Goal: Task Accomplishment & Management: Manage account settings

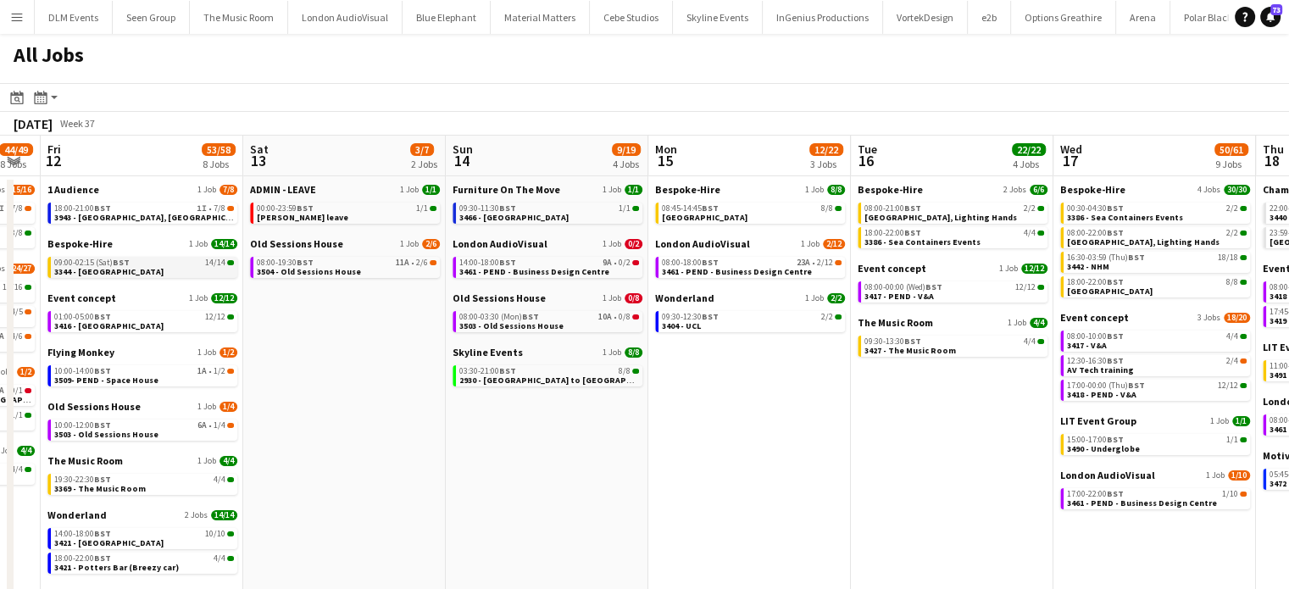
scroll to position [0, 769]
click at [1000, 242] on link "18:00-22:00 BST 4/4 3386 - Sea Containers Events" at bounding box center [954, 236] width 180 height 19
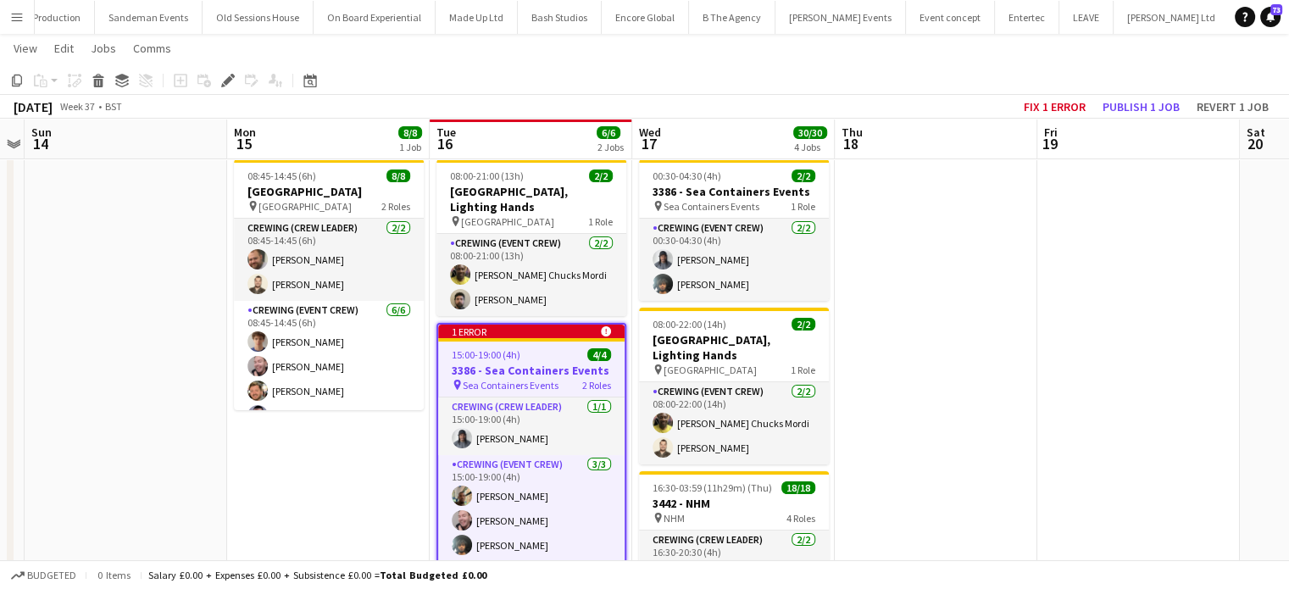
scroll to position [37, 0]
click at [759, 182] on app-job-card "00:30-04:30 (4h) 2/2 3386 - Sea Containers Events pin Sea Containers Events 1 R…" at bounding box center [734, 229] width 190 height 141
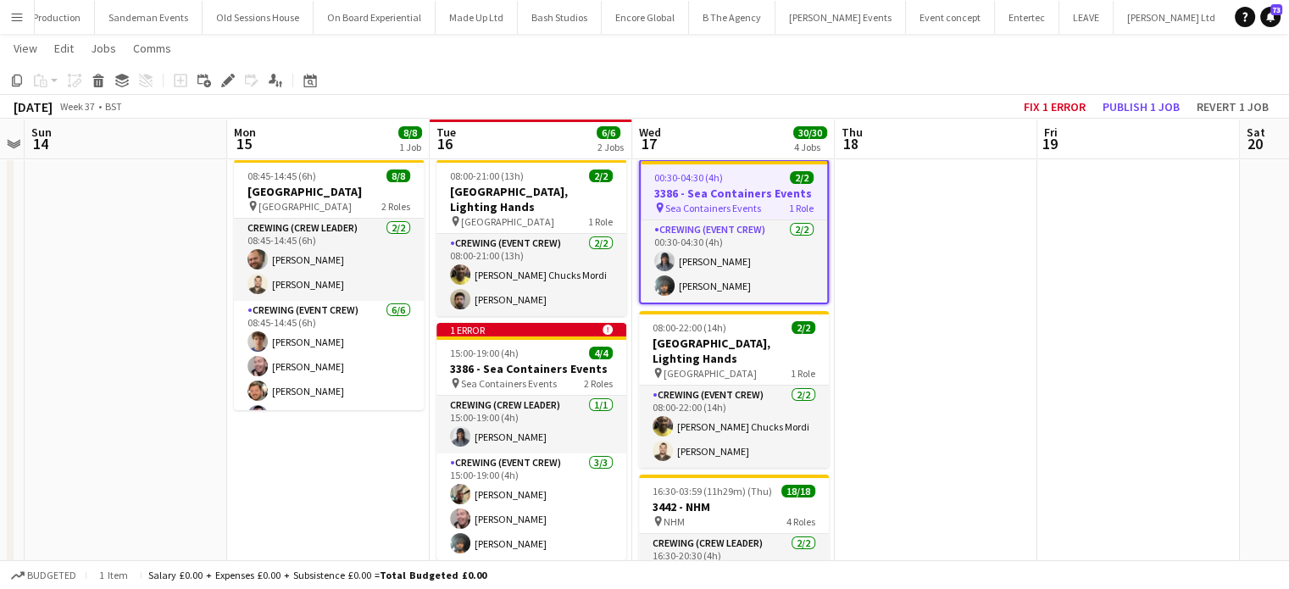
click at [759, 182] on div "00:30-04:30 (4h) 2/2" at bounding box center [734, 177] width 186 height 13
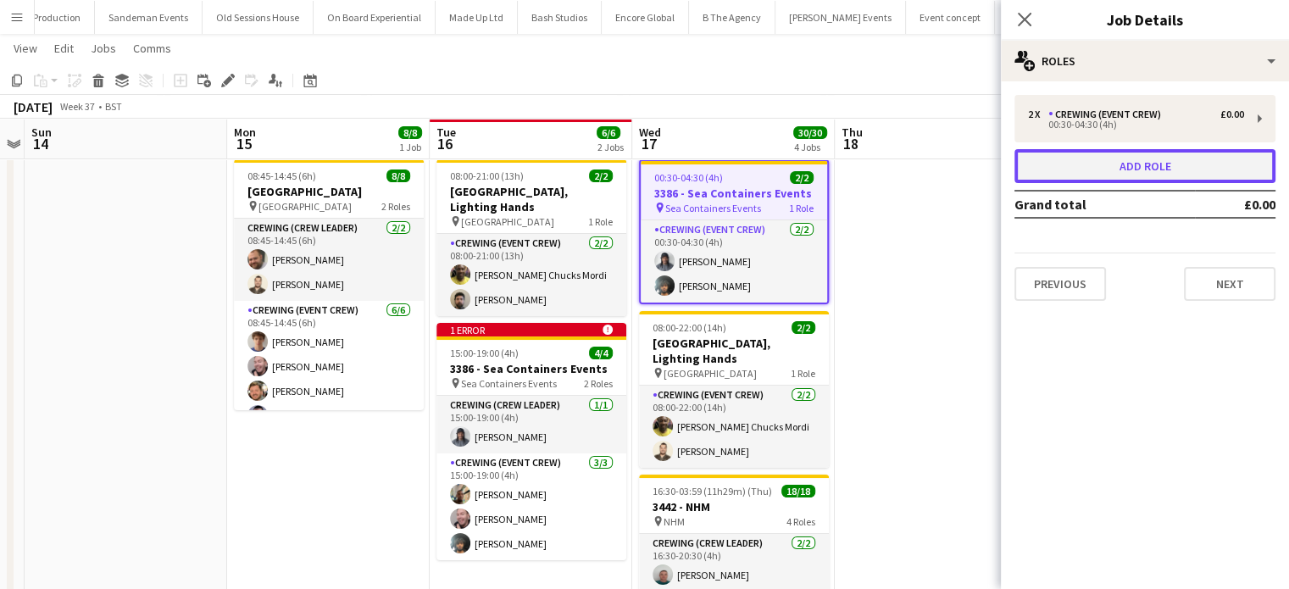
click at [1162, 177] on button "Add role" at bounding box center [1144, 166] width 261 height 34
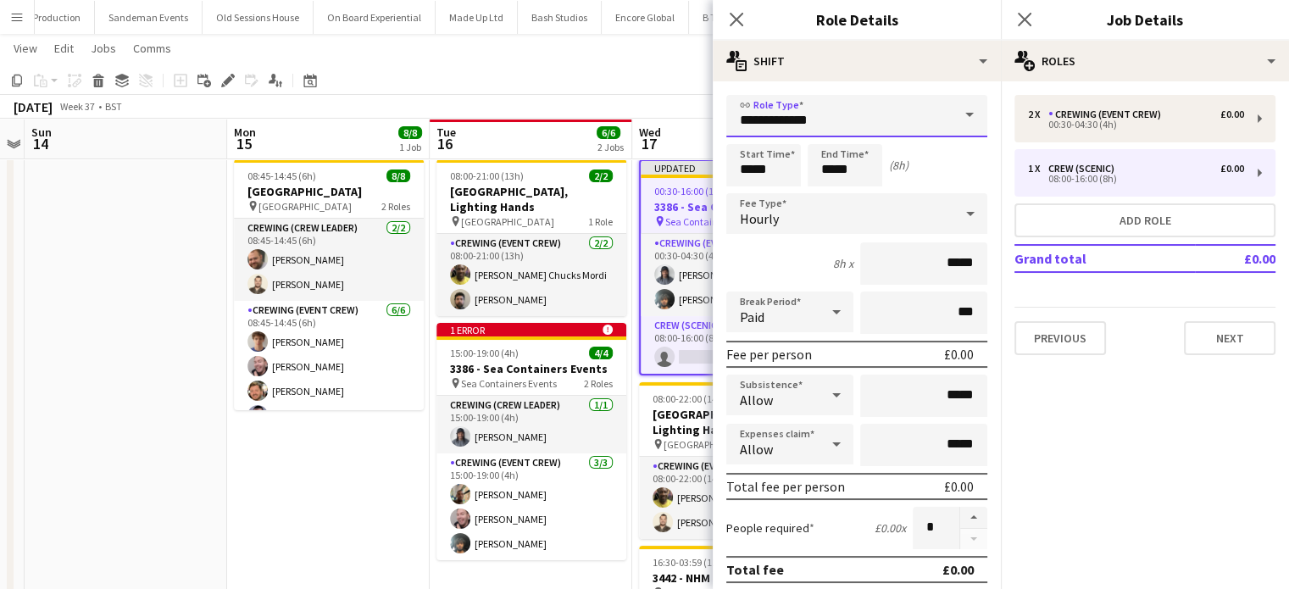
click at [912, 117] on input "**********" at bounding box center [856, 116] width 261 height 42
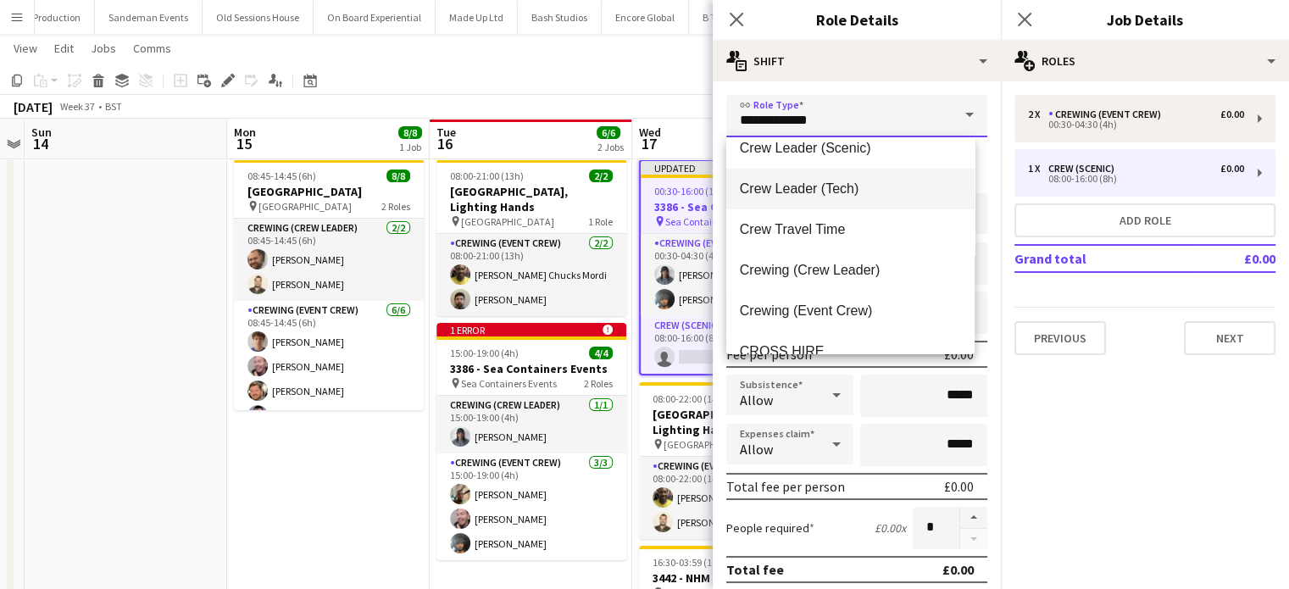
scroll to position [98, 0]
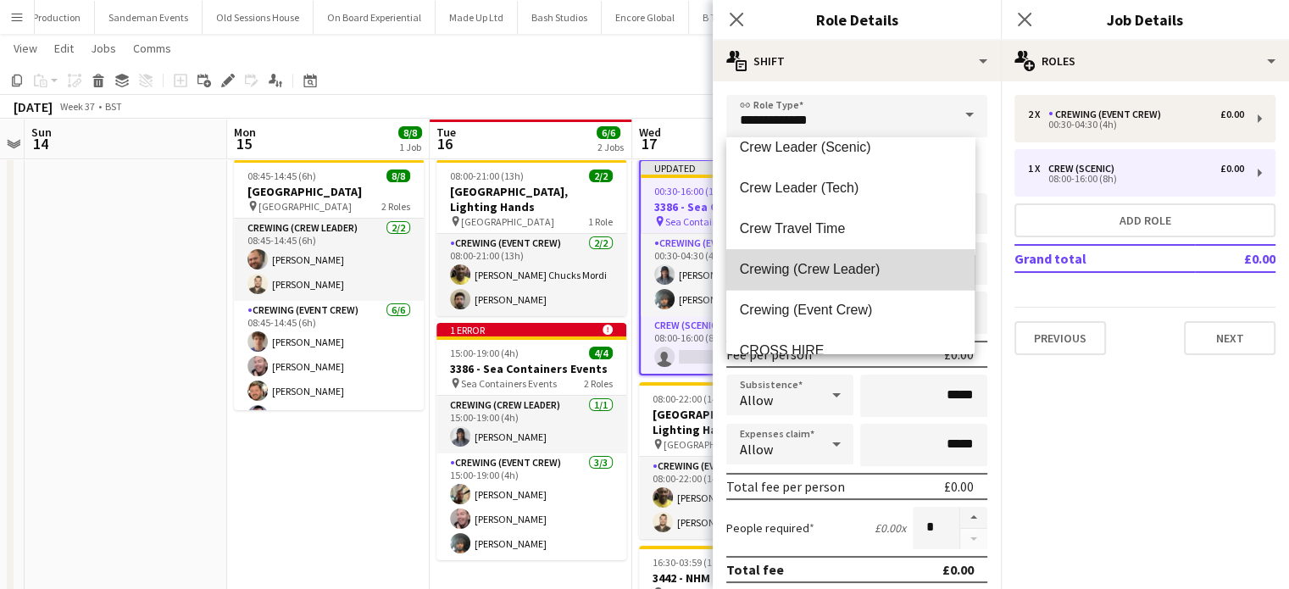
click at [857, 276] on span "Crewing (Crew Leader)" at bounding box center [850, 269] width 221 height 16
type input "**********"
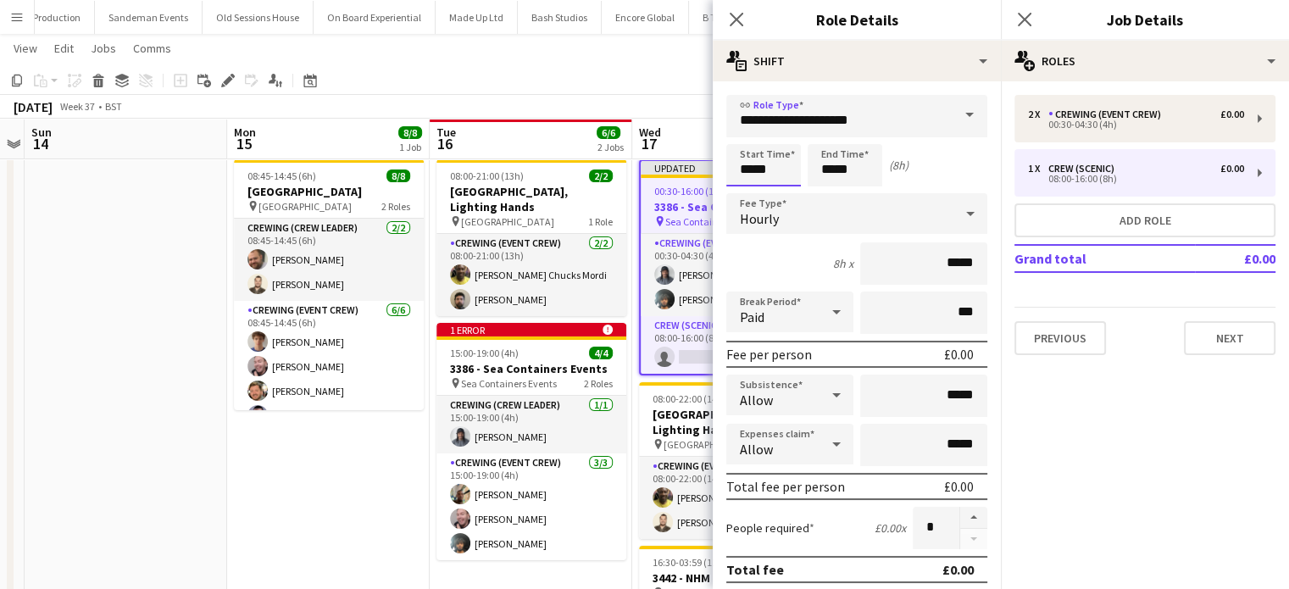
click at [760, 167] on input "*****" at bounding box center [763, 165] width 75 height 42
type input "*****"
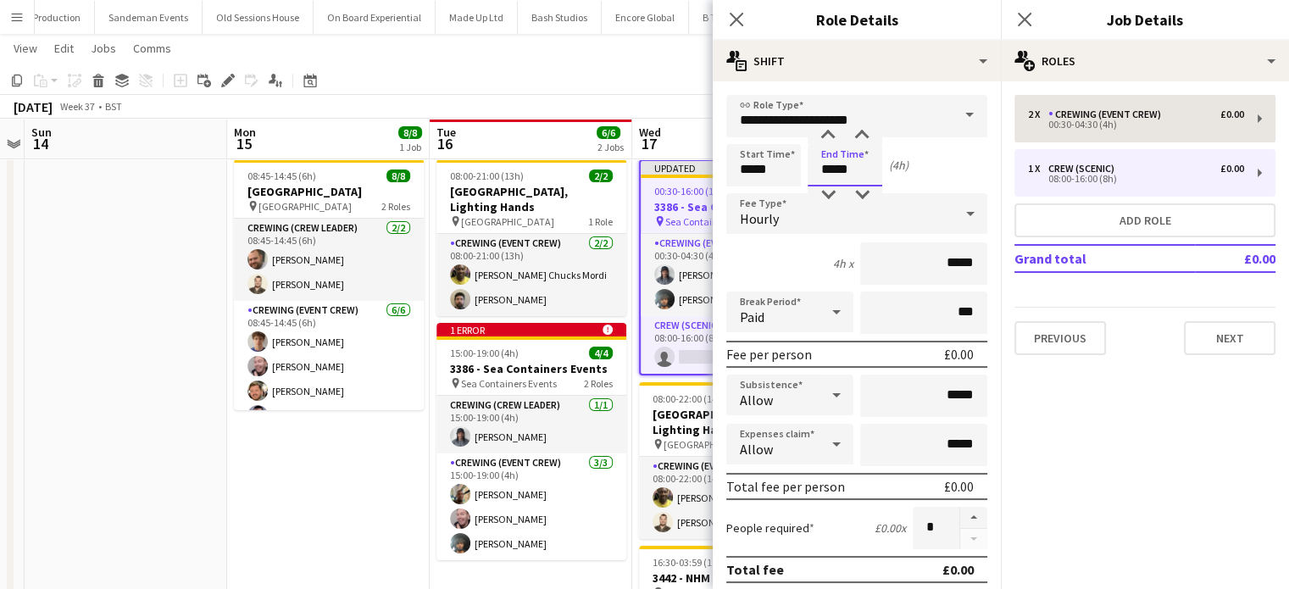
type input "*****"
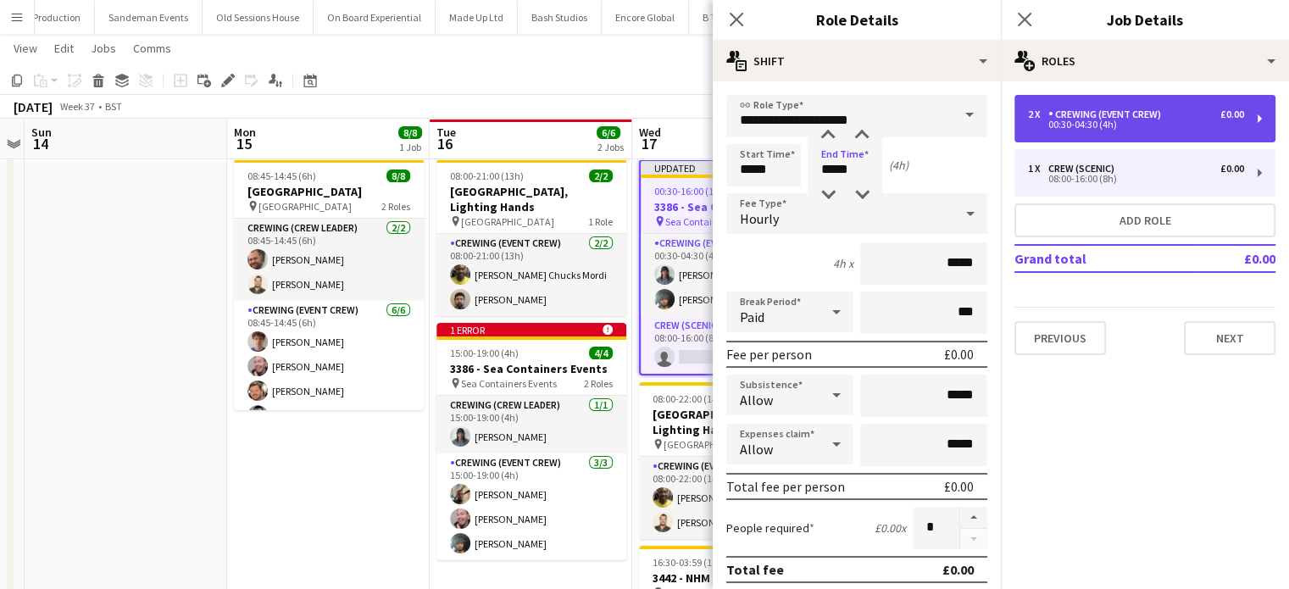
click at [1132, 108] on div "2 x Crewing (Event Crew) £0.00 00:30-04:30 (4h)" at bounding box center [1144, 118] width 261 height 47
type input "**********"
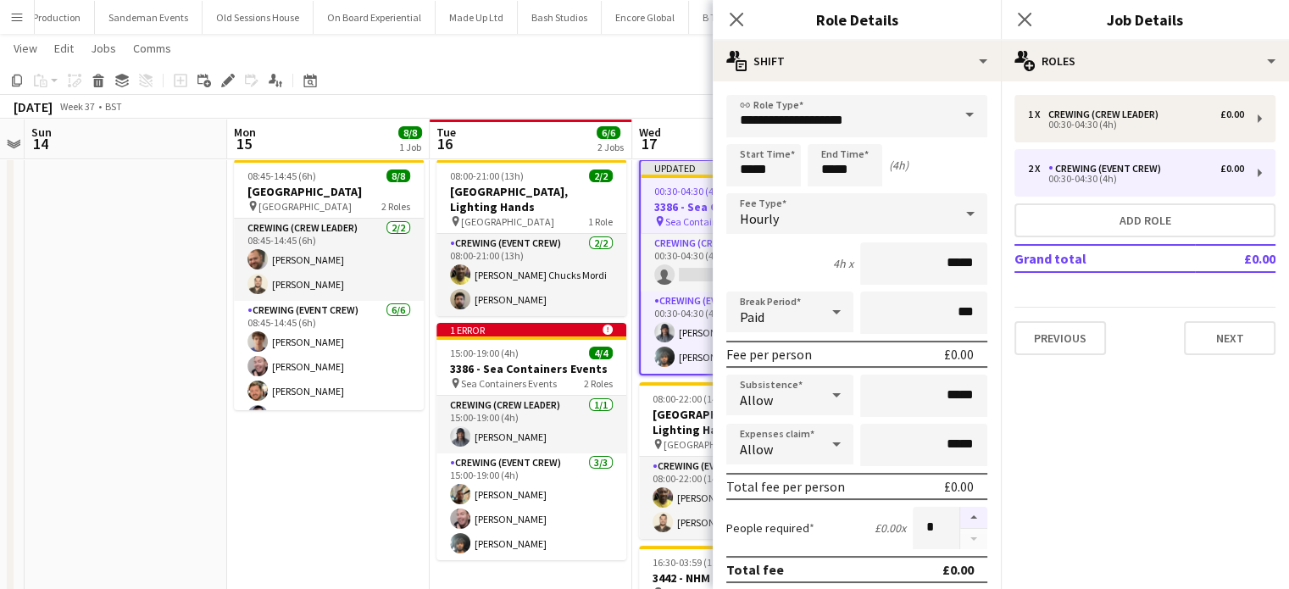
click at [964, 518] on button "button" at bounding box center [973, 518] width 27 height 22
type input "*"
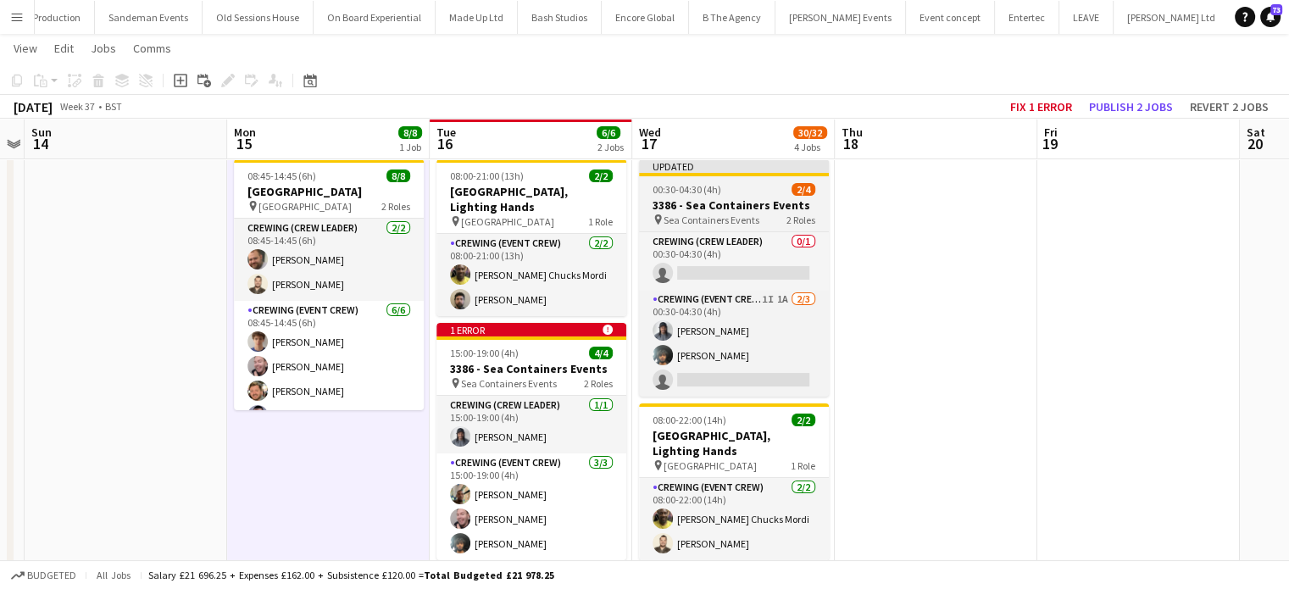
click at [789, 199] on h3 "3386 - Sea Containers Events" at bounding box center [734, 204] width 190 height 15
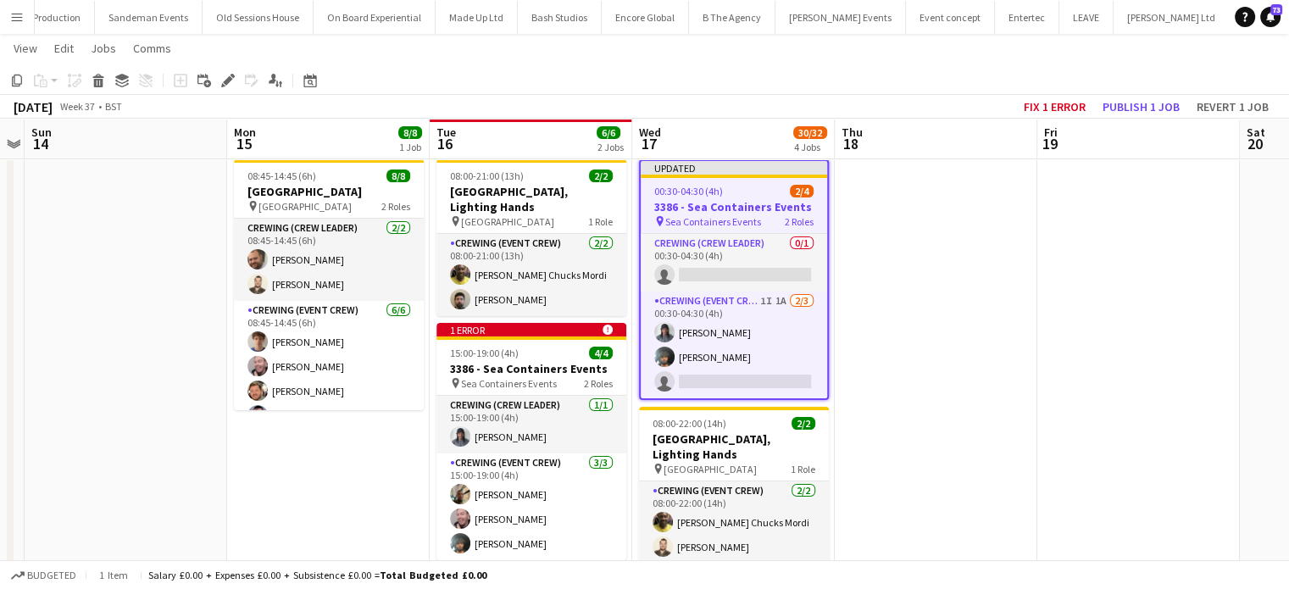
click at [789, 199] on h3 "3386 - Sea Containers Events" at bounding box center [734, 206] width 186 height 15
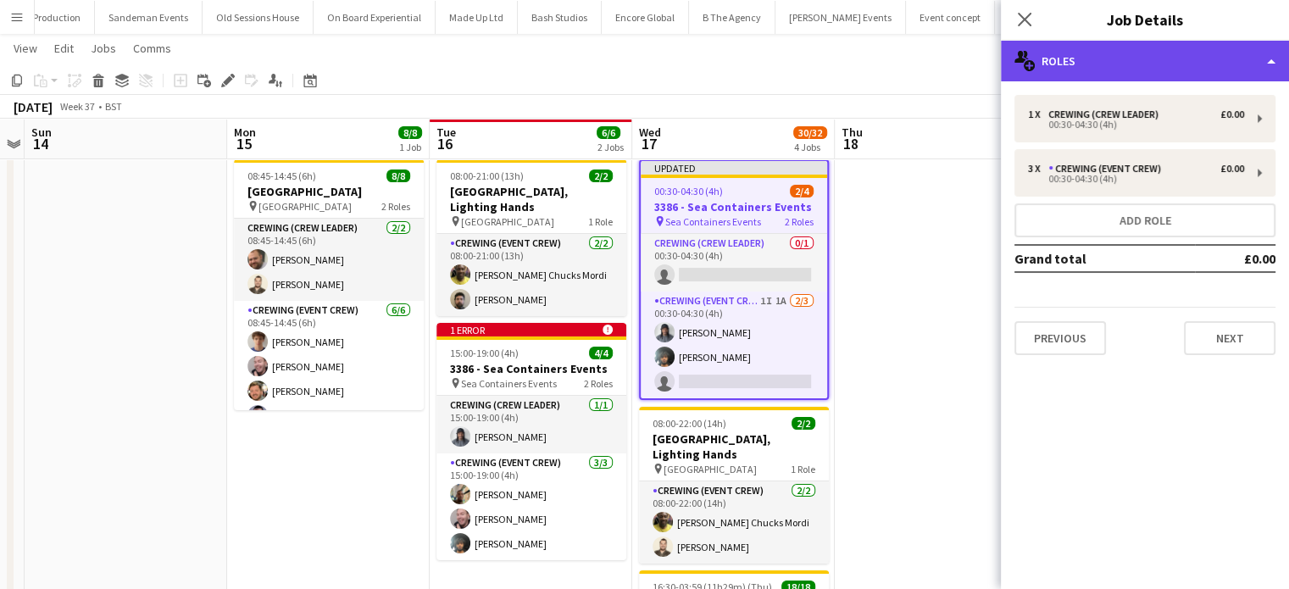
click at [1206, 58] on div "multiple-users-add Roles" at bounding box center [1145, 61] width 288 height 41
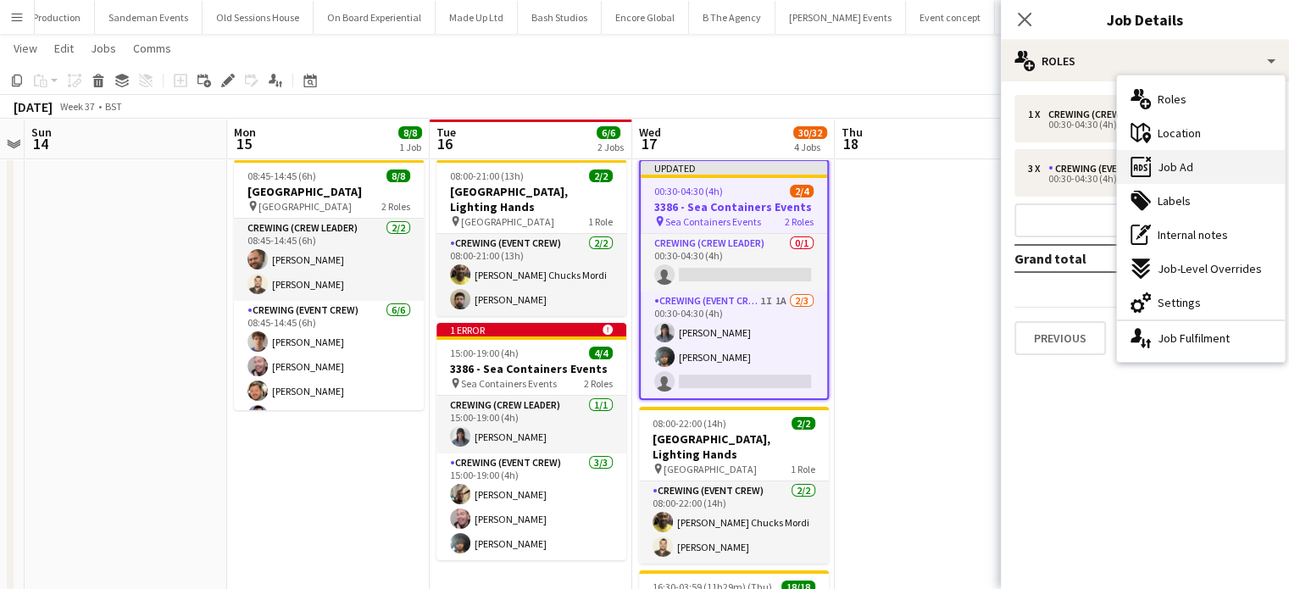
click at [1189, 169] on span "Job Ad" at bounding box center [1175, 166] width 36 height 15
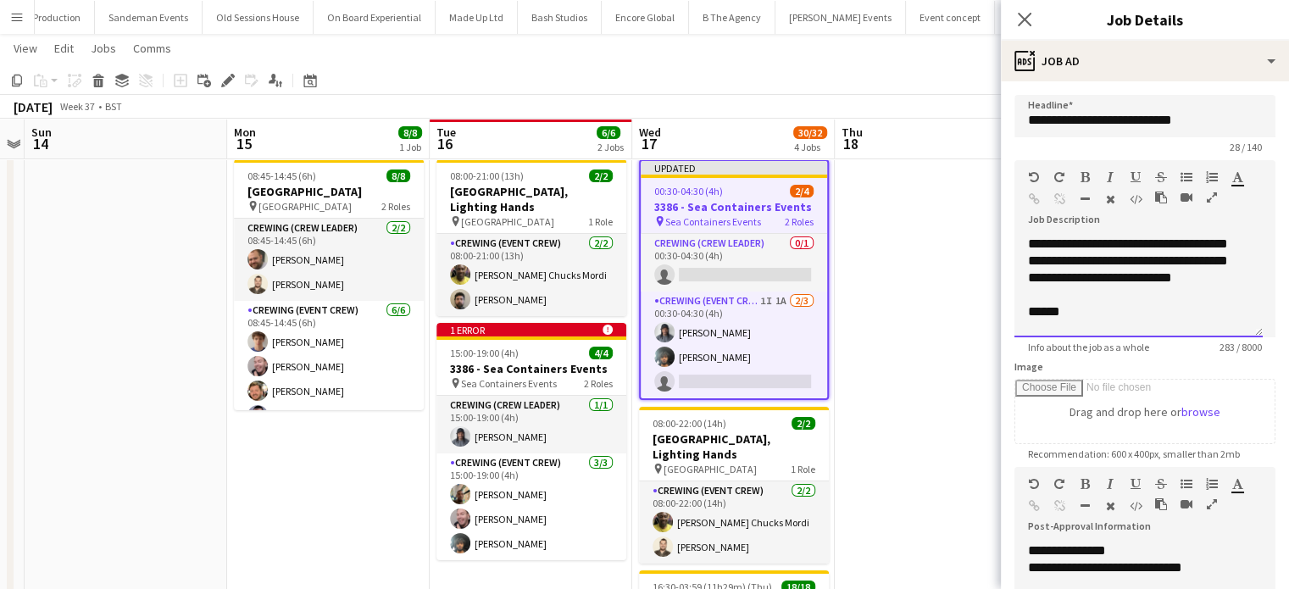
click at [1033, 320] on div "******" at bounding box center [1132, 311] width 208 height 17
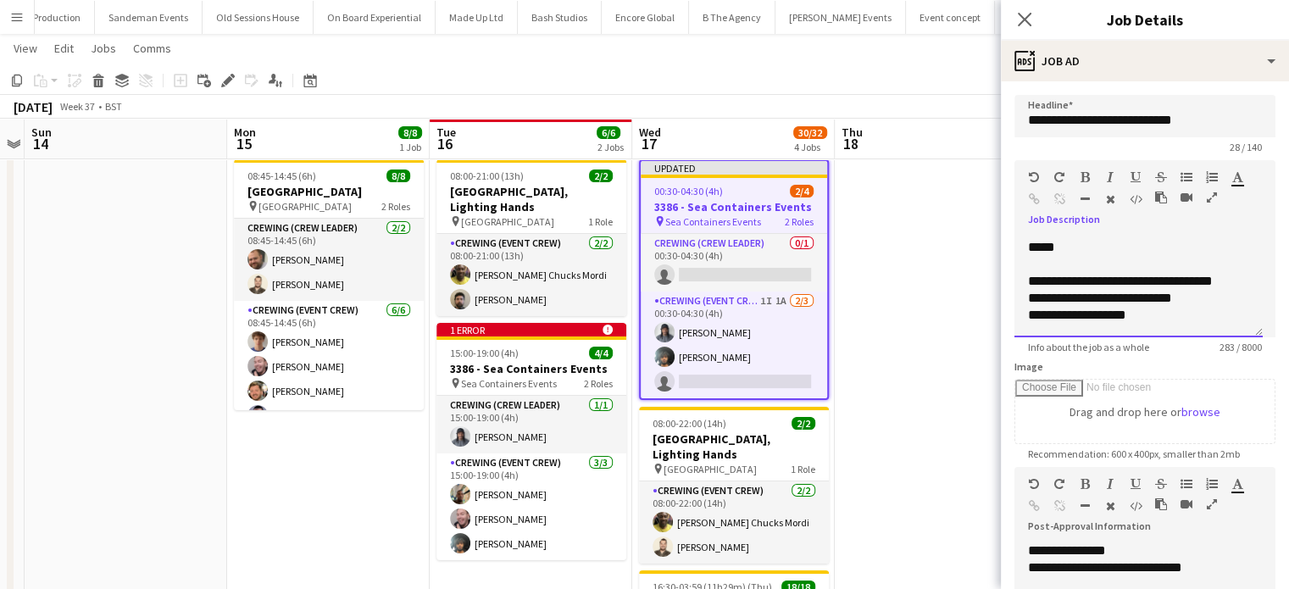
scroll to position [166, 0]
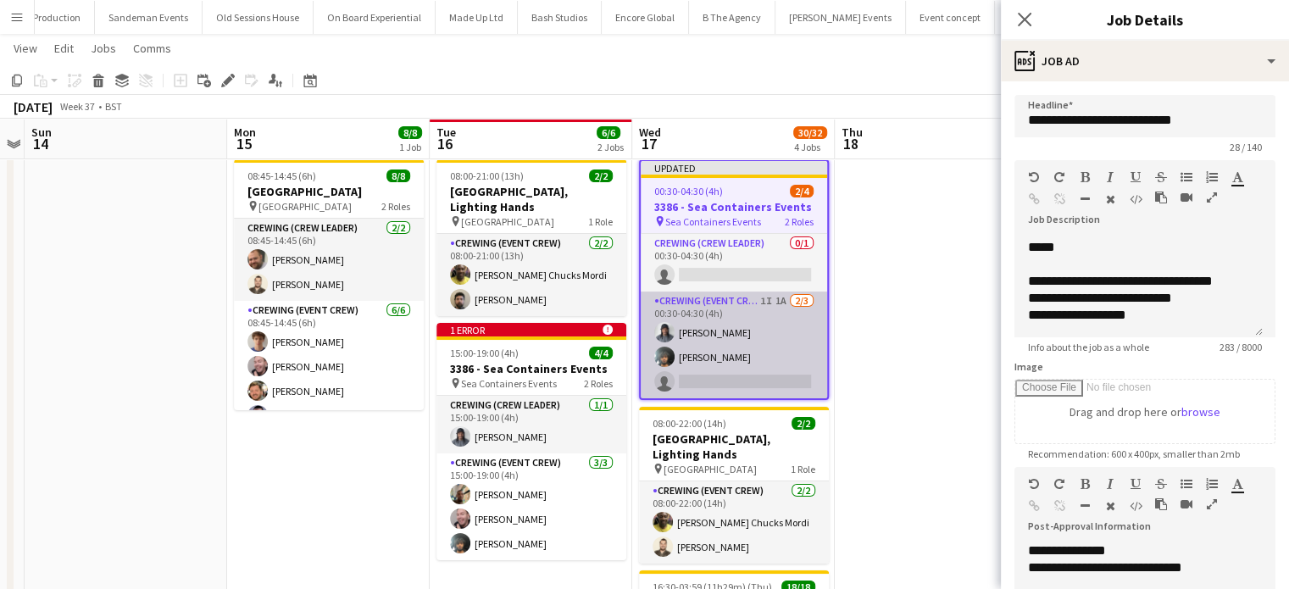
click at [782, 356] on app-card-role "Crewing (Event Crew) 1I 1A 2/3 00:30-04:30 (4h) Kaine Caldeira Kian Chauhan sin…" at bounding box center [734, 344] width 186 height 107
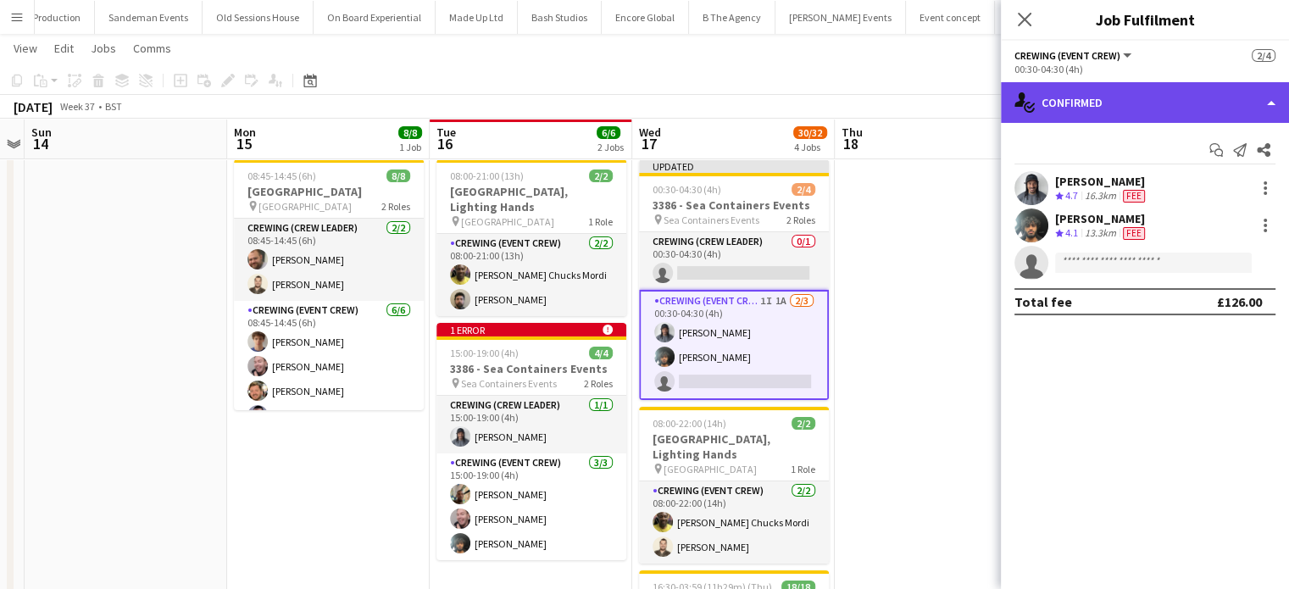
click at [1138, 95] on div "single-neutral-actions-check-2 Confirmed" at bounding box center [1145, 102] width 288 height 41
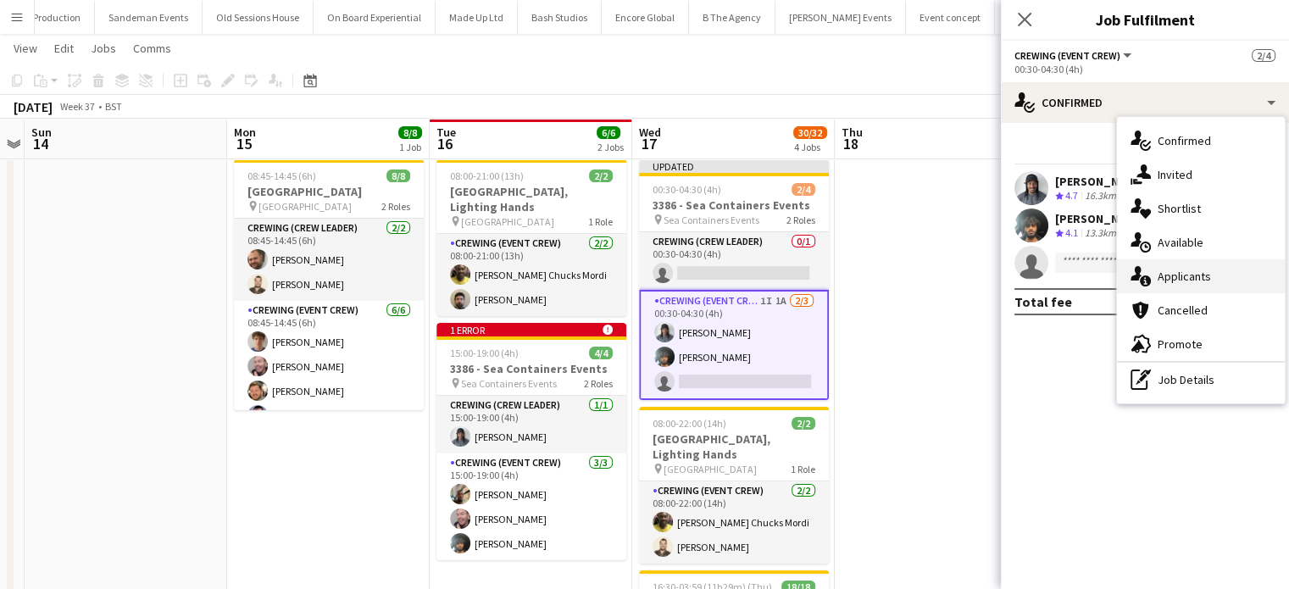
click at [1225, 272] on div "single-neutral-actions-information Applicants" at bounding box center [1201, 276] width 168 height 34
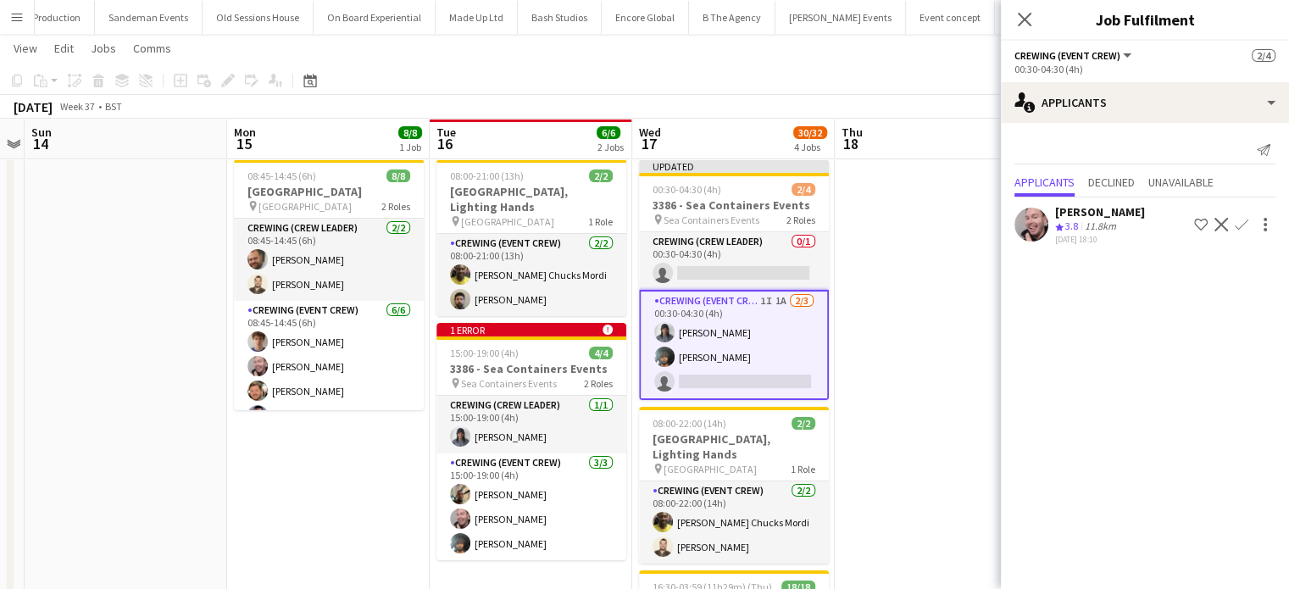
click at [1239, 222] on app-icon "Confirm" at bounding box center [1241, 225] width 14 height 14
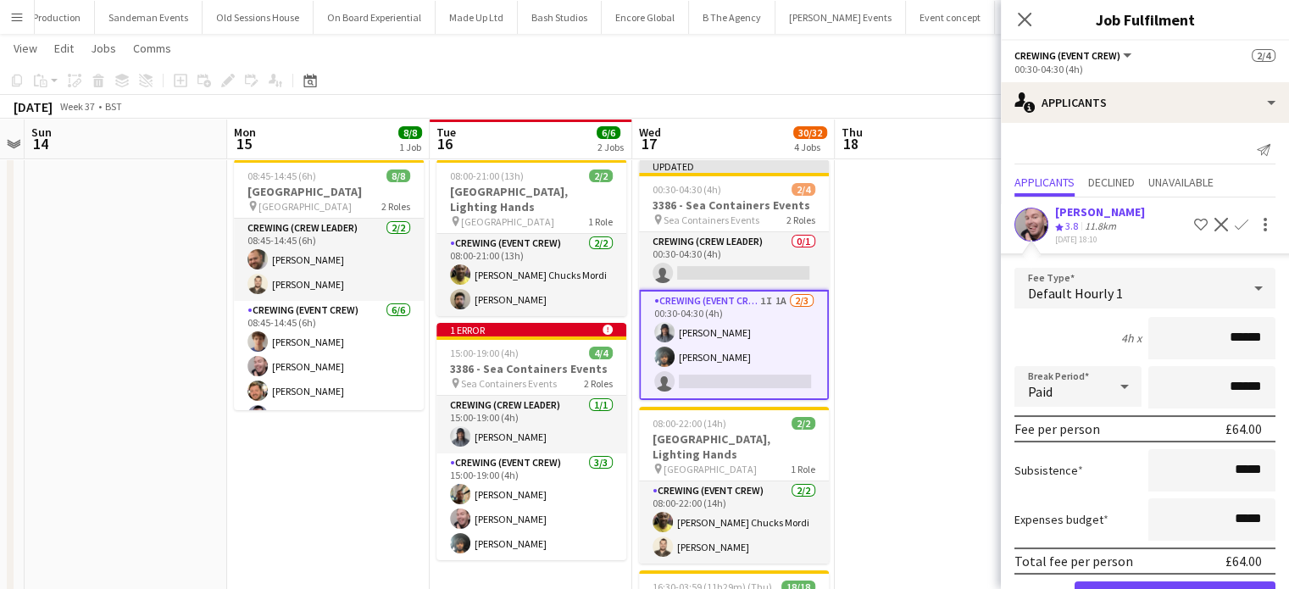
click button "Confirm" at bounding box center [1174, 598] width 201 height 34
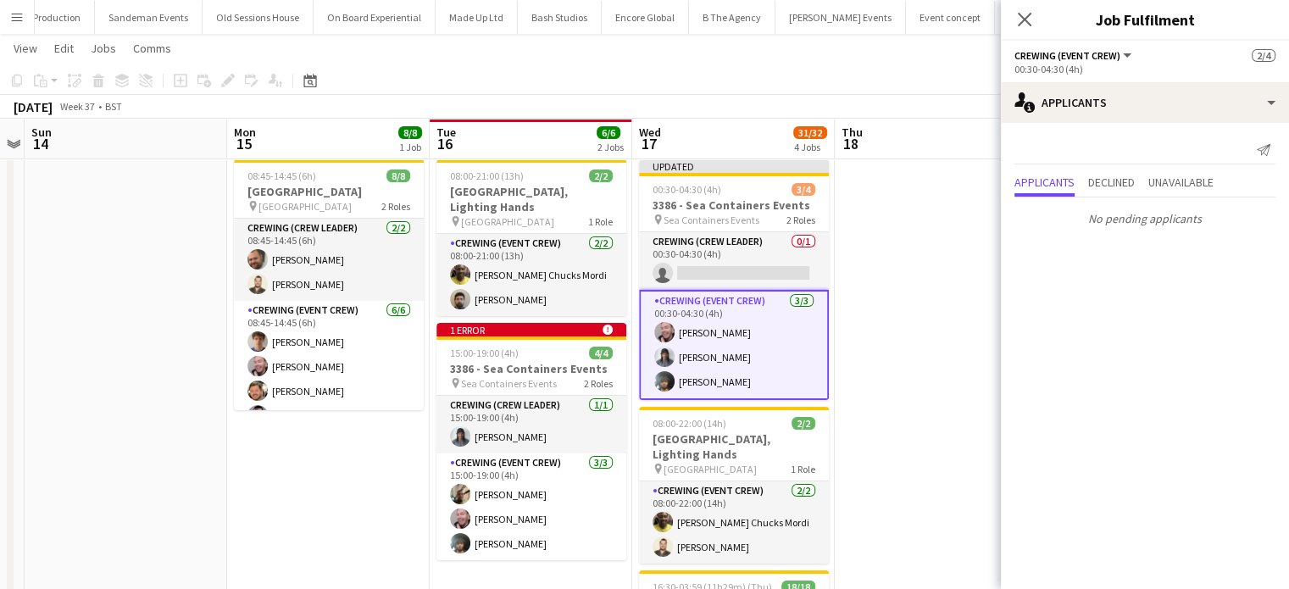
click at [751, 343] on app-card-role "Crewing (Event Crew) 3/3 00:30-04:30 (4h) Eldon Taylor Kaine Caldeira Kian Chau…" at bounding box center [734, 345] width 190 height 110
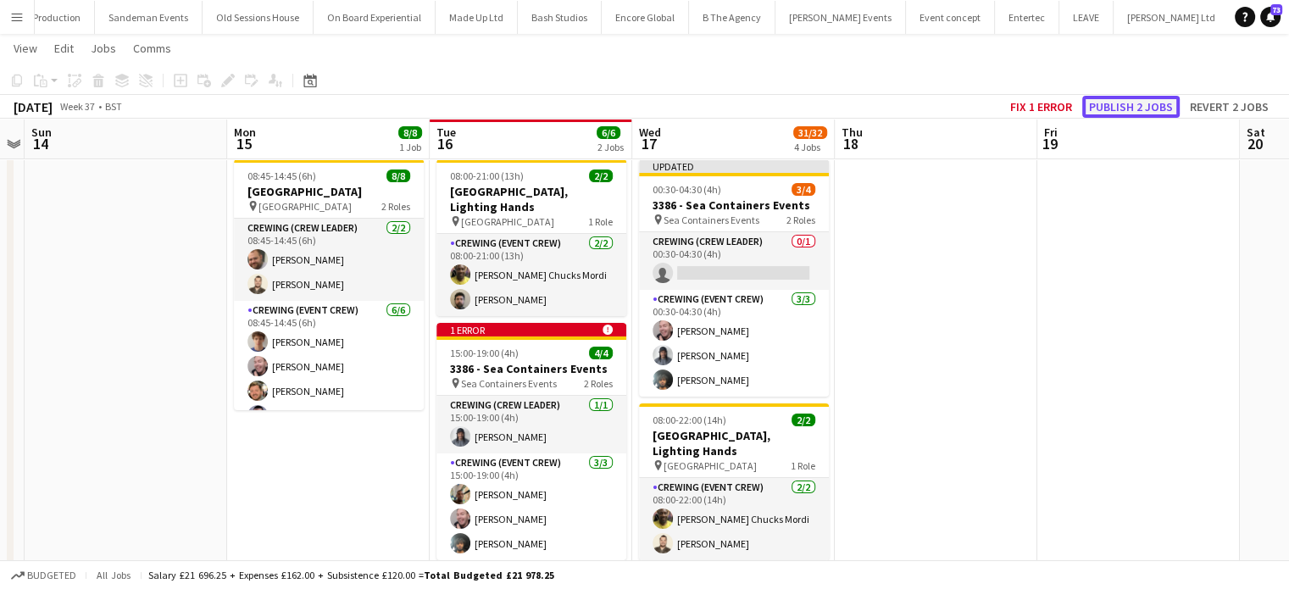
click at [1116, 109] on button "Publish 2 jobs" at bounding box center [1130, 107] width 97 height 22
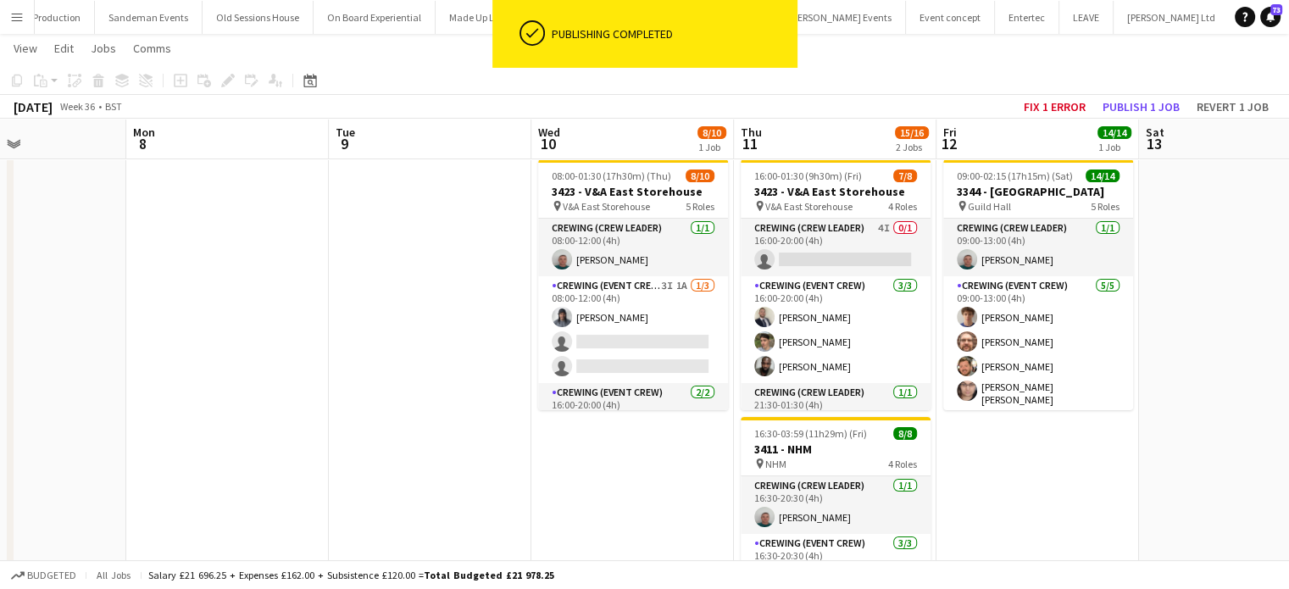
scroll to position [0, 484]
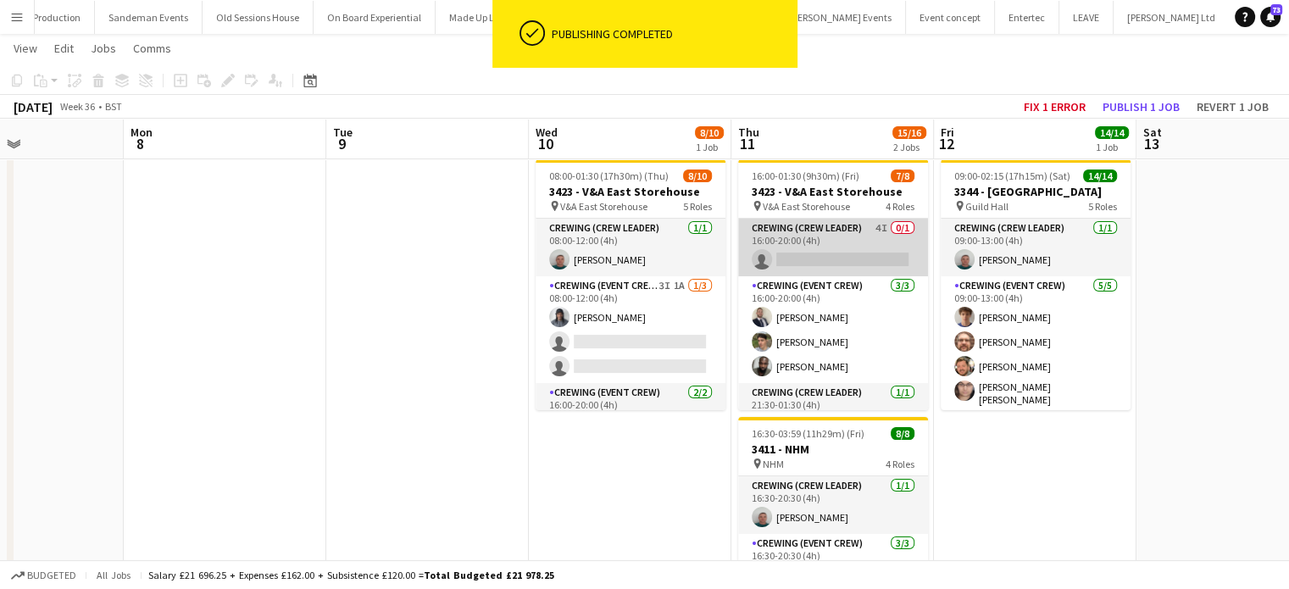
click at [837, 238] on app-card-role "Crewing (Crew Leader) 4I 0/1 16:00-20:00 (4h) single-neutral-actions" at bounding box center [833, 248] width 190 height 58
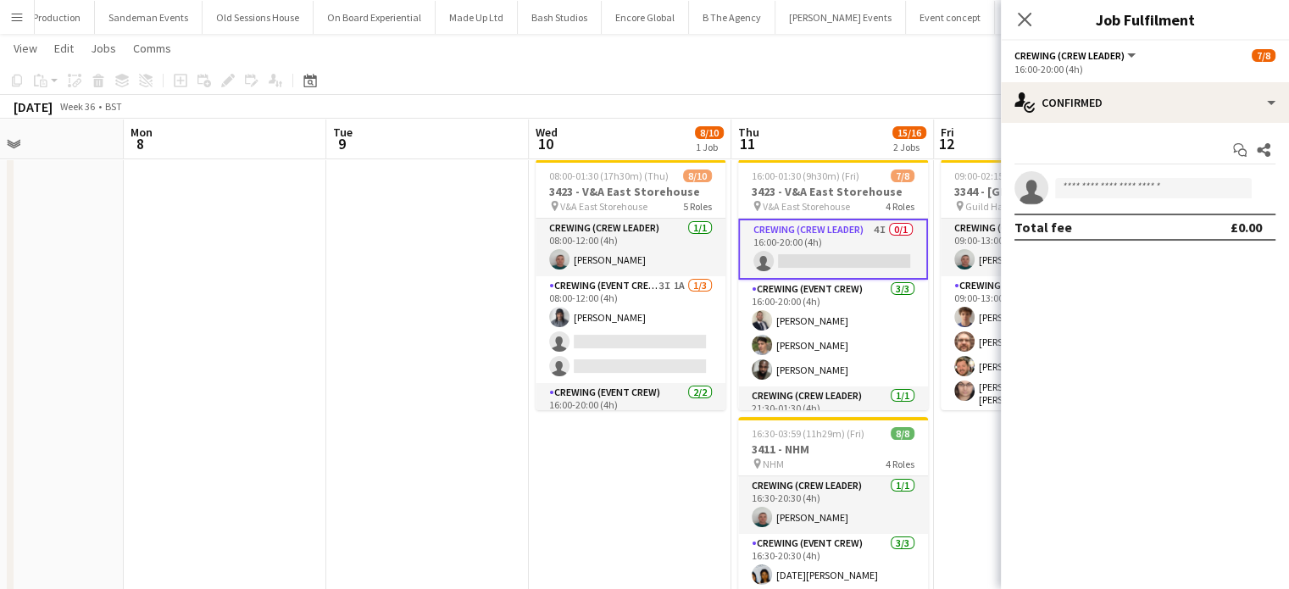
click at [1244, 77] on app-options-switcher "Crewing (Crew Leader) All roles Crewing (Crew Leader) 7/8 16:00-20:00 (4h)" at bounding box center [1145, 62] width 288 height 42
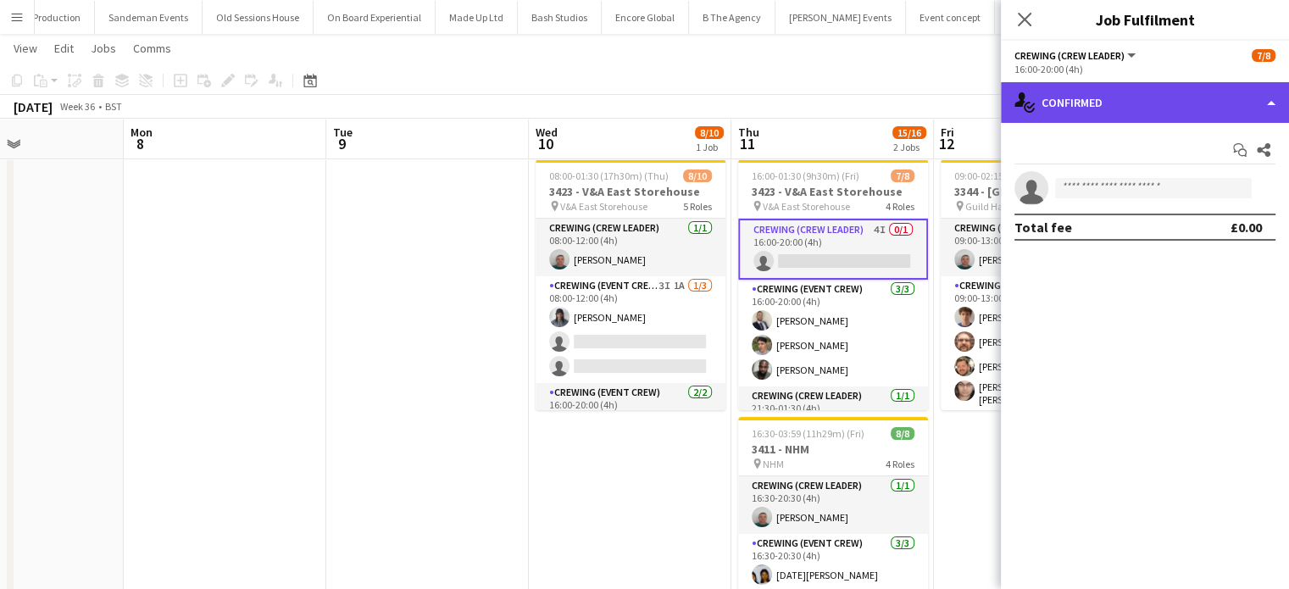
click at [1239, 102] on div "single-neutral-actions-check-2 Confirmed" at bounding box center [1145, 102] width 288 height 41
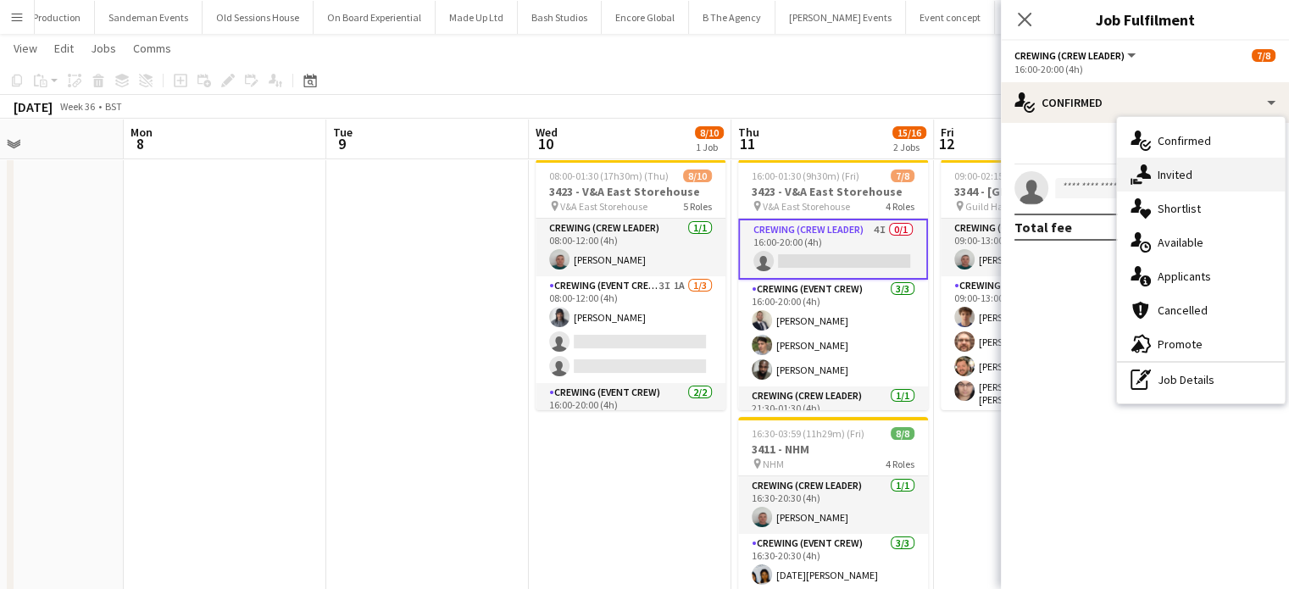
click at [1223, 175] on div "single-neutral-actions-share-1 Invited" at bounding box center [1201, 175] width 168 height 34
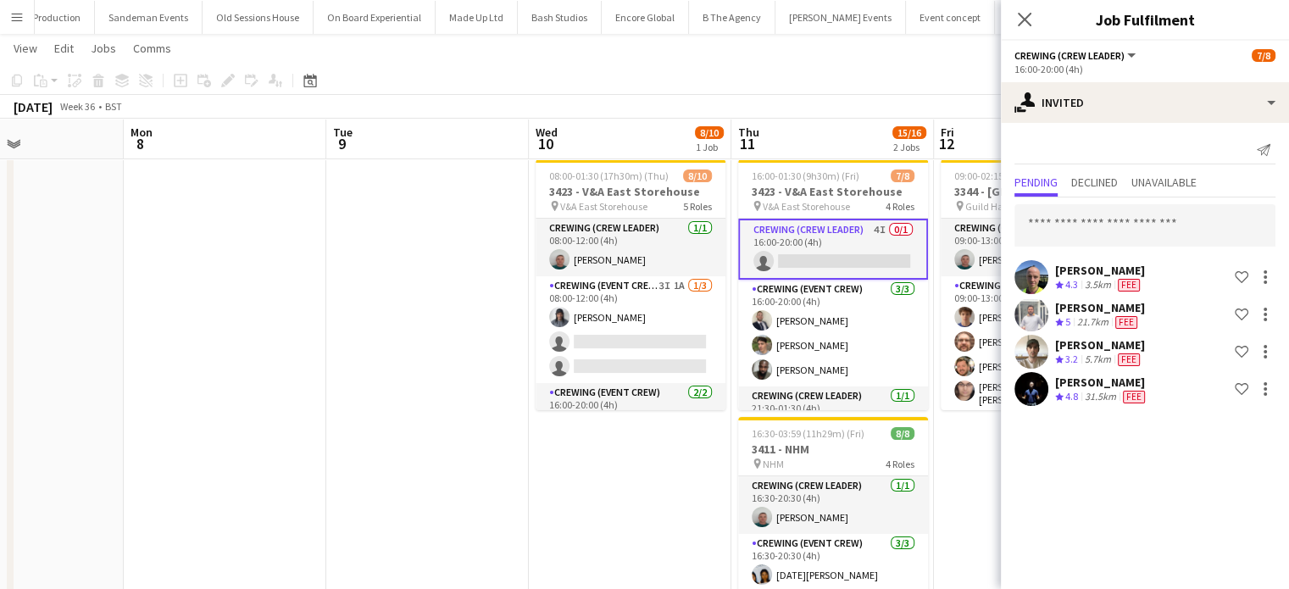
click at [1098, 199] on div "Fergus Lockyer Crew rating 4.3 3.5km Fee Shortlist crew Graham Rex Crew rating …" at bounding box center [1145, 303] width 288 height 212
click at [1098, 192] on span "Declined" at bounding box center [1094, 183] width 47 height 25
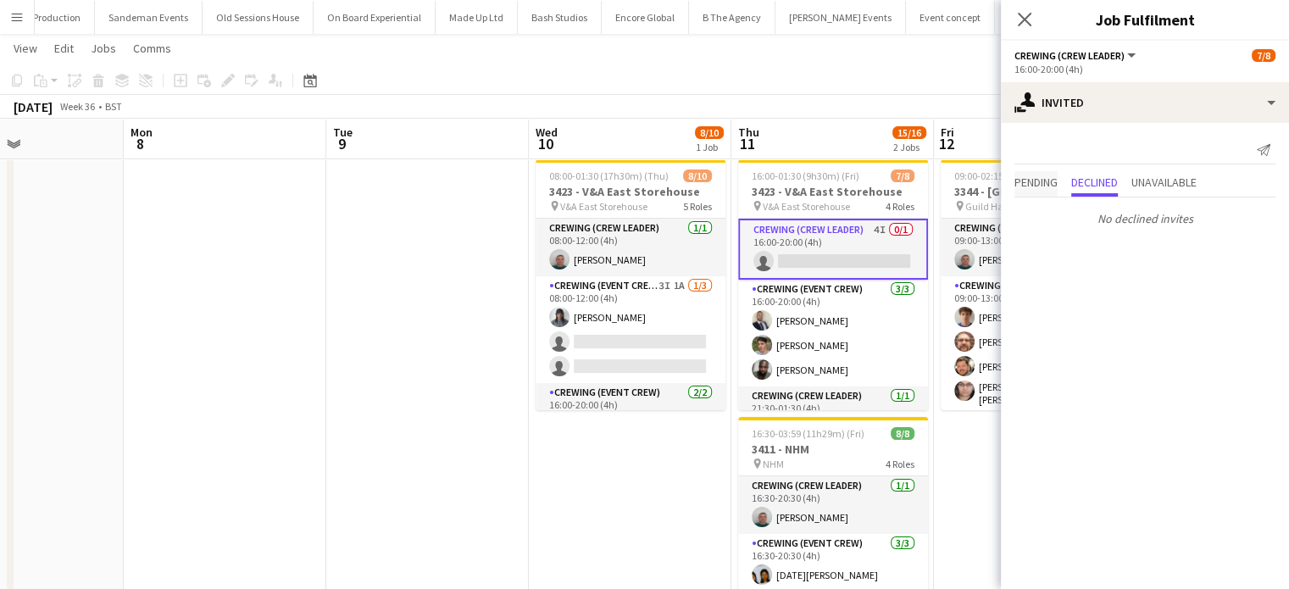
click at [1044, 188] on span "Pending" at bounding box center [1035, 182] width 43 height 12
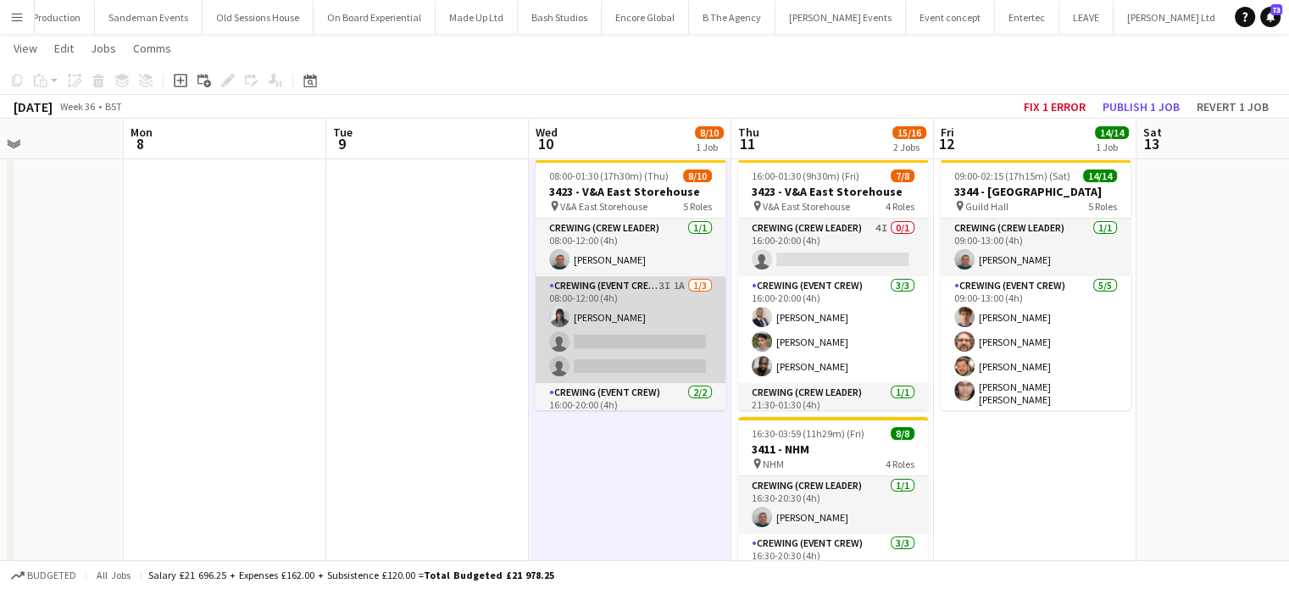
click at [672, 315] on app-card-role "Crewing (Event Crew) 3I 1A 1/3 08:00-12:00 (4h) Kaine Caldeira single-neutral-a…" at bounding box center [630, 329] width 190 height 107
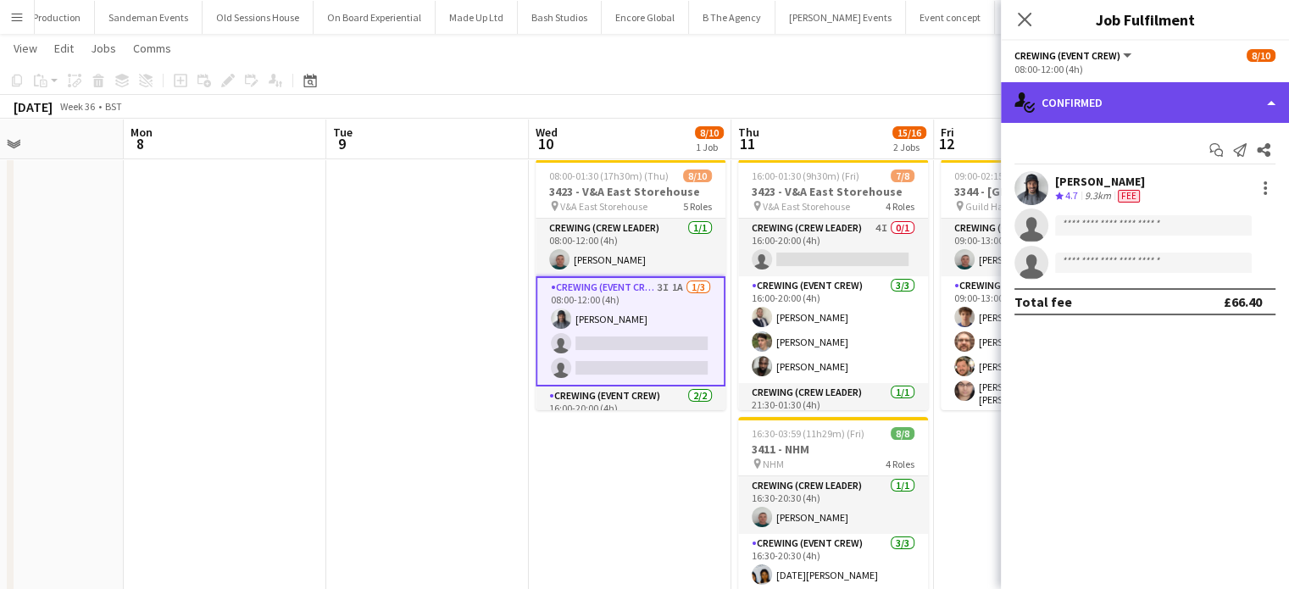
click at [1148, 94] on div "single-neutral-actions-check-2 Confirmed" at bounding box center [1145, 102] width 288 height 41
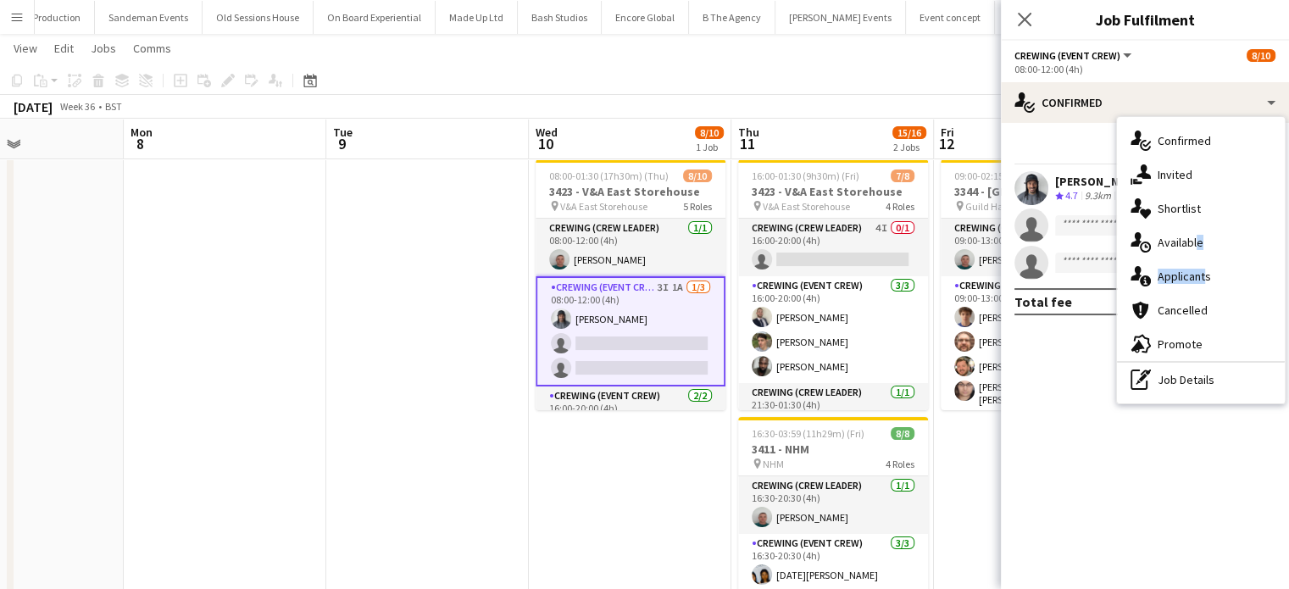
drag, startPoint x: 1193, startPoint y: 241, endPoint x: 1199, endPoint y: 266, distance: 25.3
click at [1199, 266] on div "single-neutral-actions-check-2 Confirmed single-neutral-actions-share-1 Invited…" at bounding box center [1201, 260] width 168 height 286
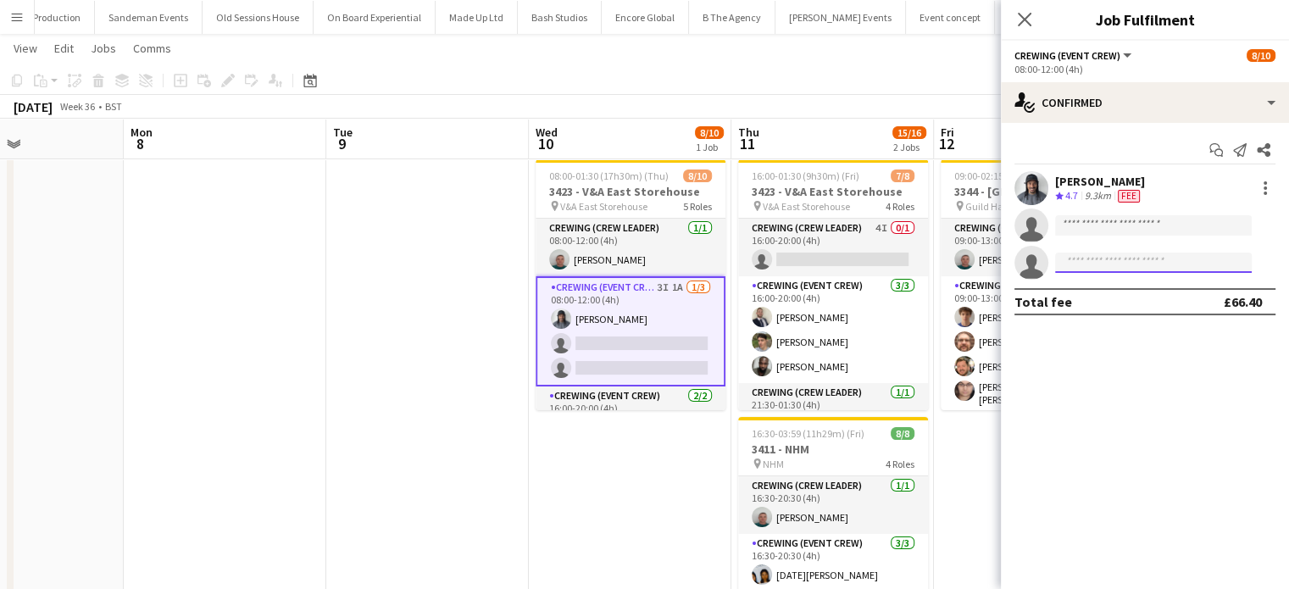
click at [1199, 266] on input at bounding box center [1153, 262] width 197 height 20
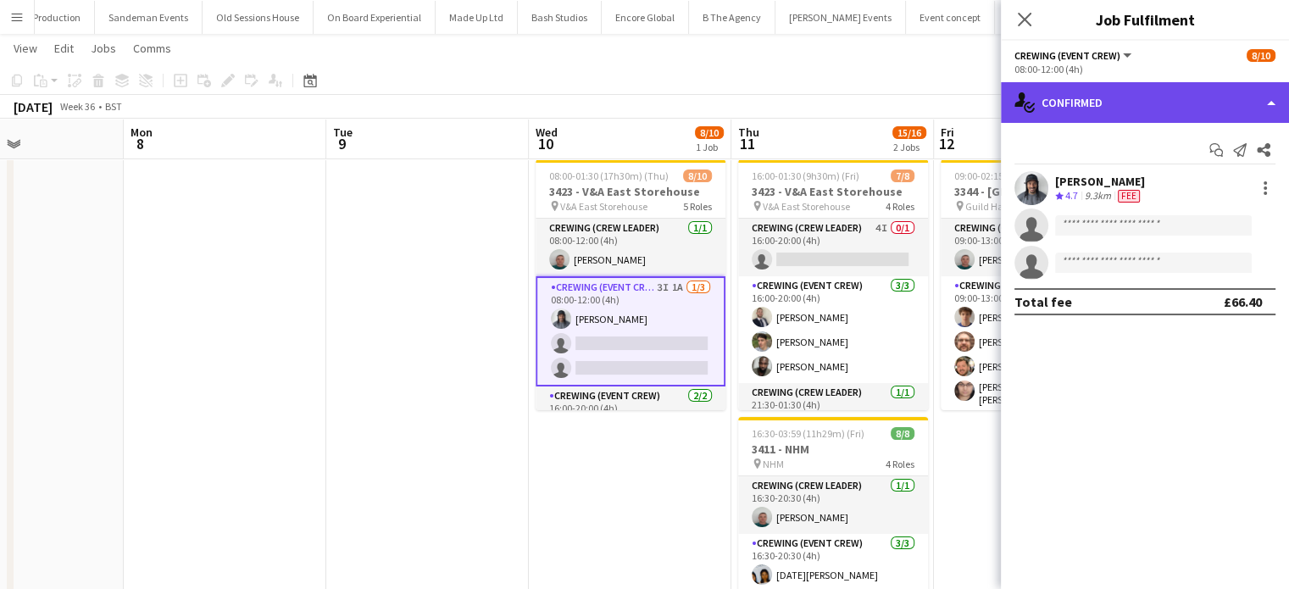
click at [1189, 92] on div "single-neutral-actions-check-2 Confirmed" at bounding box center [1145, 102] width 288 height 41
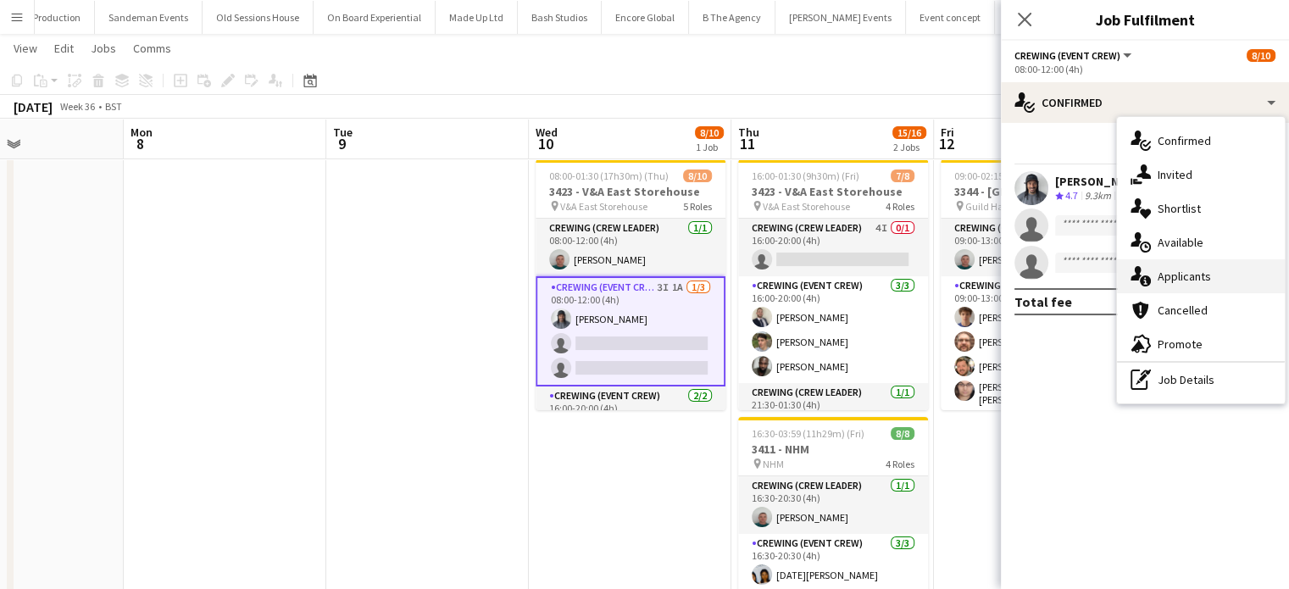
click at [1190, 280] on span "Applicants" at bounding box center [1183, 276] width 53 height 15
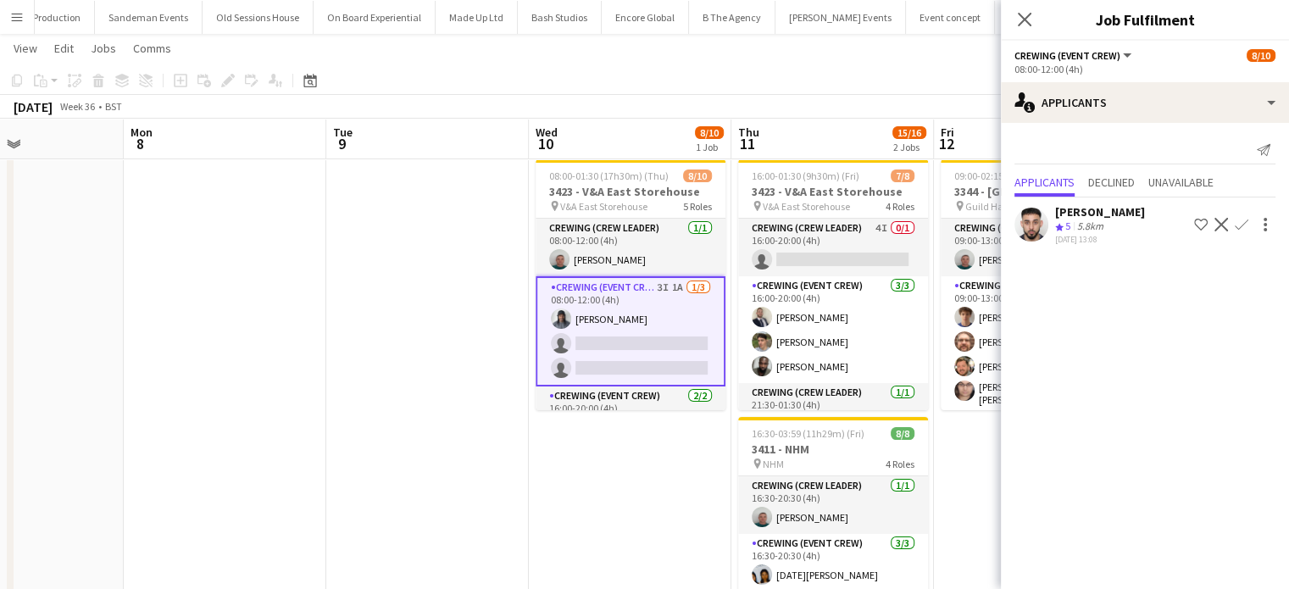
click at [1242, 226] on app-icon "Confirm" at bounding box center [1241, 225] width 14 height 14
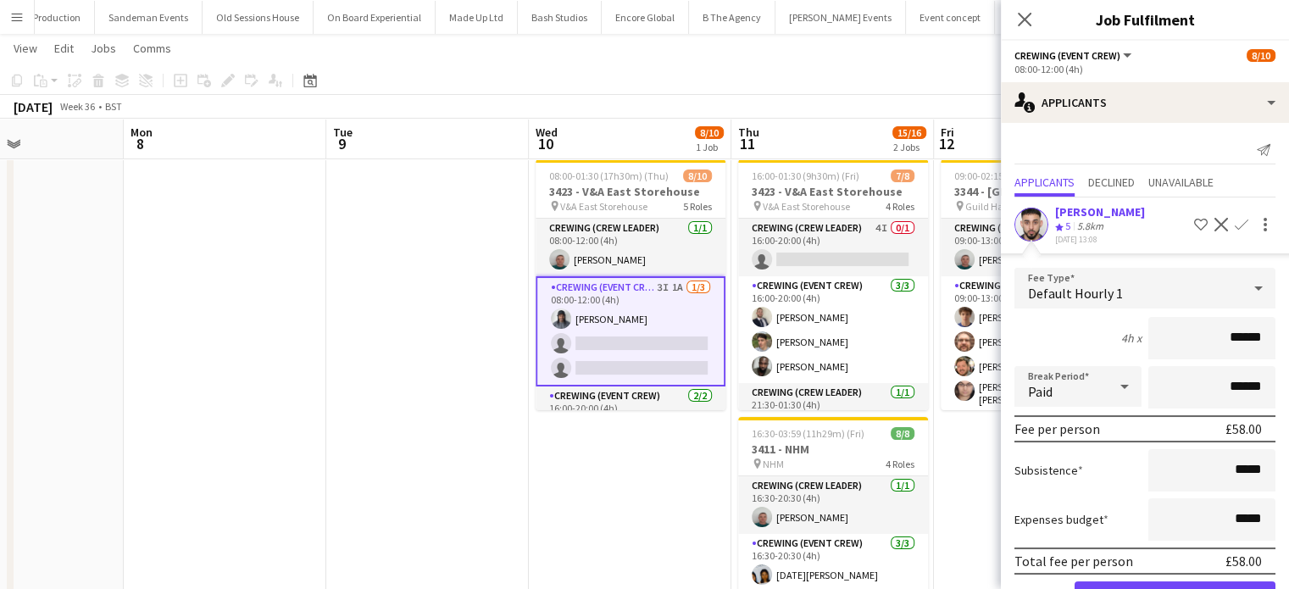
click button "Confirm" at bounding box center [1174, 598] width 201 height 34
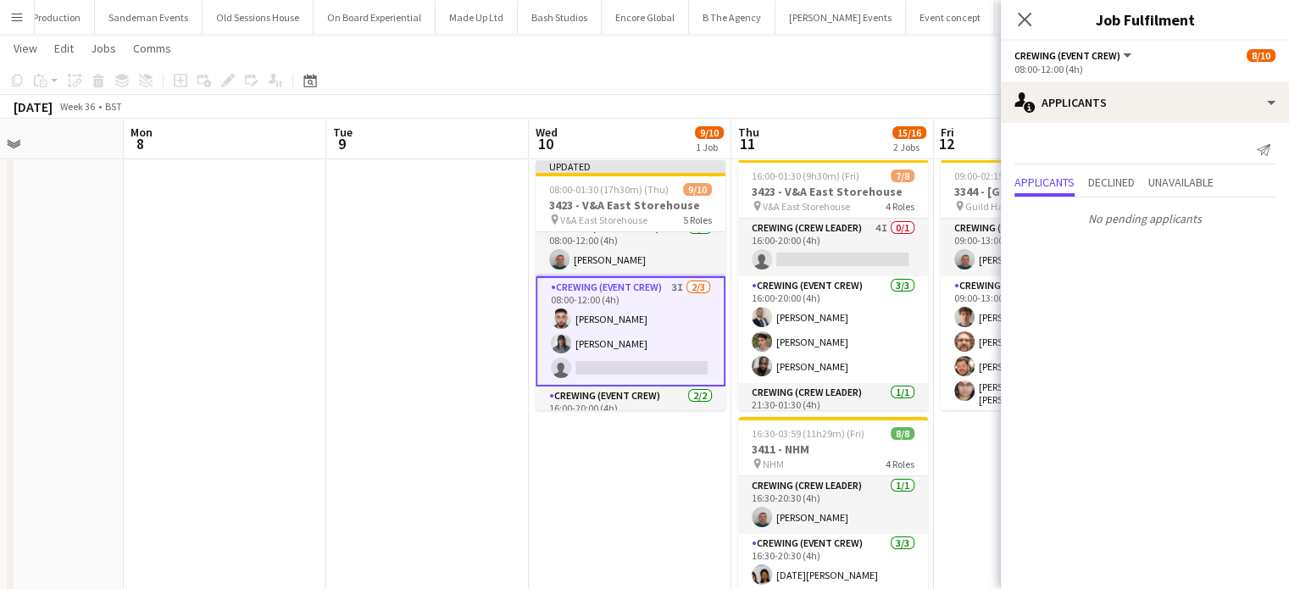
scroll to position [0, 0]
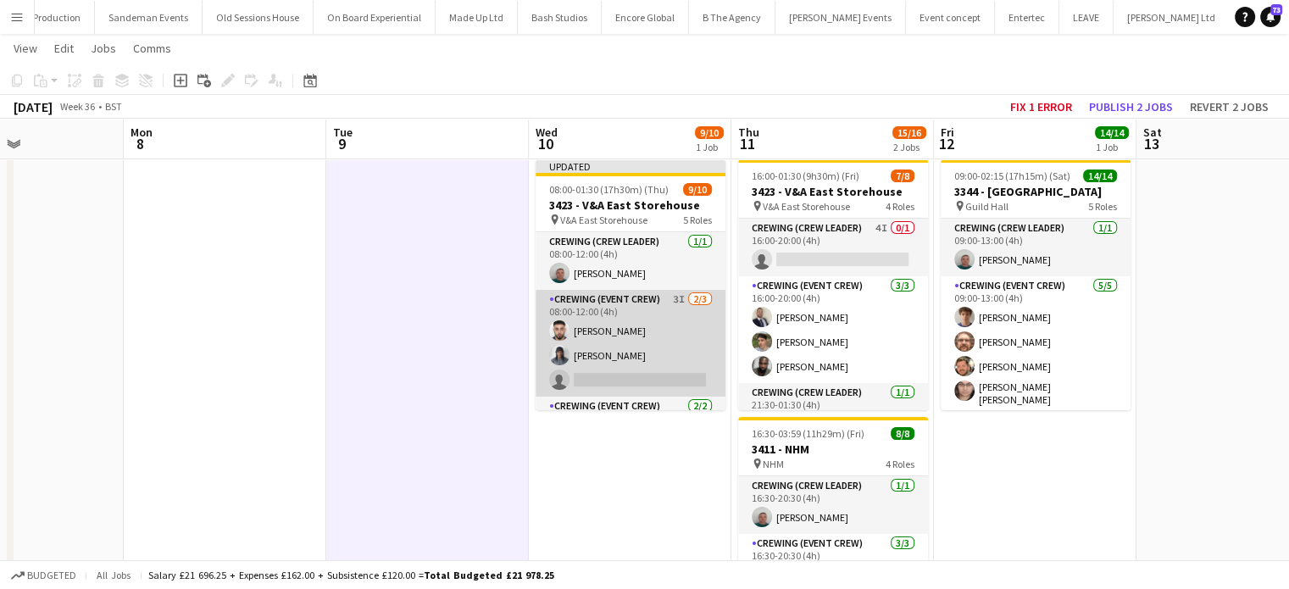
click at [613, 350] on app-card-role "Crewing (Event Crew) 3I 2/3 08:00-12:00 (4h) Caleb Caffoor Kaine Caldeira singl…" at bounding box center [630, 343] width 190 height 107
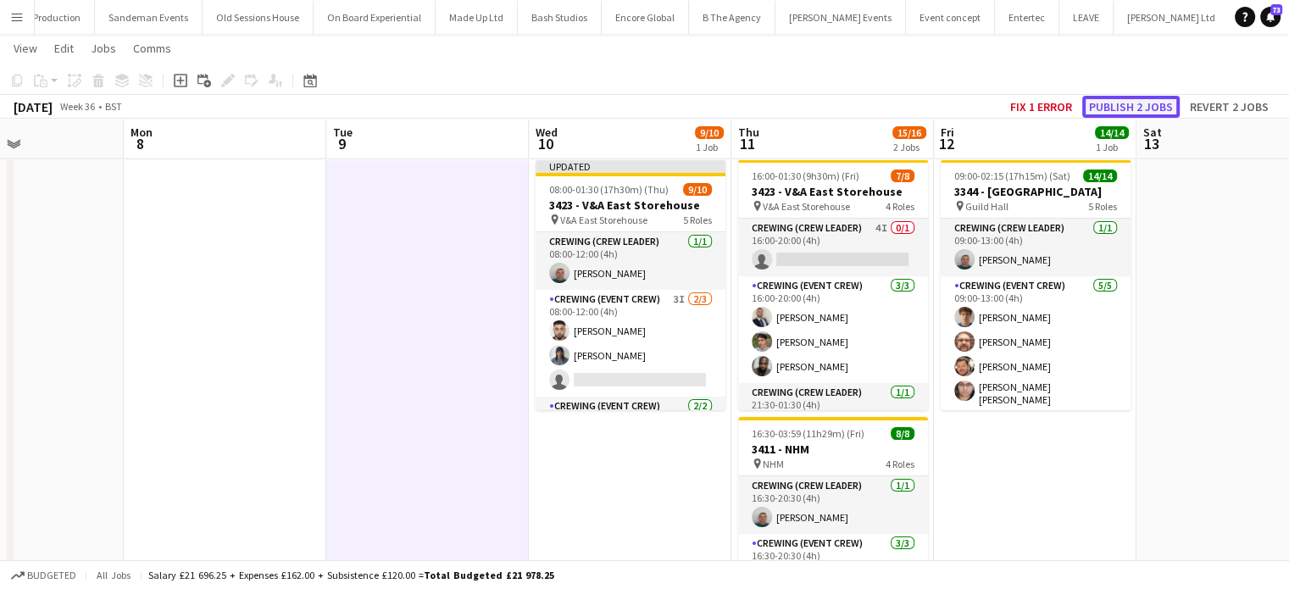
click at [1149, 100] on button "Publish 2 jobs" at bounding box center [1130, 107] width 97 height 22
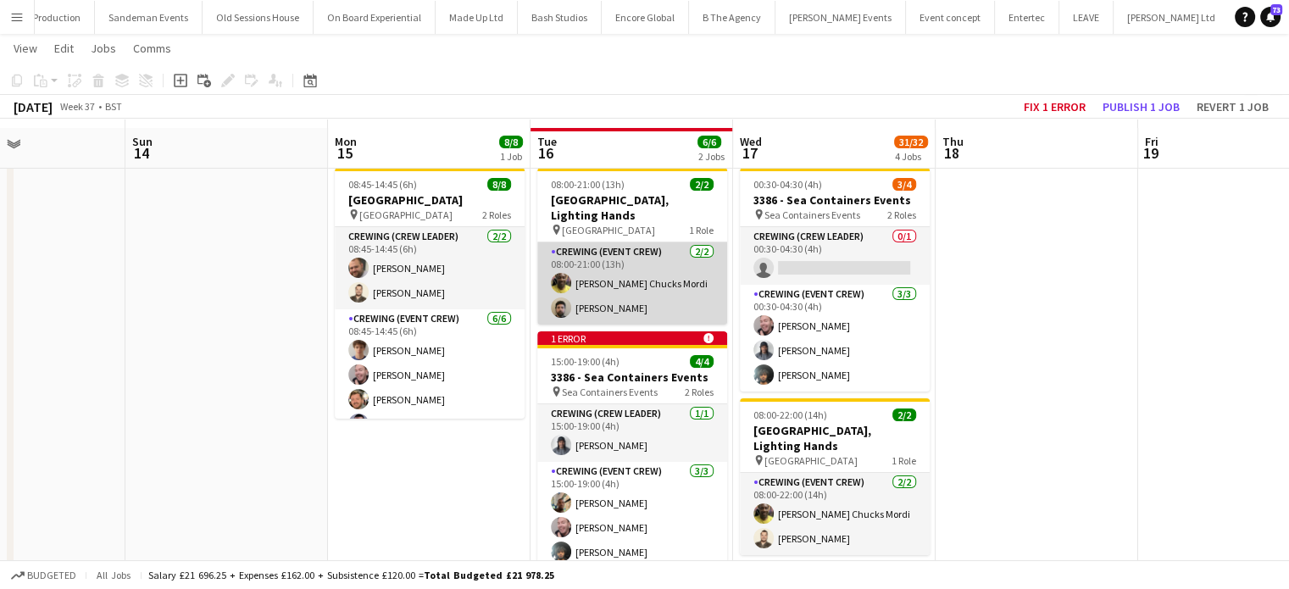
scroll to position [46, 0]
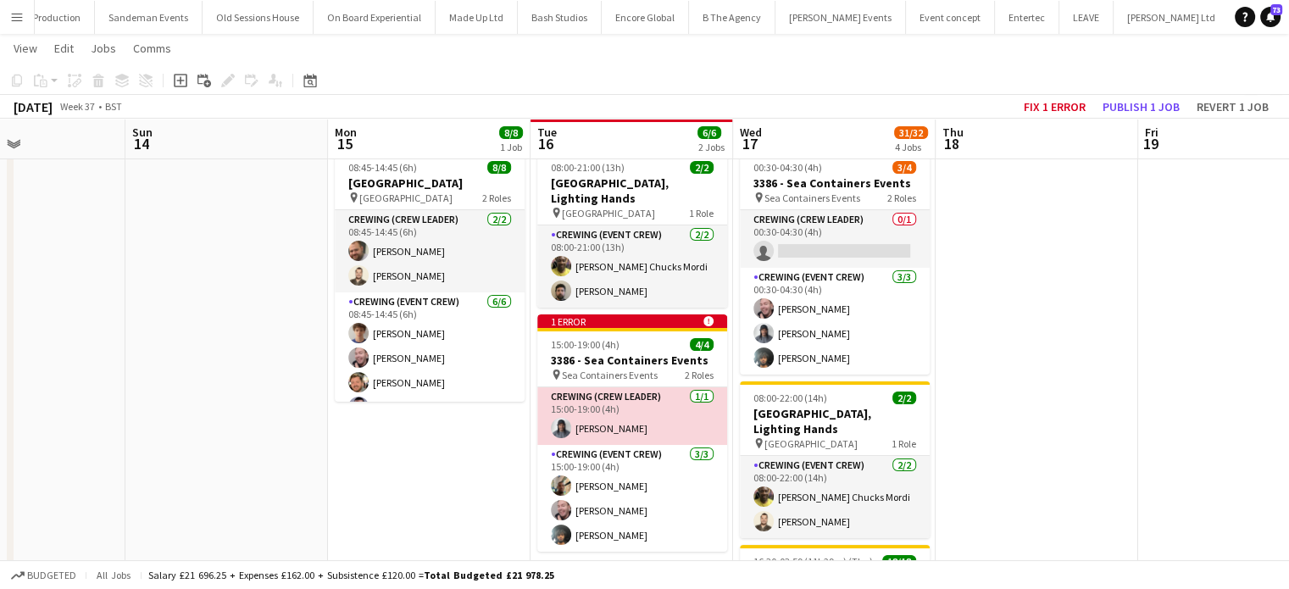
click at [621, 437] on app-card-role "Crewing (Crew Leader) 1/1 15:00-19:00 (4h) Kaine Caldeira" at bounding box center [632, 416] width 190 height 58
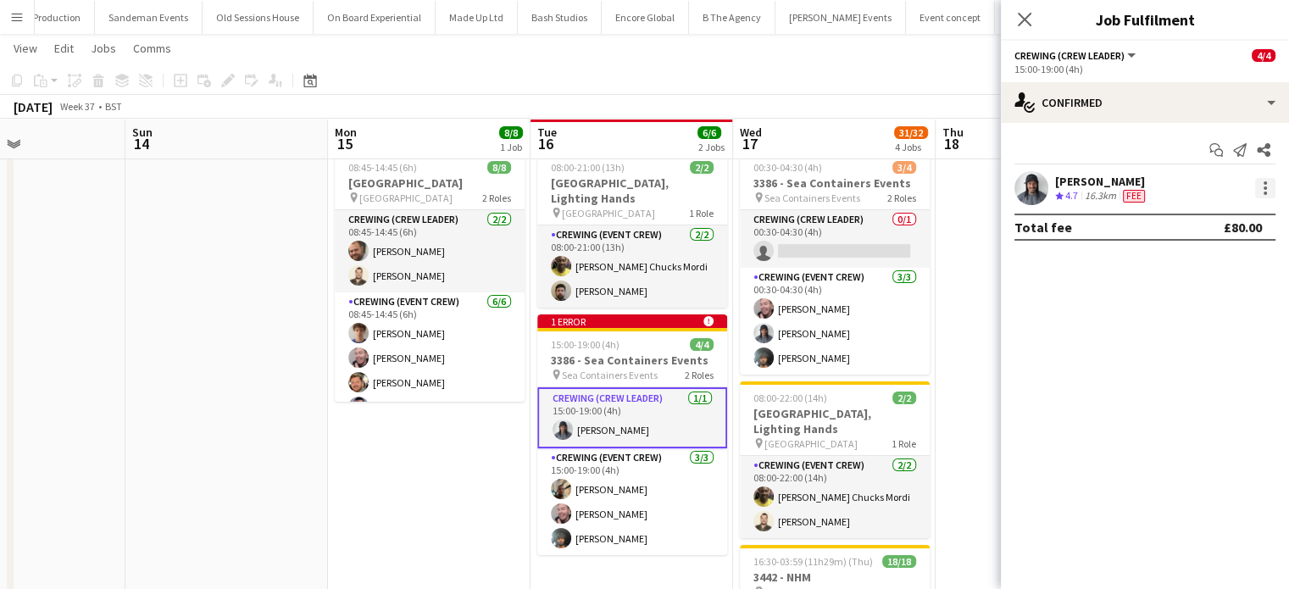
click at [1262, 191] on div at bounding box center [1265, 188] width 20 height 20
click at [1195, 192] on div at bounding box center [644, 294] width 1289 height 589
click at [1145, 189] on div "Fee" at bounding box center [1133, 196] width 29 height 14
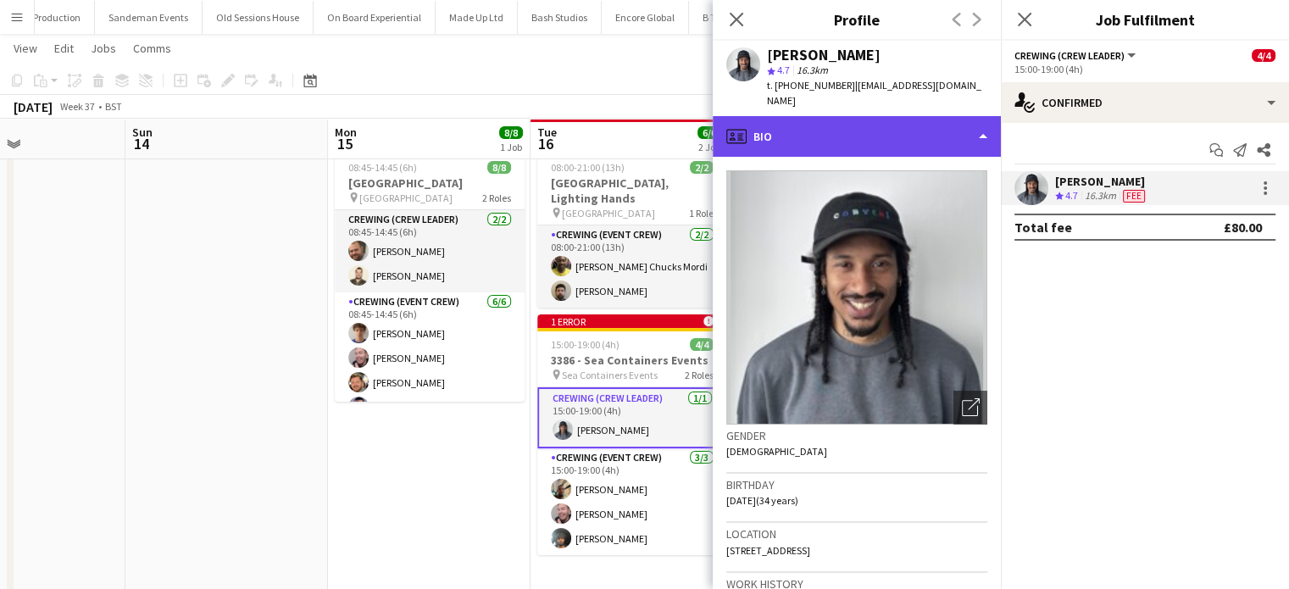
click at [951, 116] on div "profile Bio" at bounding box center [857, 136] width 288 height 41
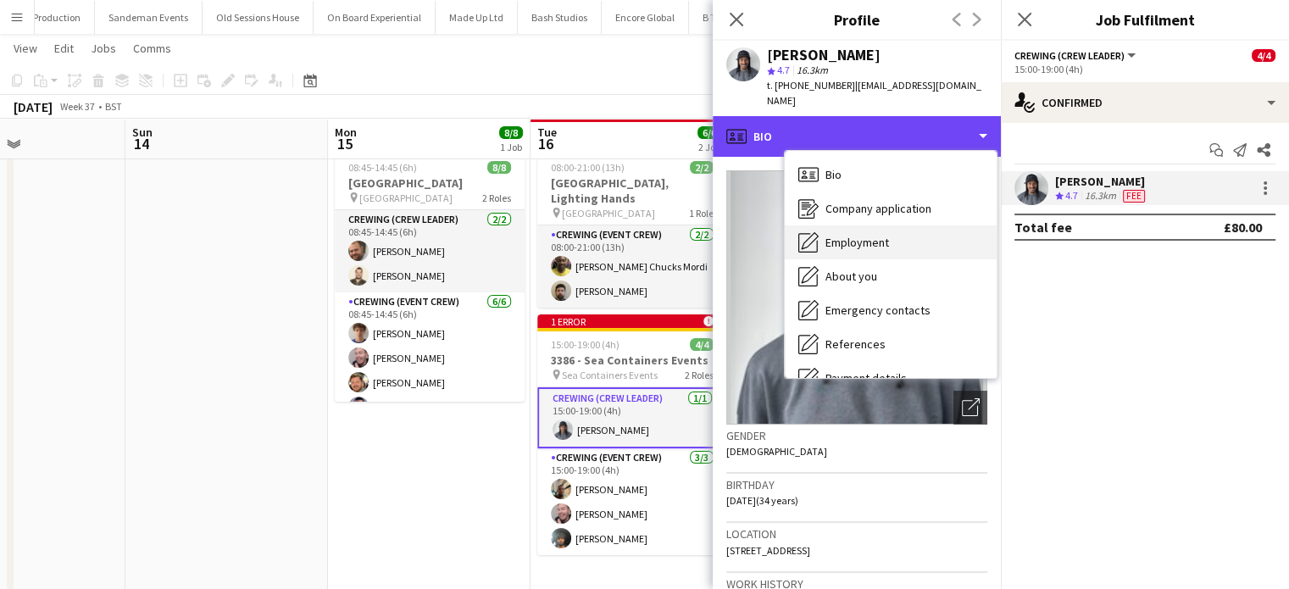
scroll to position [363, 0]
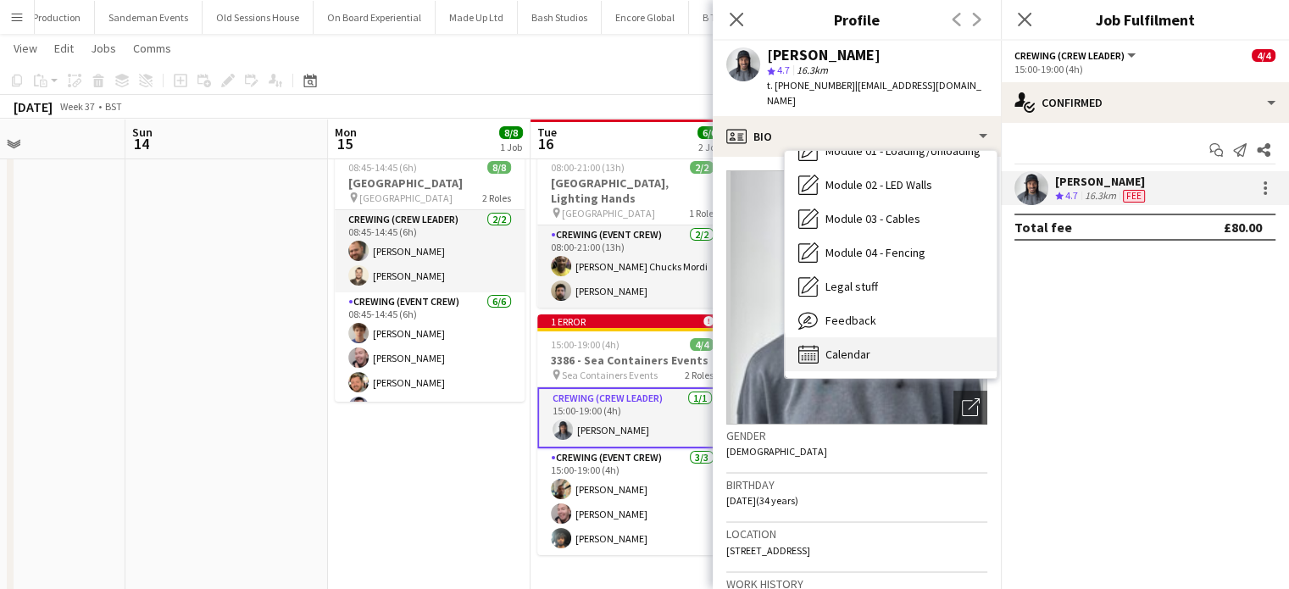
click at [888, 337] on div "Calendar Calendar" at bounding box center [891, 354] width 212 height 34
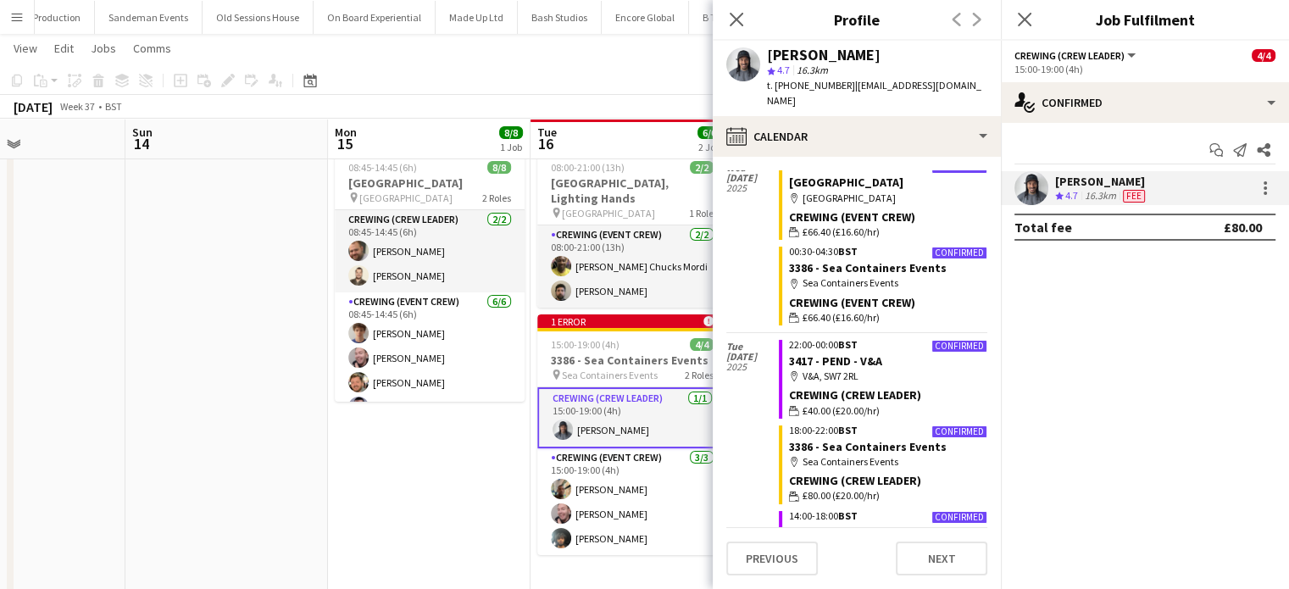
scroll to position [1639, 0]
click at [864, 437] on link "3386 - Sea Containers Events" at bounding box center [868, 444] width 158 height 15
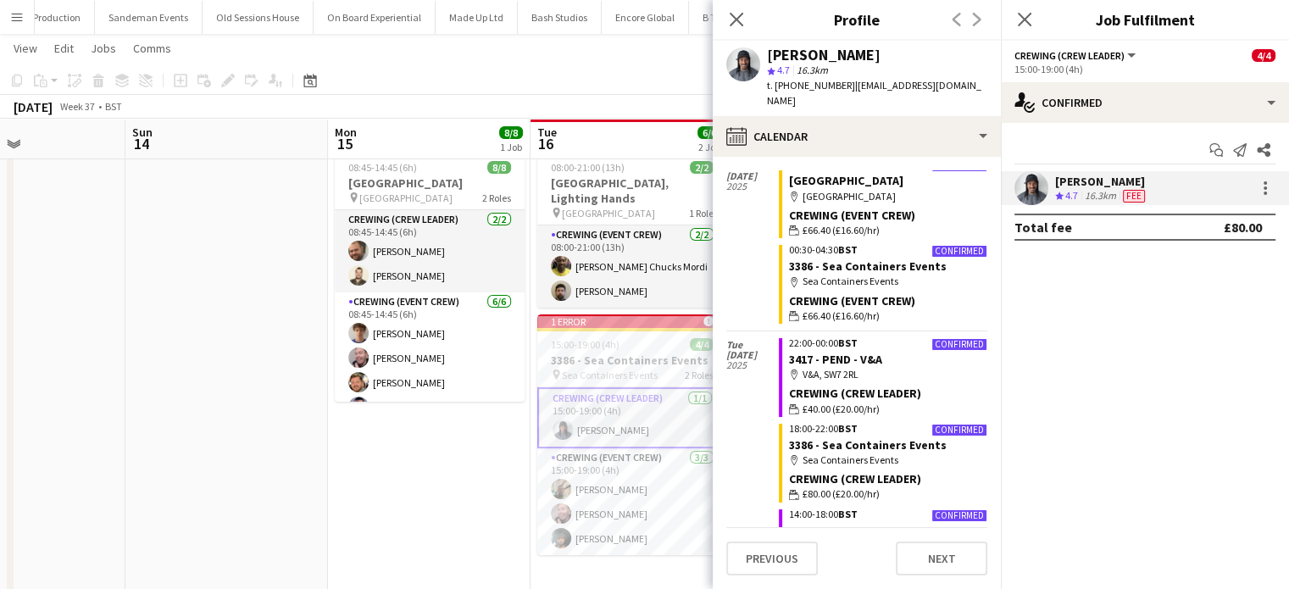
click at [855, 523] on link "3417 - PEND - V&A" at bounding box center [835, 530] width 93 height 15
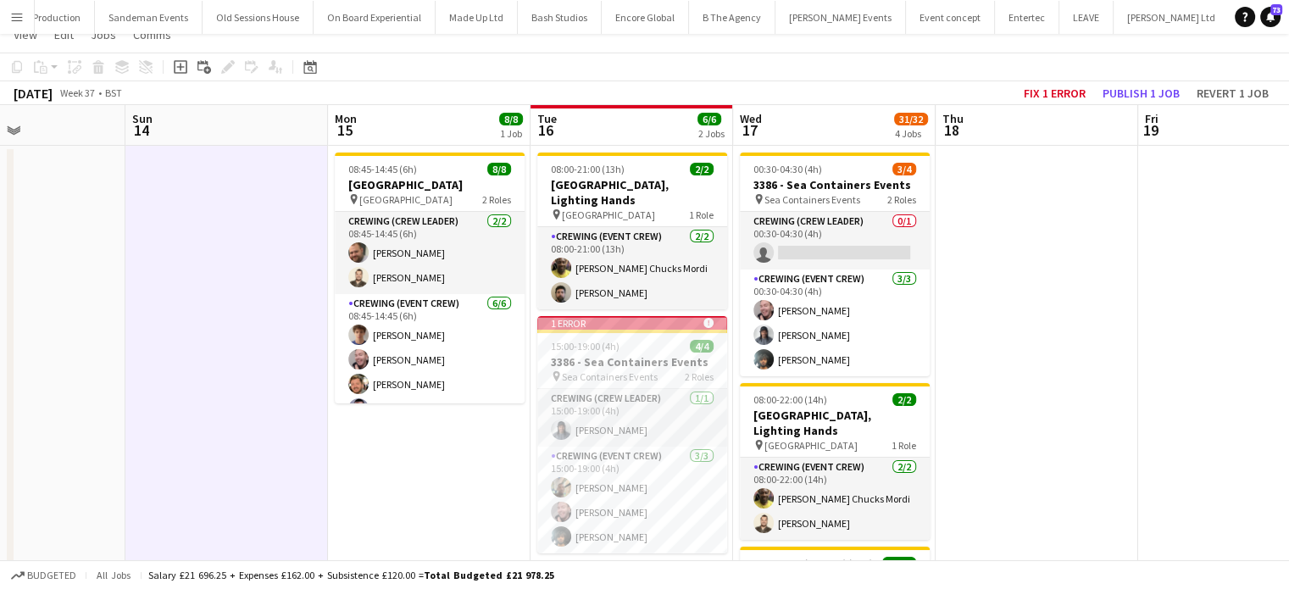
scroll to position [0, 0]
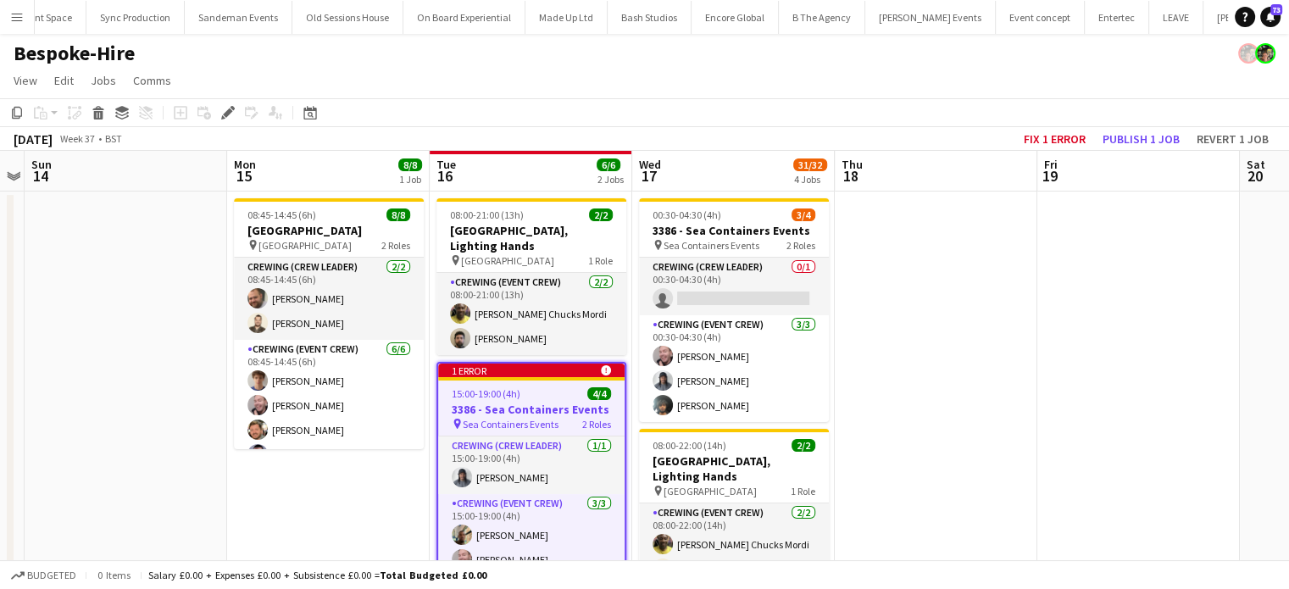
scroll to position [0, 4942]
click at [1139, 140] on button "Publish 1 job" at bounding box center [1140, 139] width 91 height 22
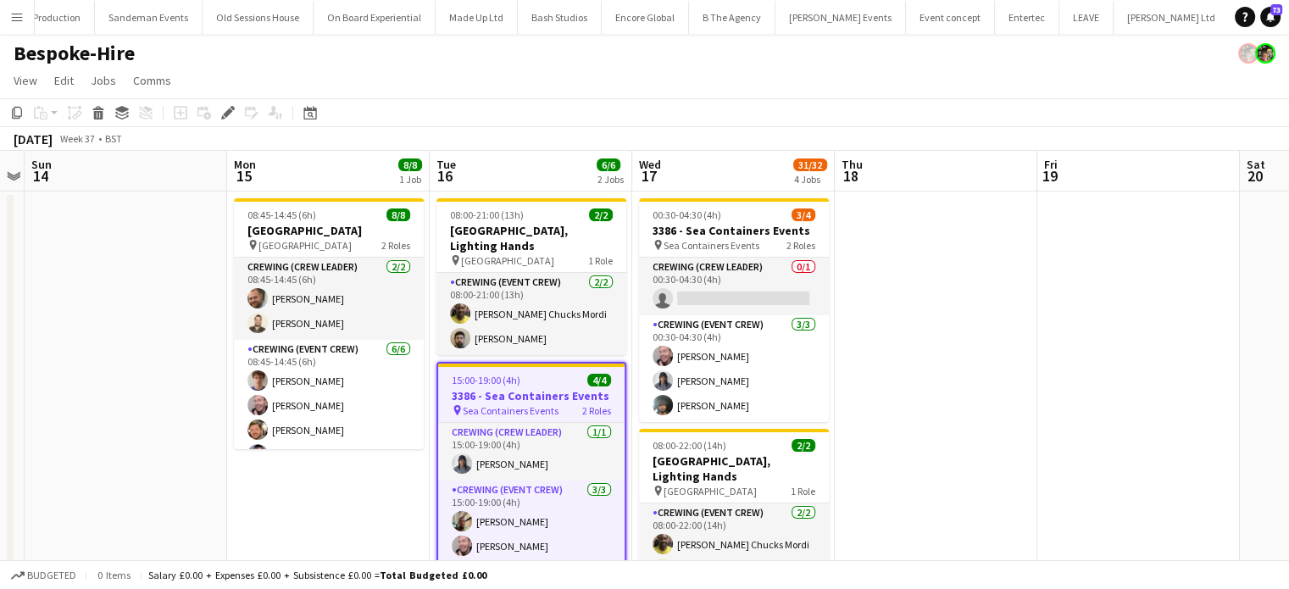
scroll to position [22, 0]
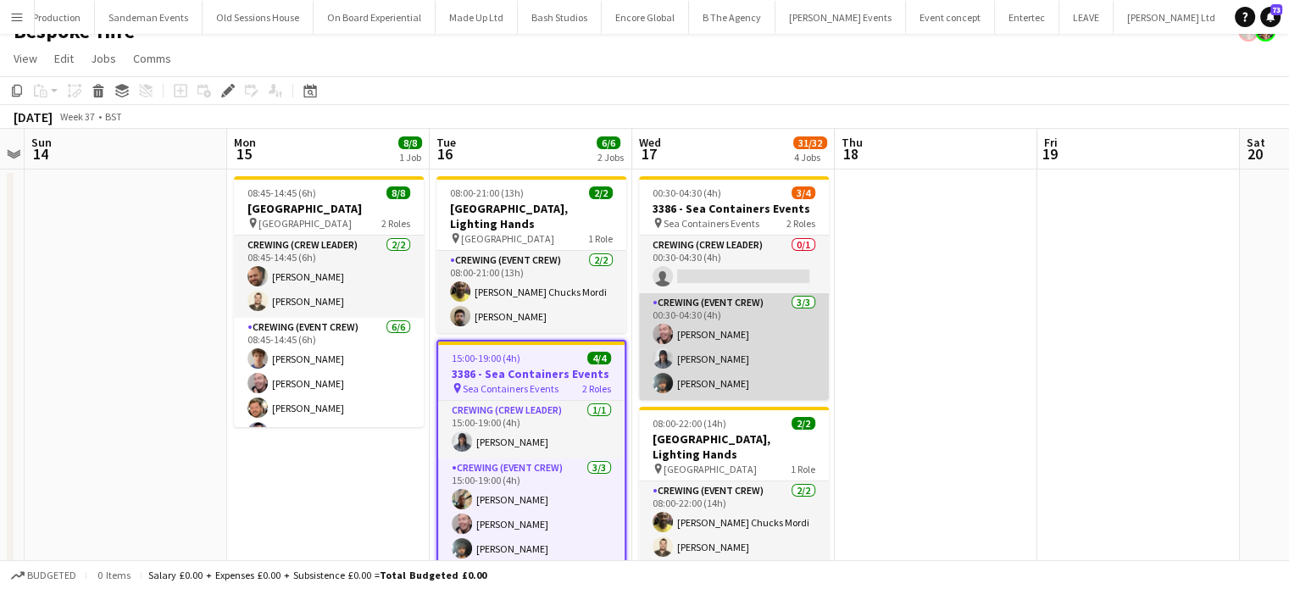
click at [760, 363] on app-card-role "Crewing (Event Crew) 3/3 00:30-04:30 (4h) Eldon Taylor Kaine Caldeira Kian Chau…" at bounding box center [734, 346] width 190 height 107
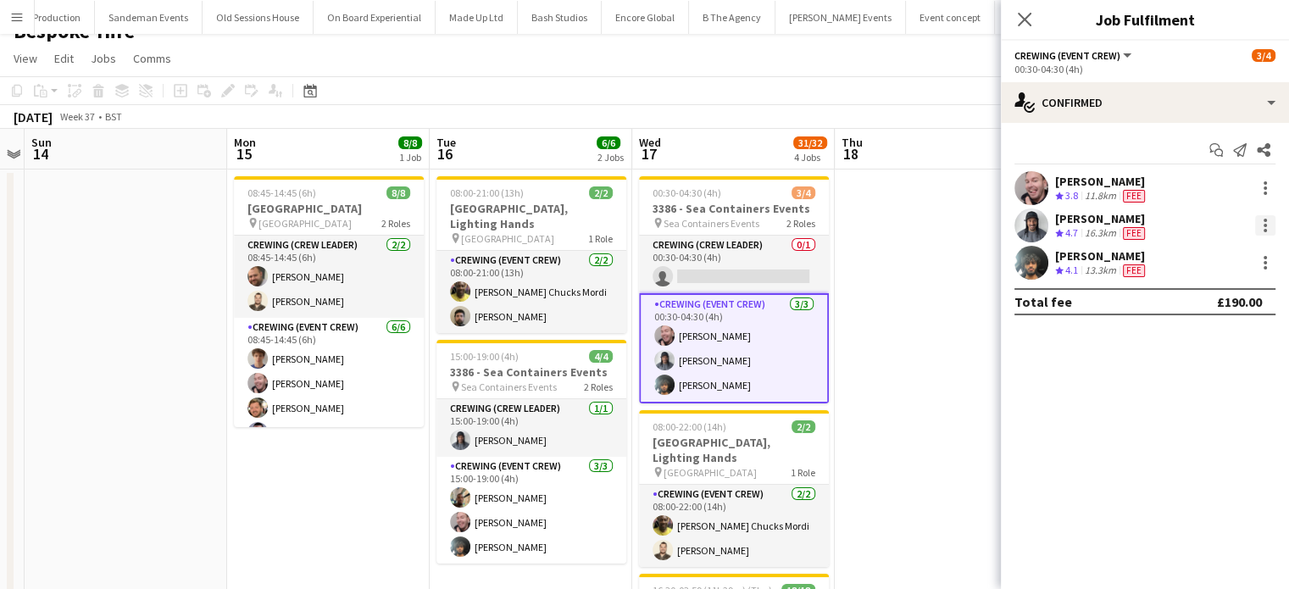
click at [1260, 225] on div at bounding box center [1265, 225] width 20 height 20
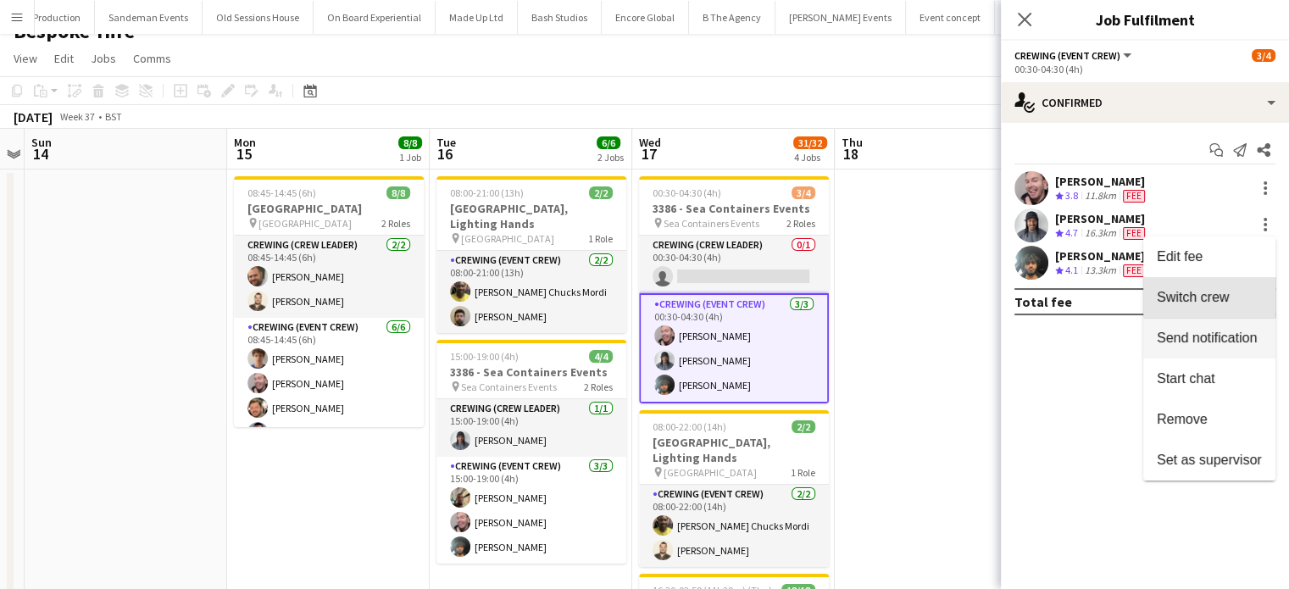
click at [1227, 280] on button "Switch crew" at bounding box center [1209, 297] width 132 height 41
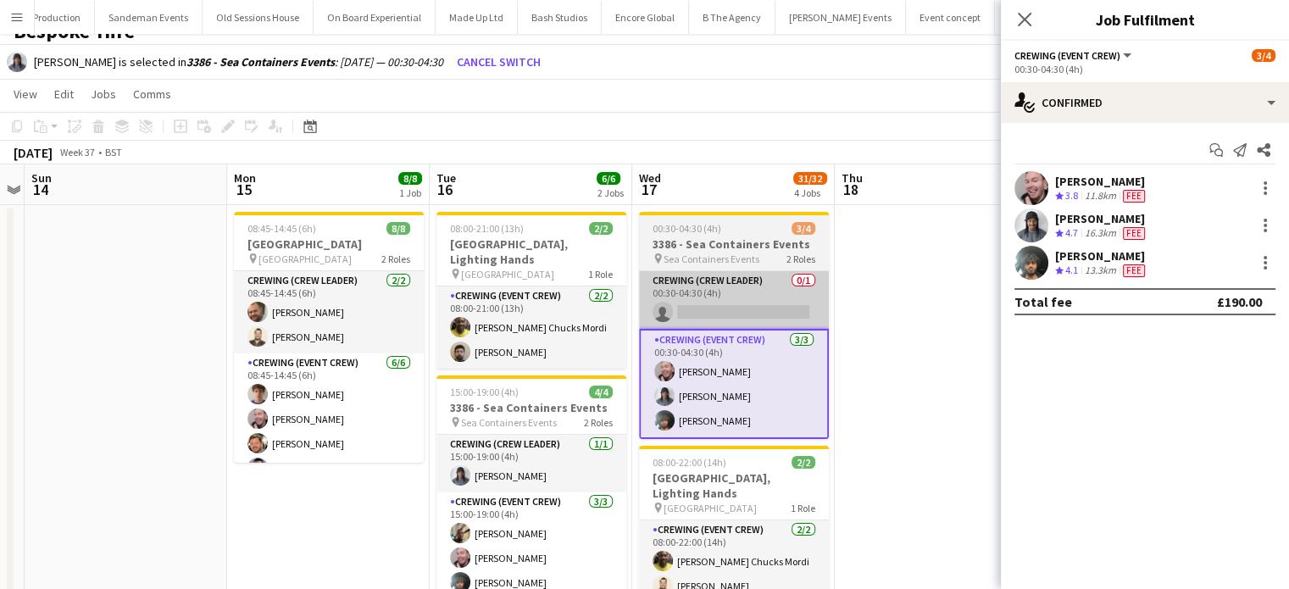
click at [766, 291] on app-card-role "Crewing (Crew Leader) 0/1 00:30-04:30 (4h) single-neutral-actions" at bounding box center [734, 300] width 190 height 58
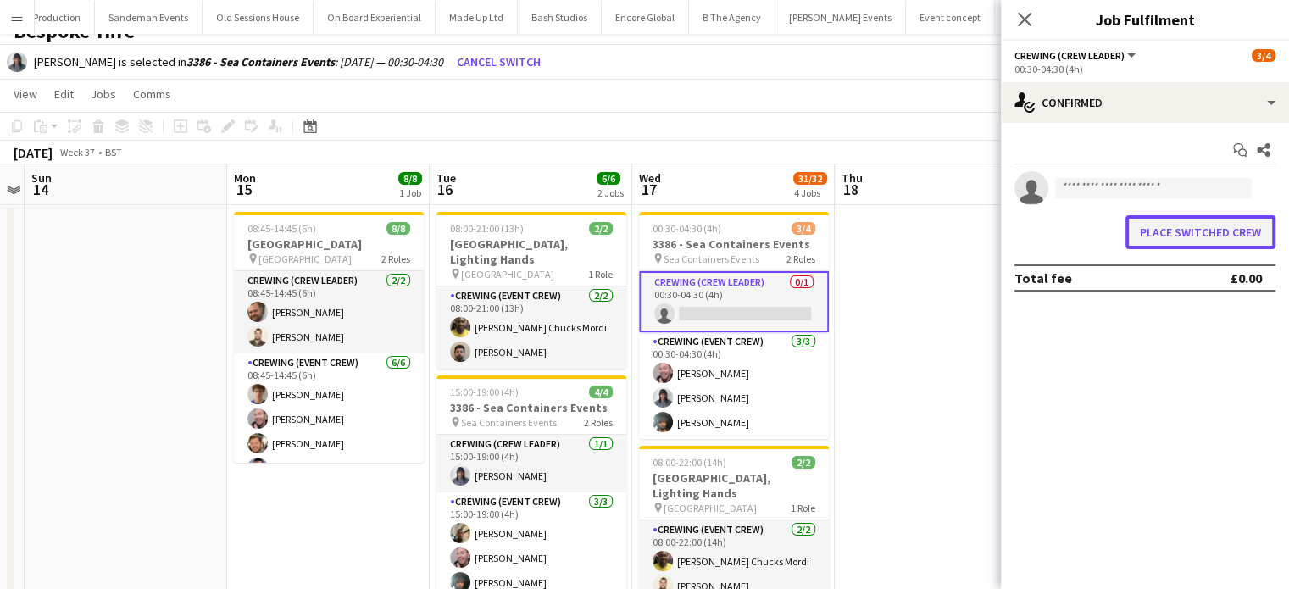
click at [1251, 230] on button "Place switched crew" at bounding box center [1200, 232] width 150 height 34
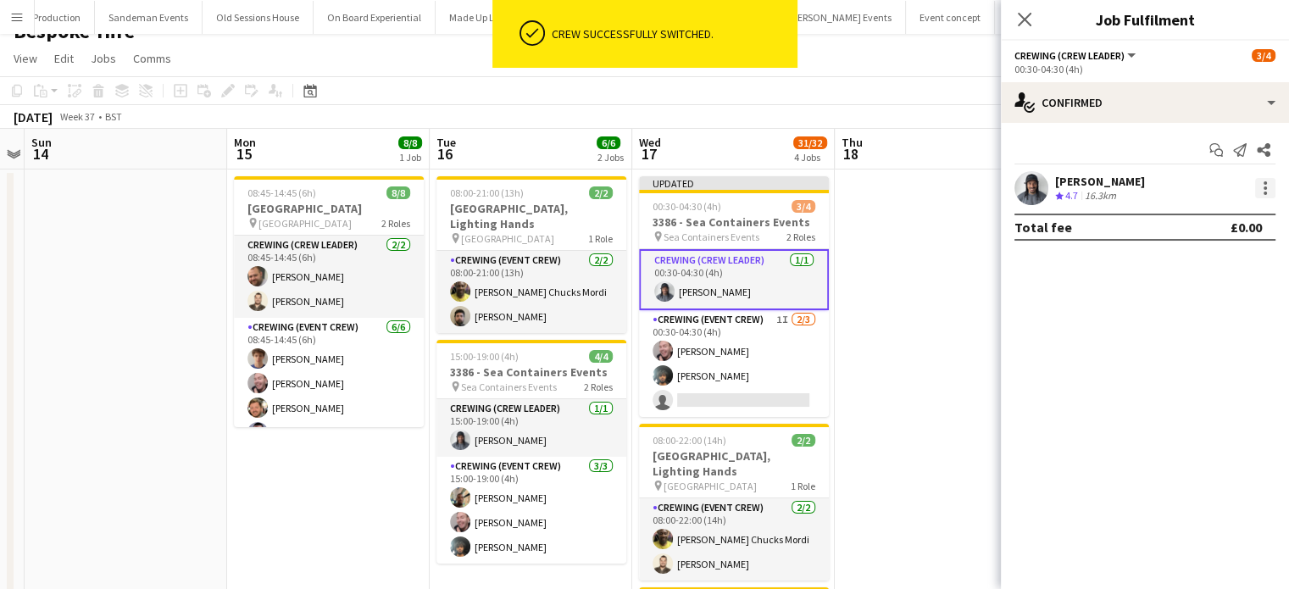
click at [1259, 190] on div at bounding box center [1265, 188] width 20 height 20
click at [1213, 217] on span "Edit fee" at bounding box center [1208, 219] width 105 height 15
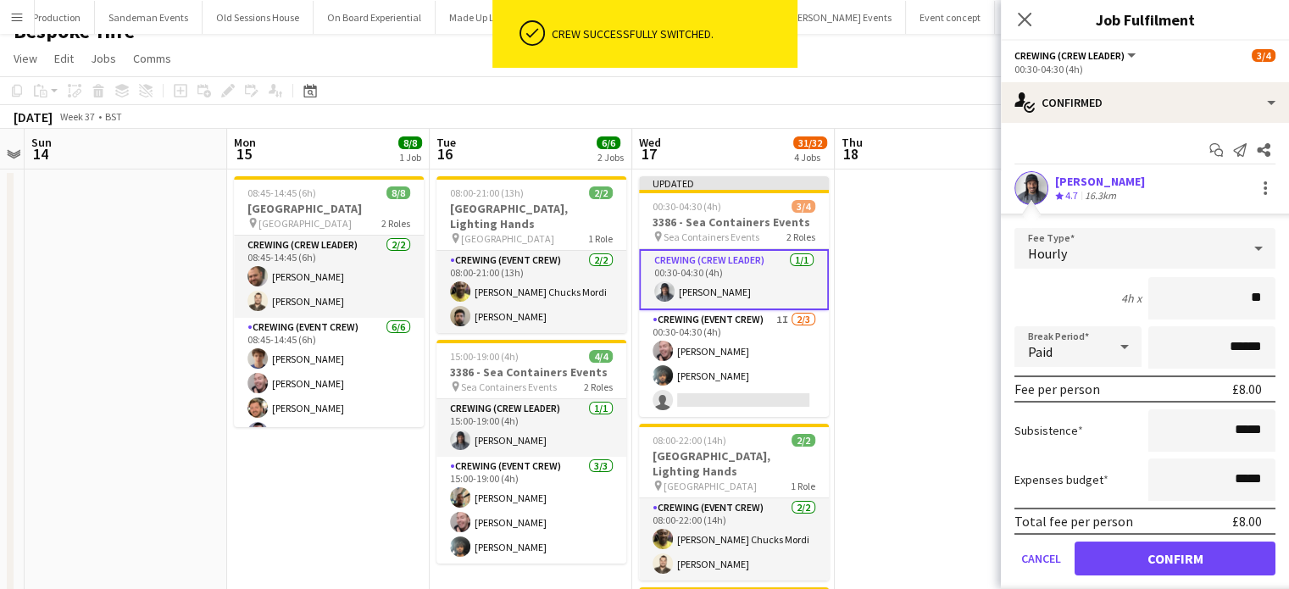
type input "***"
click button "Confirm" at bounding box center [1174, 558] width 201 height 34
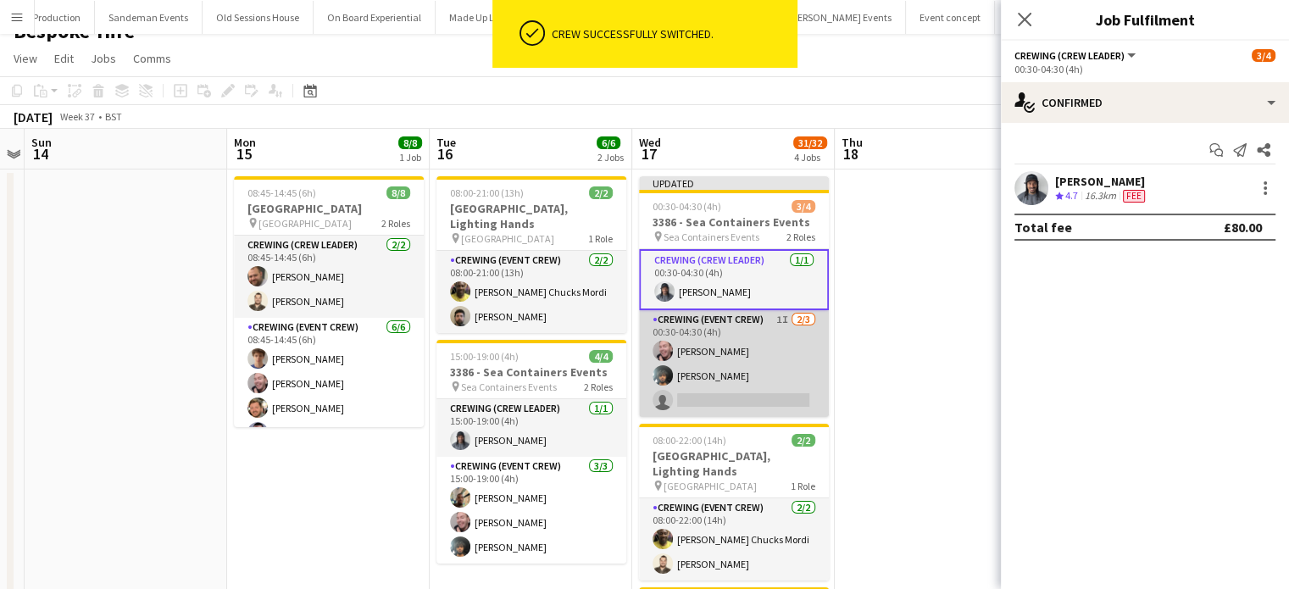
click at [801, 343] on app-card-role "Crewing (Event Crew) 1I 2/3 00:30-04:30 (4h) Eldon Taylor Kian Chauhan single-n…" at bounding box center [734, 363] width 190 height 107
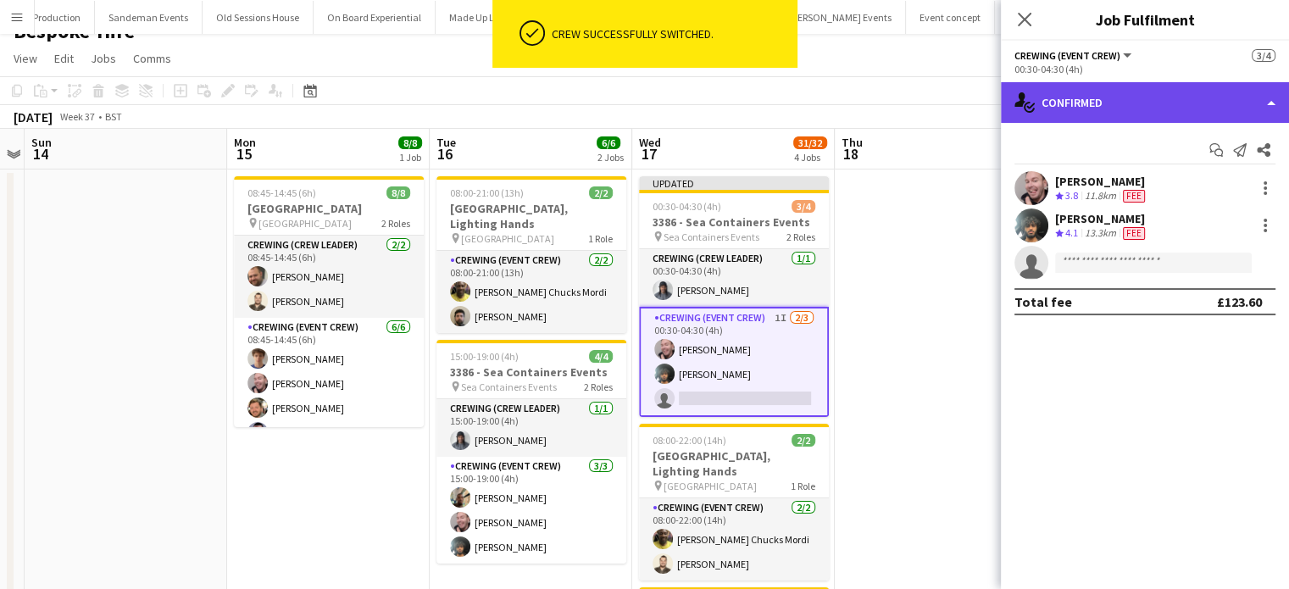
click at [1131, 109] on div "single-neutral-actions-check-2 Confirmed" at bounding box center [1145, 102] width 288 height 41
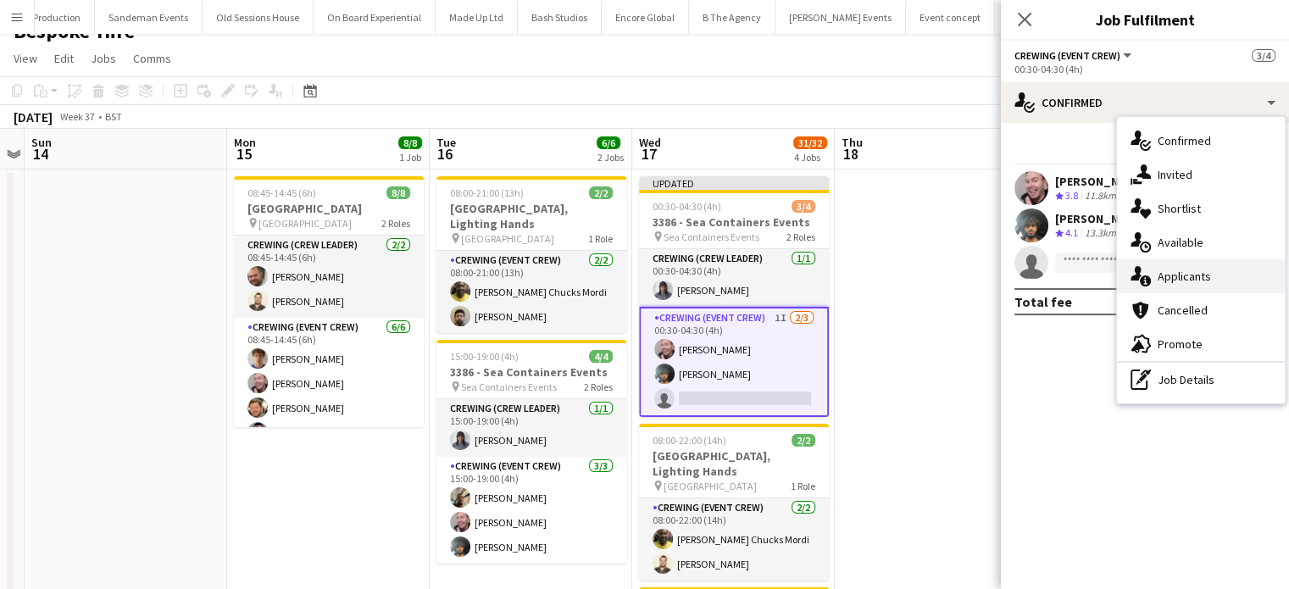
click at [1180, 281] on span "Applicants" at bounding box center [1183, 276] width 53 height 15
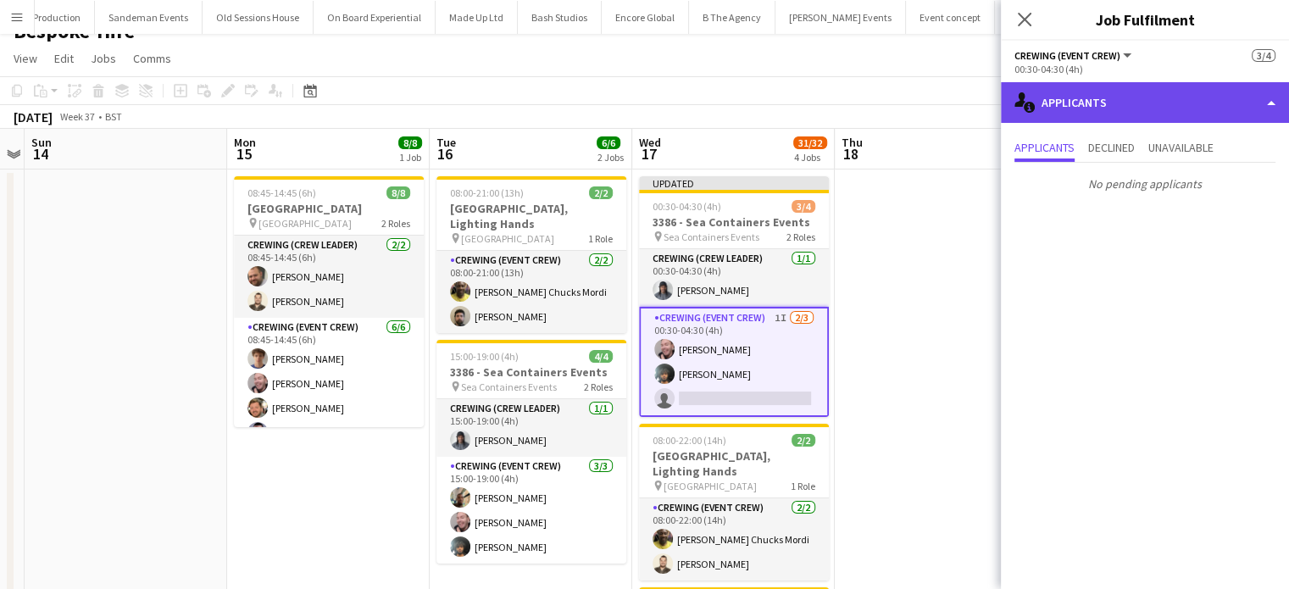
click at [1172, 111] on div "single-neutral-actions-information Applicants" at bounding box center [1145, 102] width 288 height 41
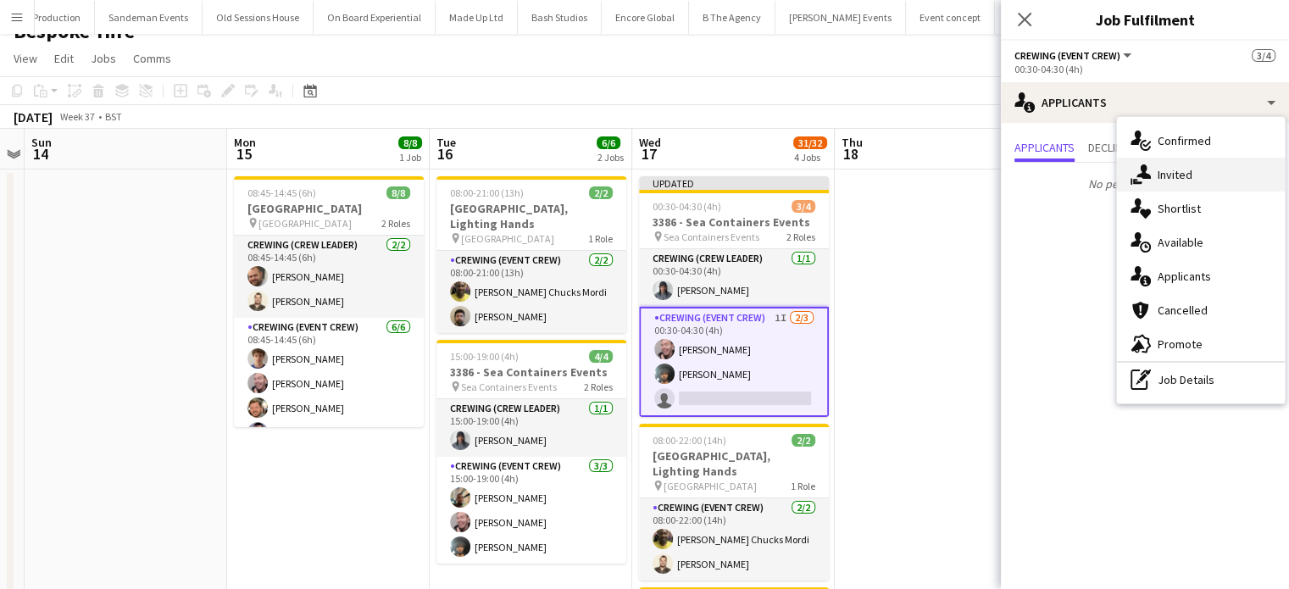
click at [1207, 188] on div "single-neutral-actions-share-1 Invited" at bounding box center [1201, 175] width 168 height 34
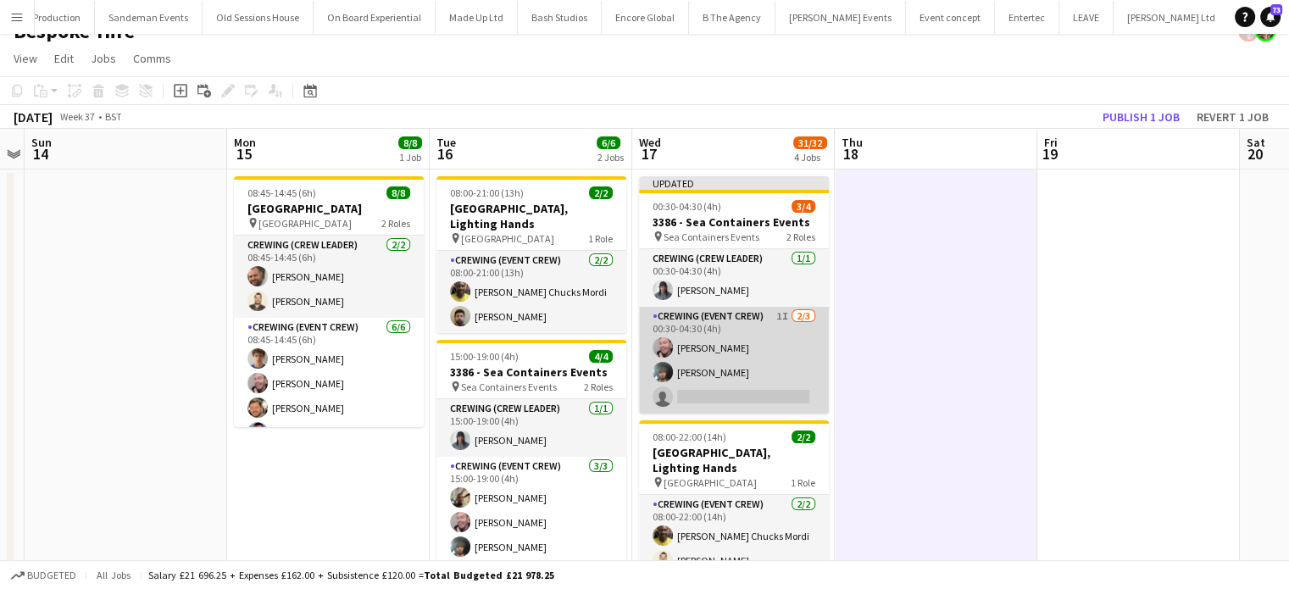
click at [757, 358] on app-card-role "Crewing (Event Crew) 1I 2/3 00:30-04:30 (4h) Eldon Taylor Kian Chauhan single-n…" at bounding box center [734, 360] width 190 height 107
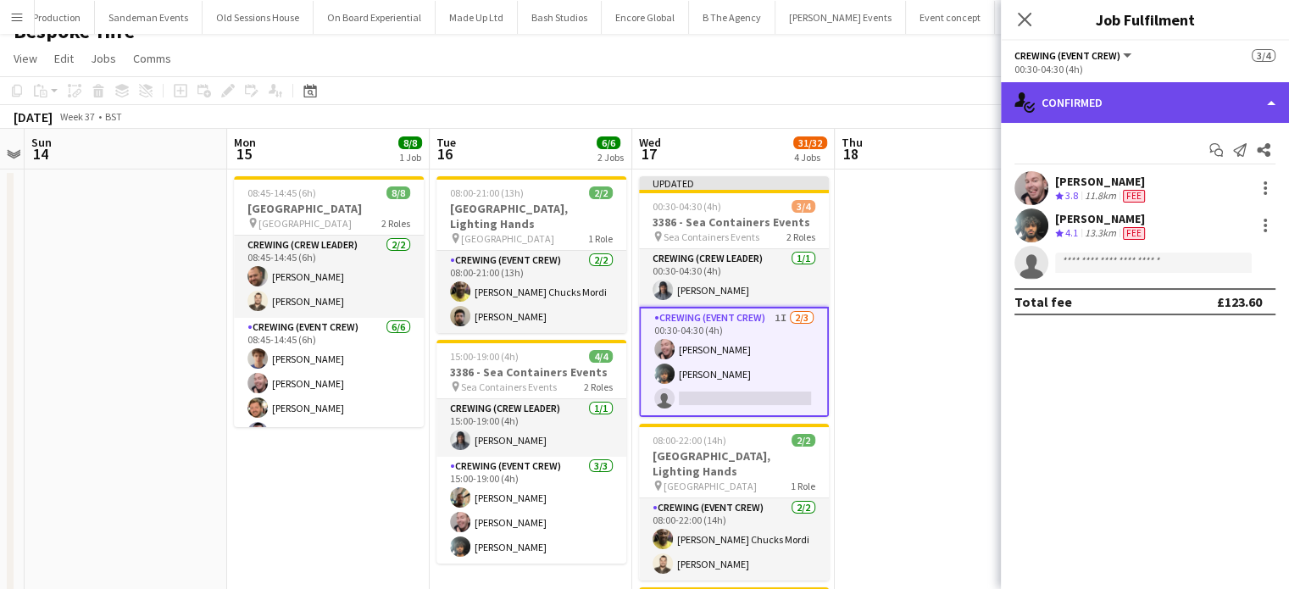
click at [1190, 101] on div "single-neutral-actions-check-2 Confirmed" at bounding box center [1145, 102] width 288 height 41
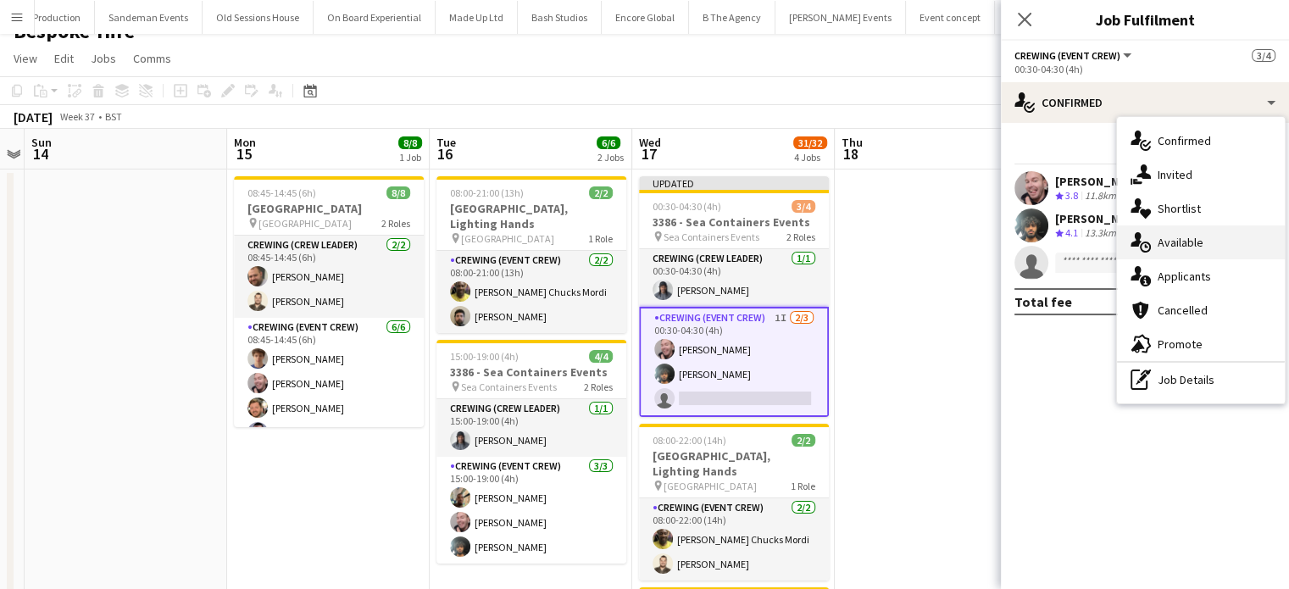
click at [1199, 239] on span "Available" at bounding box center [1180, 242] width 46 height 15
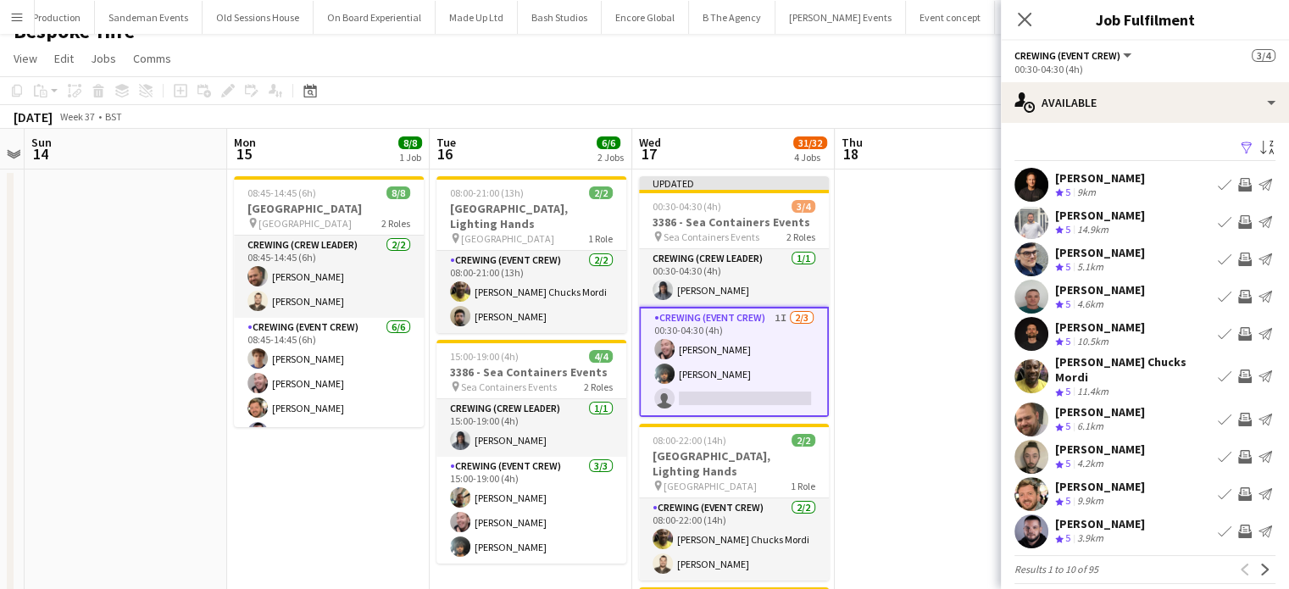
click at [1238, 413] on app-icon "Invite crew" at bounding box center [1245, 420] width 14 height 14
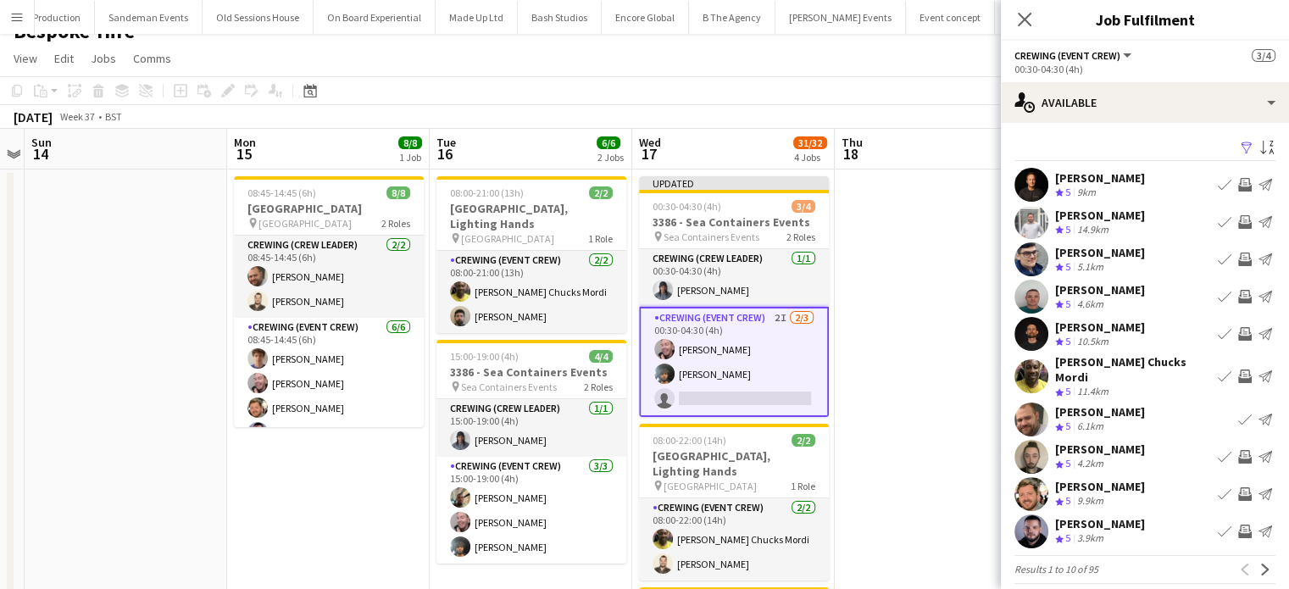
click at [1228, 477] on div "Adam McCarter Crew rating 5 9.9km Book crew Invite crew Send notification" at bounding box center [1145, 494] width 288 height 34
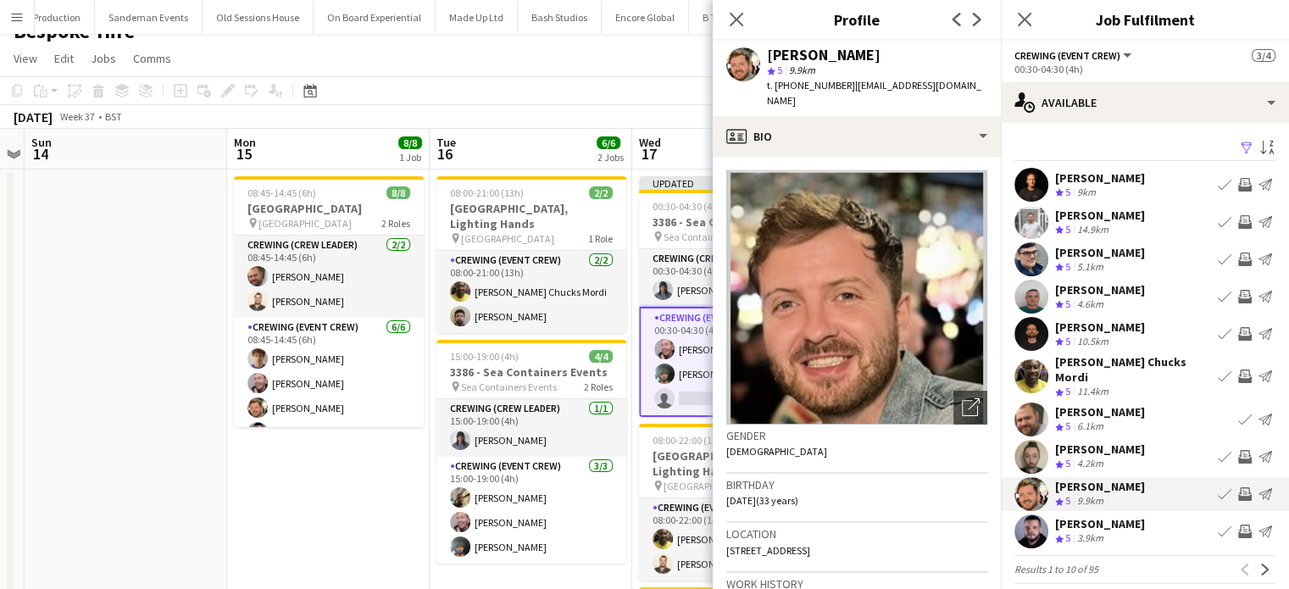
click at [1238, 487] on app-icon "Invite crew" at bounding box center [1245, 494] width 14 height 14
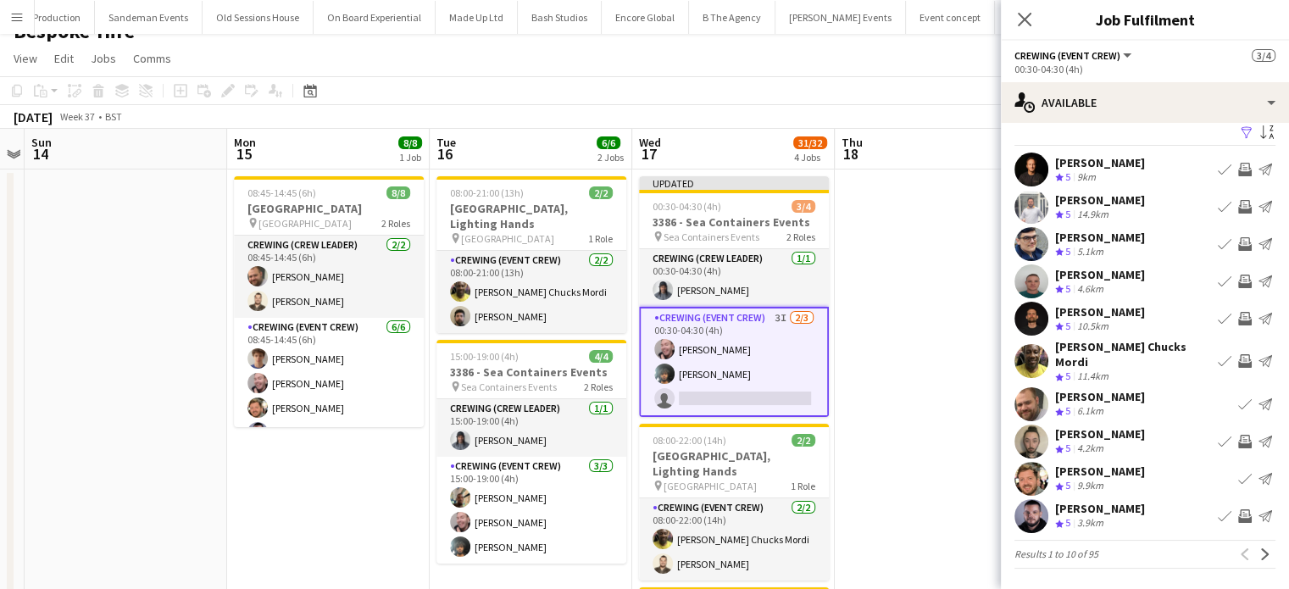
scroll to position [3, 0]
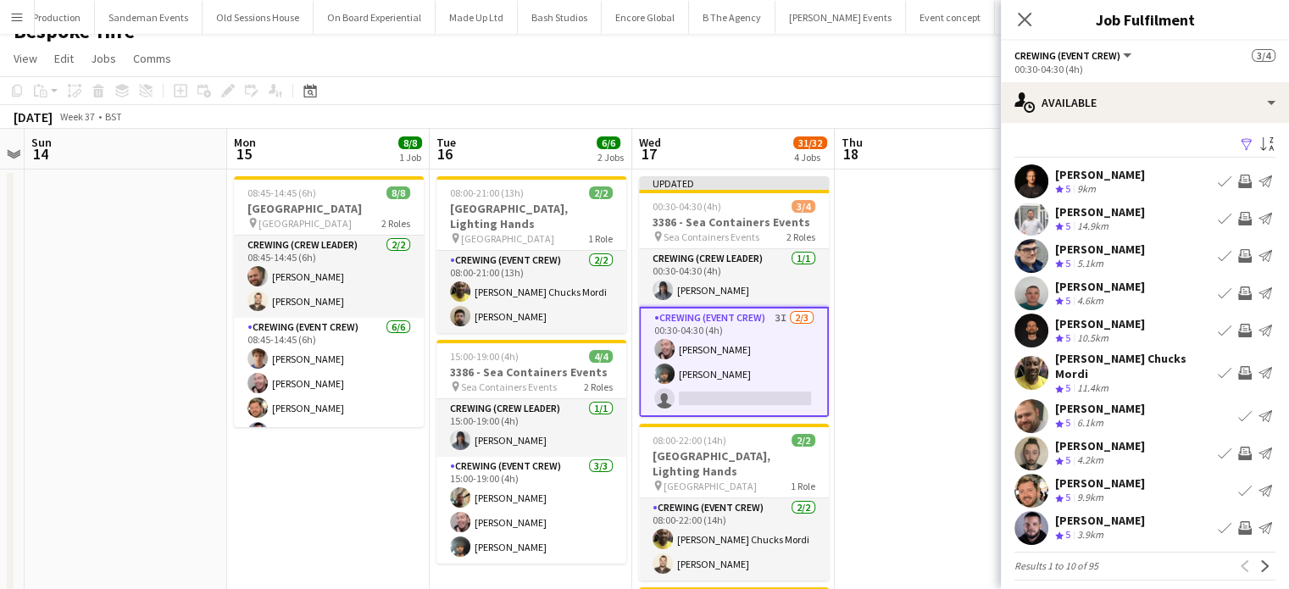
click at [1238, 521] on app-icon "Invite crew" at bounding box center [1245, 528] width 14 height 14
click at [1259, 560] on app-icon "Next" at bounding box center [1265, 566] width 12 height 12
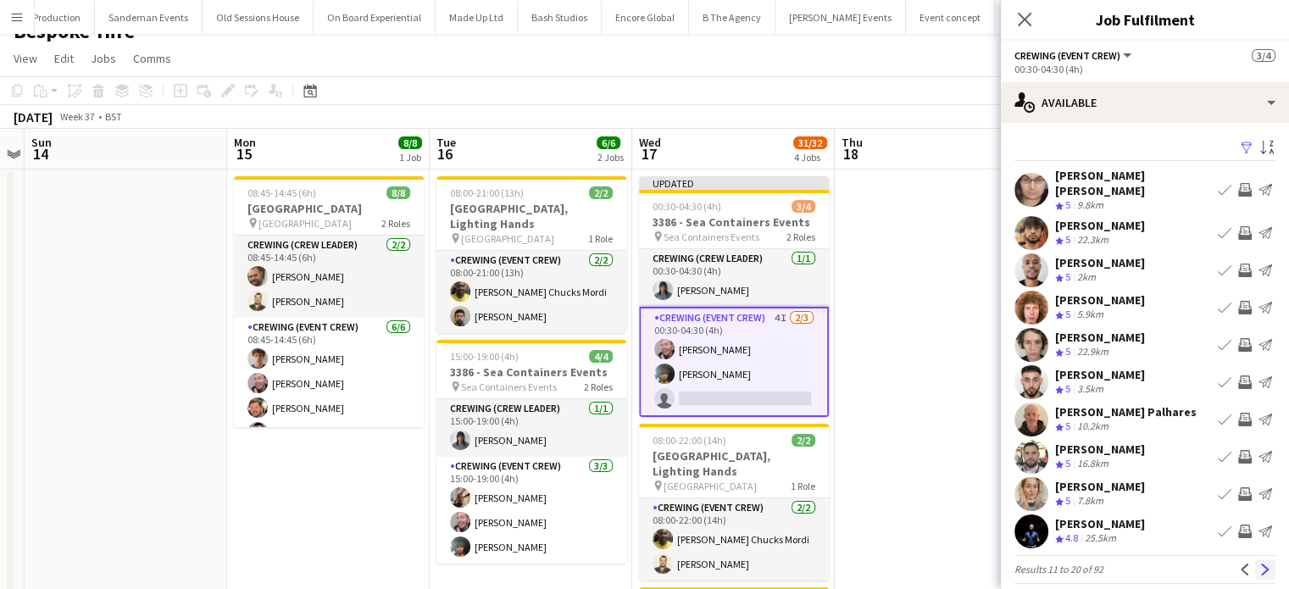
click at [1259, 563] on app-icon "Next" at bounding box center [1265, 569] width 12 height 12
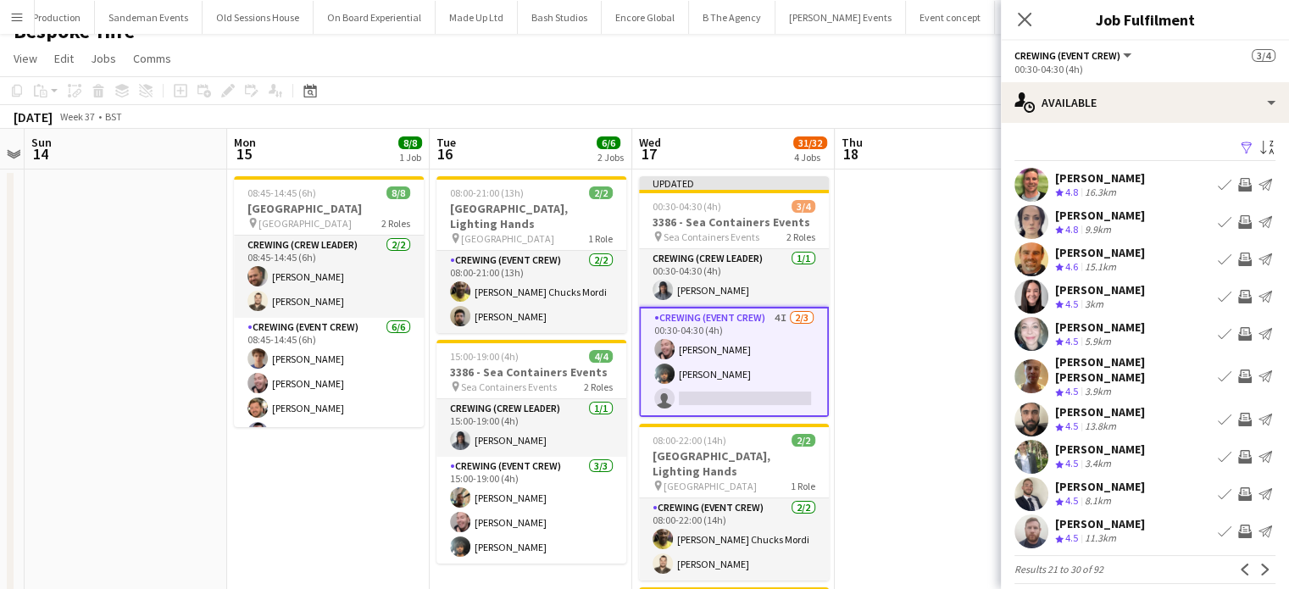
click at [1238, 450] on app-icon "Invite crew" at bounding box center [1245, 457] width 14 height 14
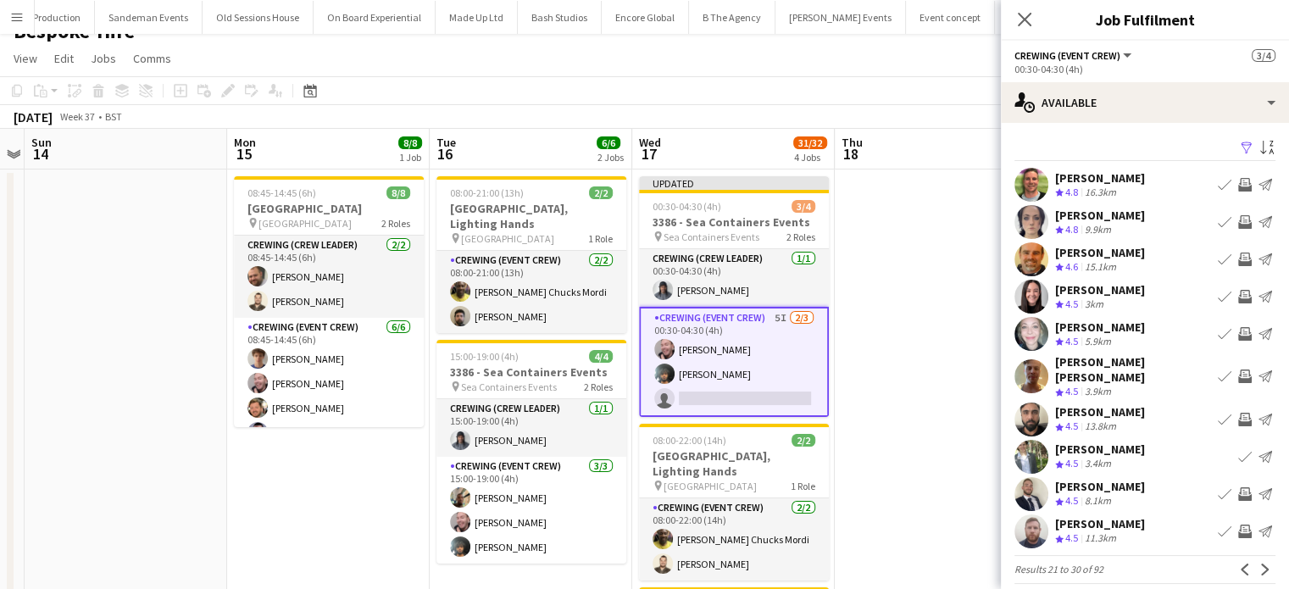
click at [1238, 487] on app-icon "Invite crew" at bounding box center [1245, 494] width 14 height 14
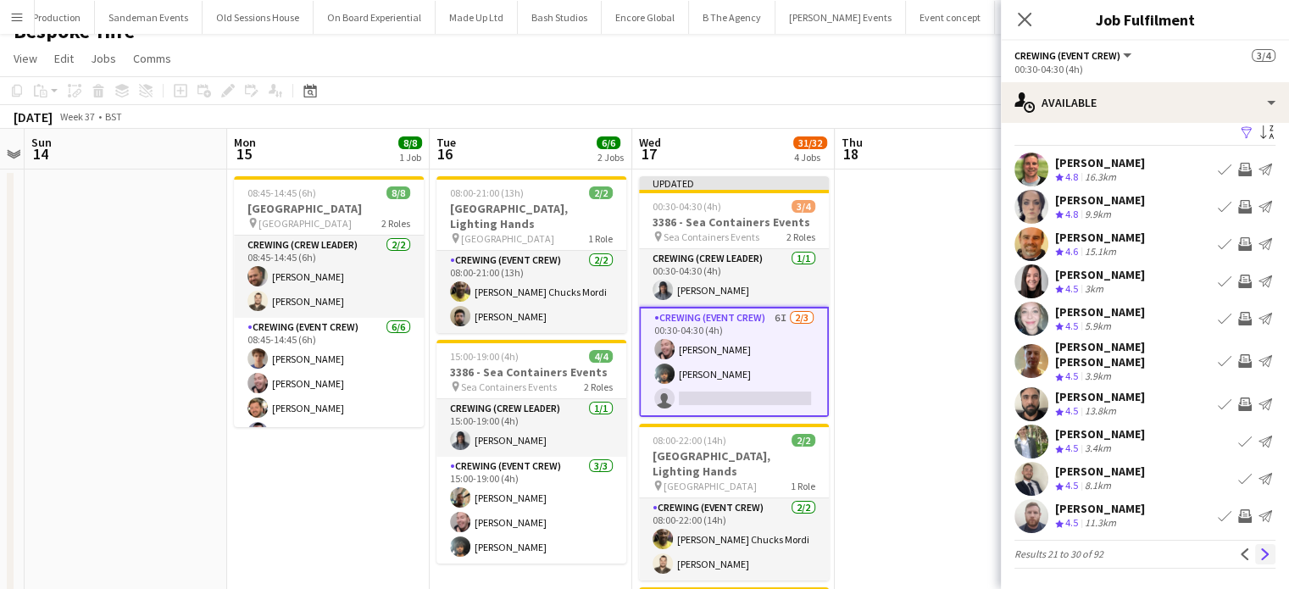
scroll to position [3, 0]
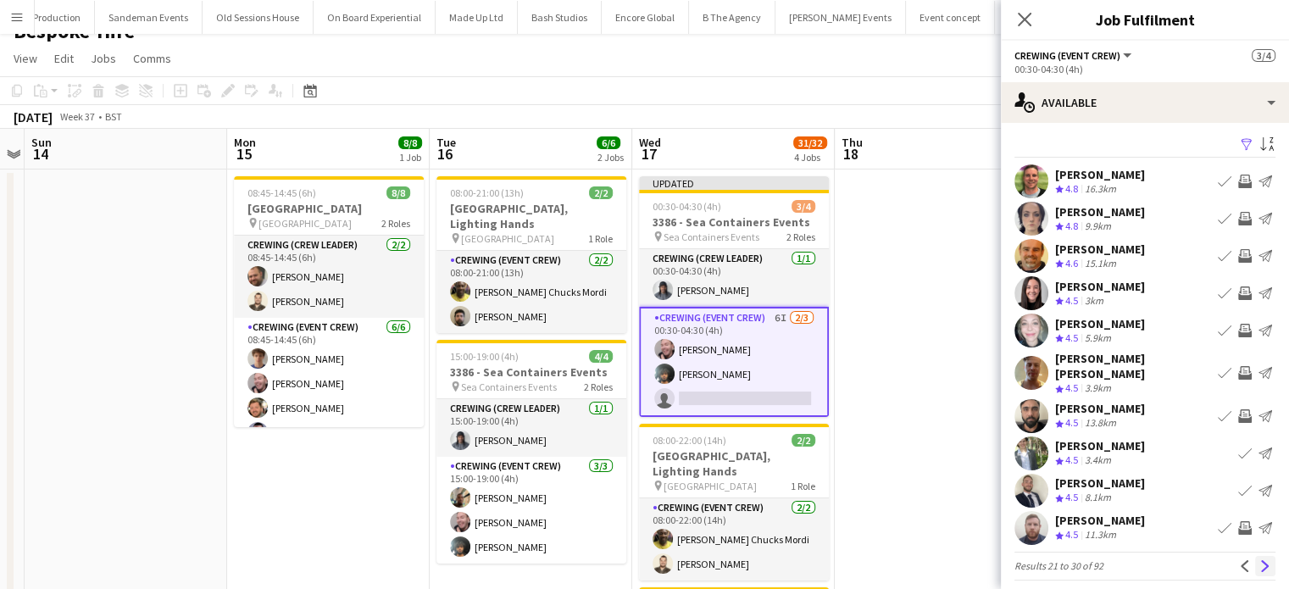
click at [1259, 560] on app-icon "Next" at bounding box center [1265, 566] width 12 height 12
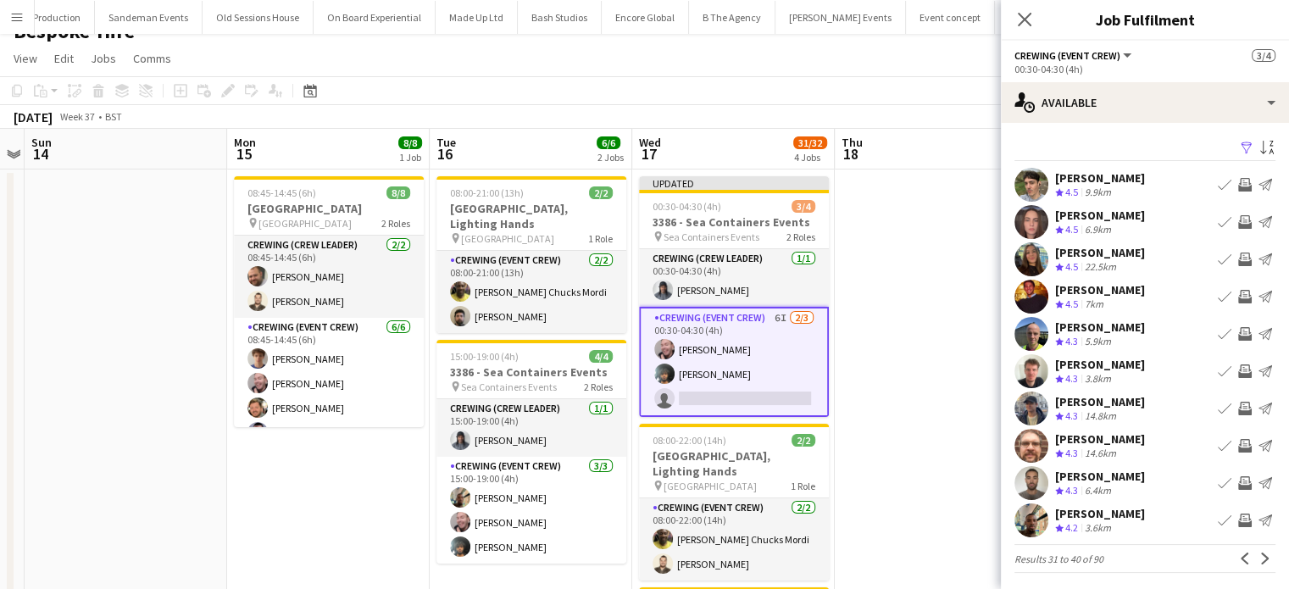
click at [1234, 191] on button "Invite crew" at bounding box center [1244, 185] width 20 height 20
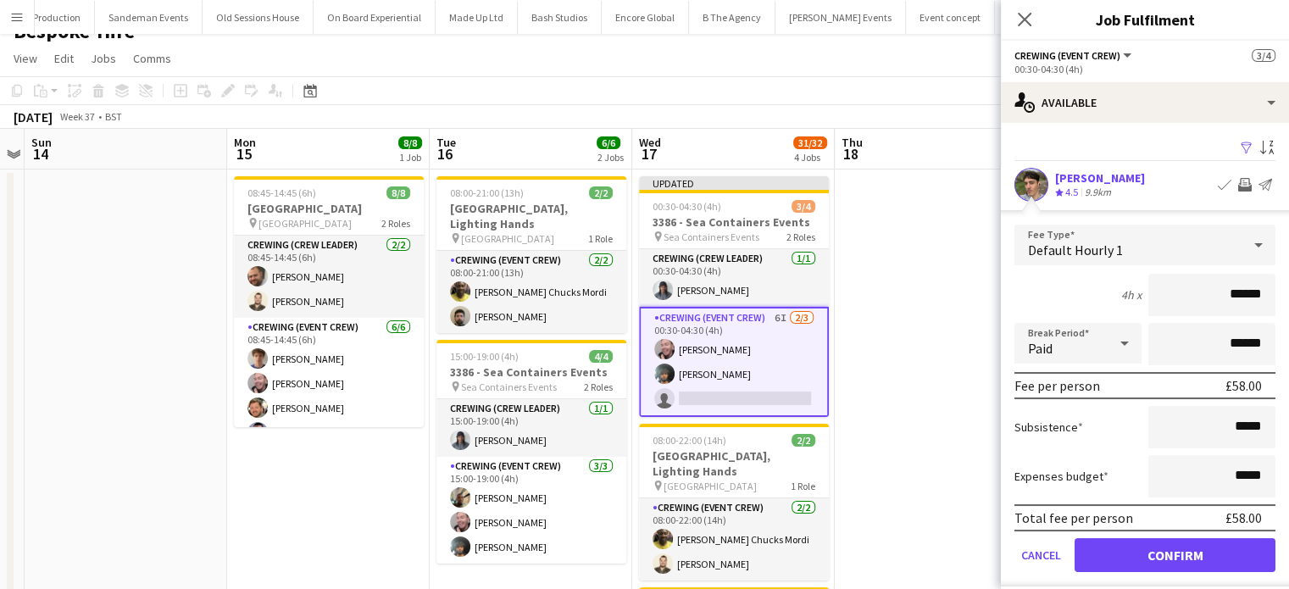
click button "Confirm" at bounding box center [1174, 555] width 201 height 34
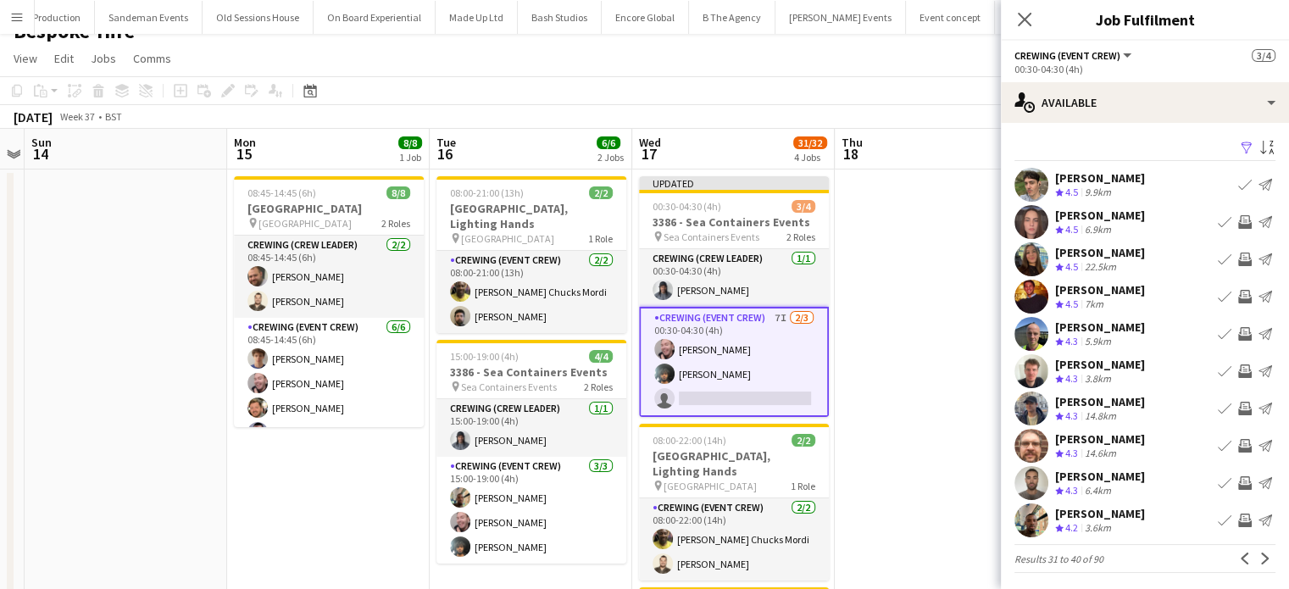
click at [1238, 369] on app-icon "Invite crew" at bounding box center [1245, 371] width 14 height 14
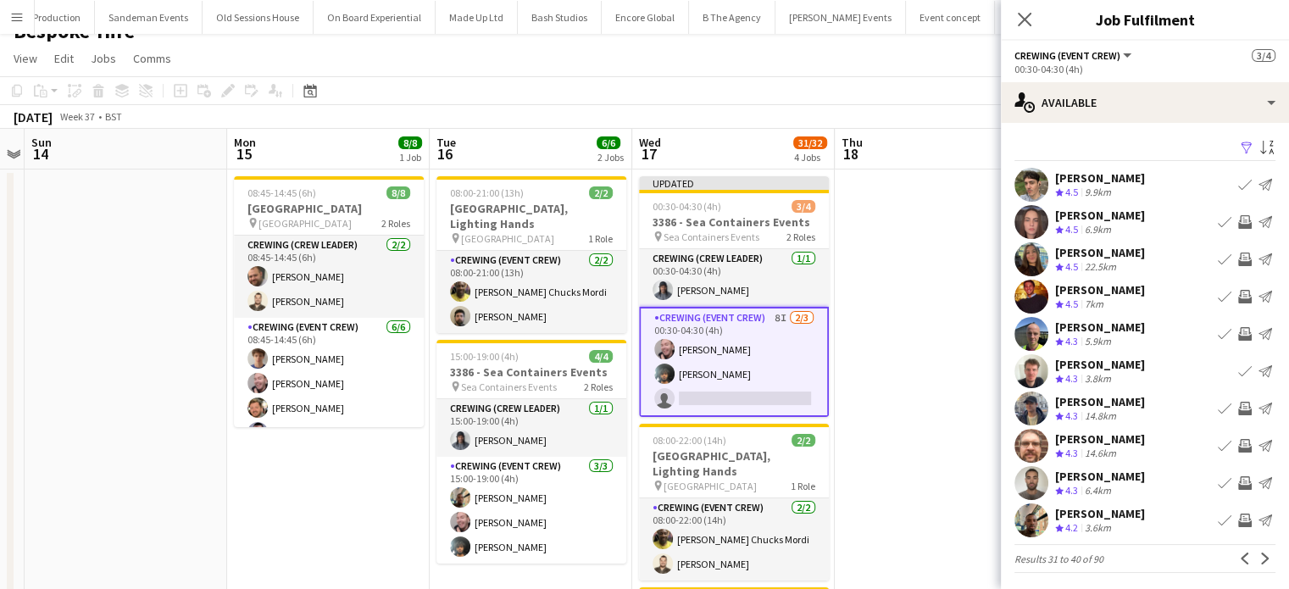
click at [1238, 402] on app-icon "Invite crew" at bounding box center [1245, 409] width 14 height 14
click at [1238, 521] on app-icon "Invite crew" at bounding box center [1245, 520] width 14 height 14
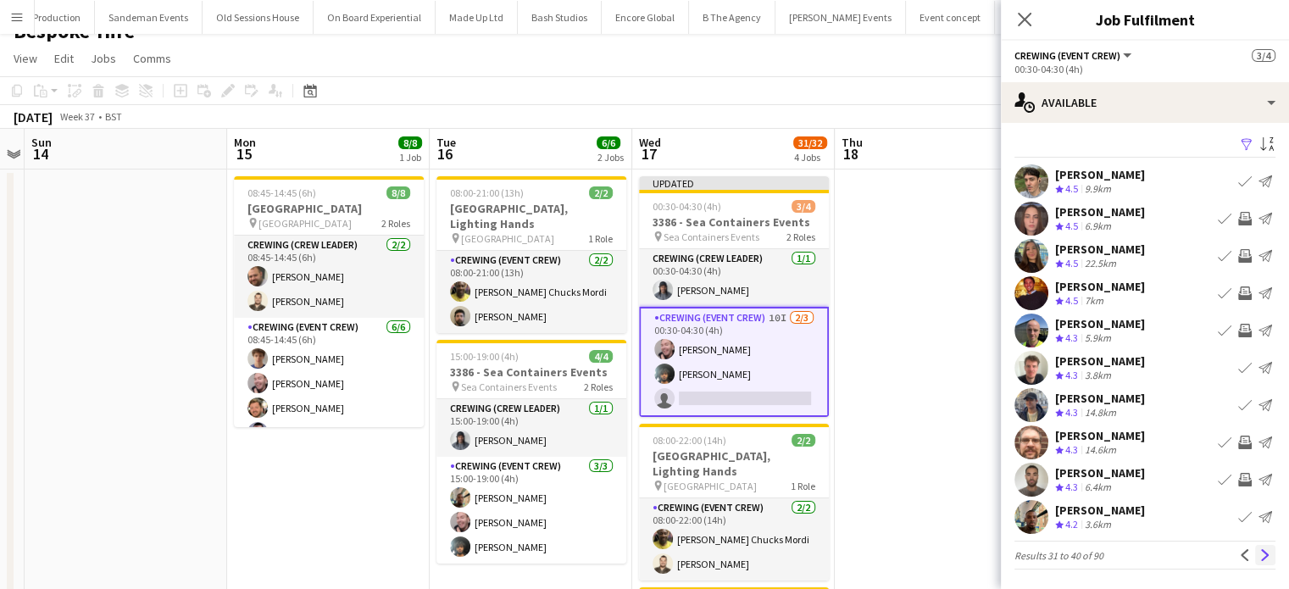
click at [1259, 560] on app-icon "Next" at bounding box center [1265, 555] width 12 height 12
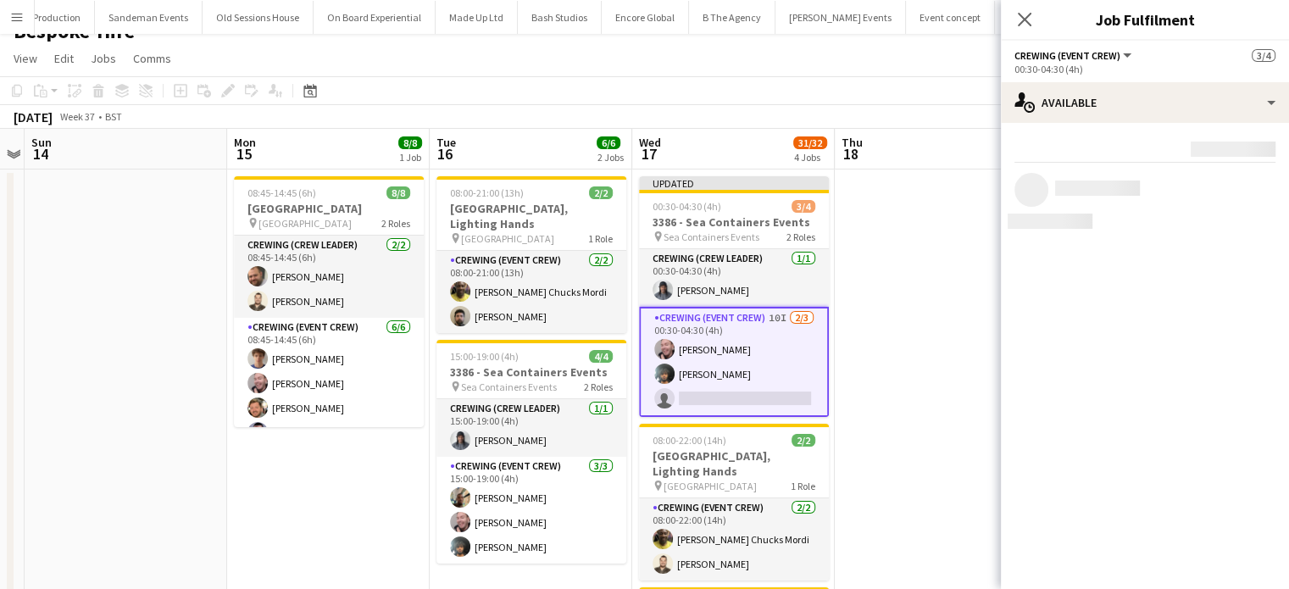
scroll to position [0, 0]
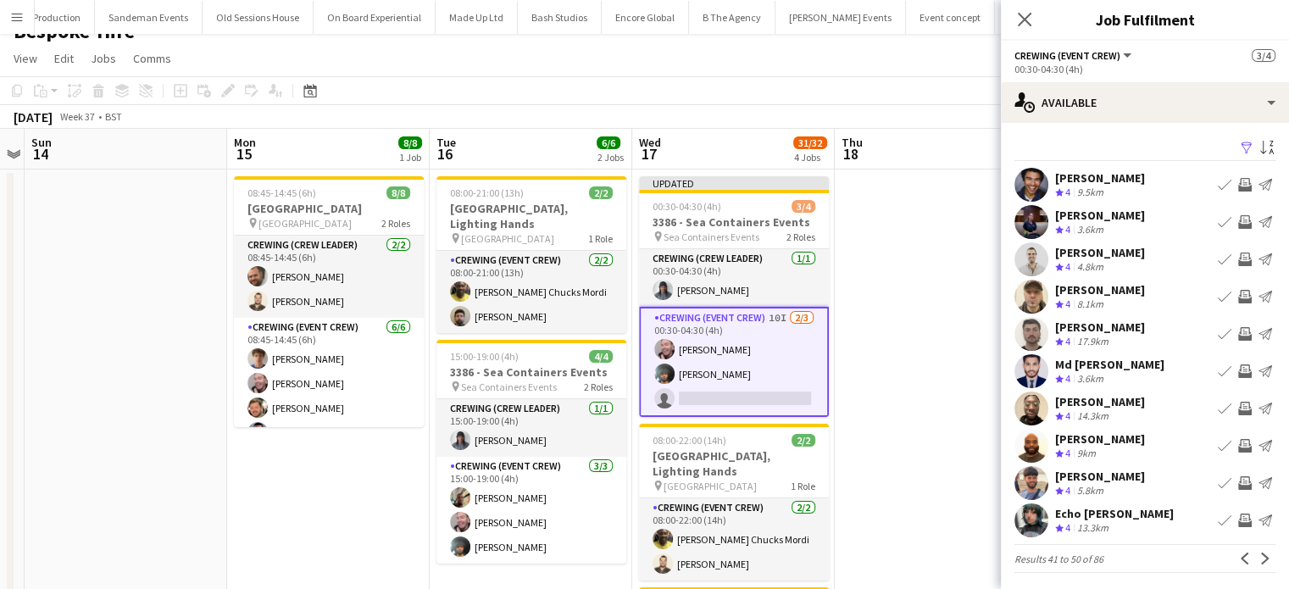
click at [1238, 371] on app-icon "Invite crew" at bounding box center [1245, 371] width 14 height 14
click at [1259, 555] on app-icon "Next" at bounding box center [1265, 558] width 12 height 12
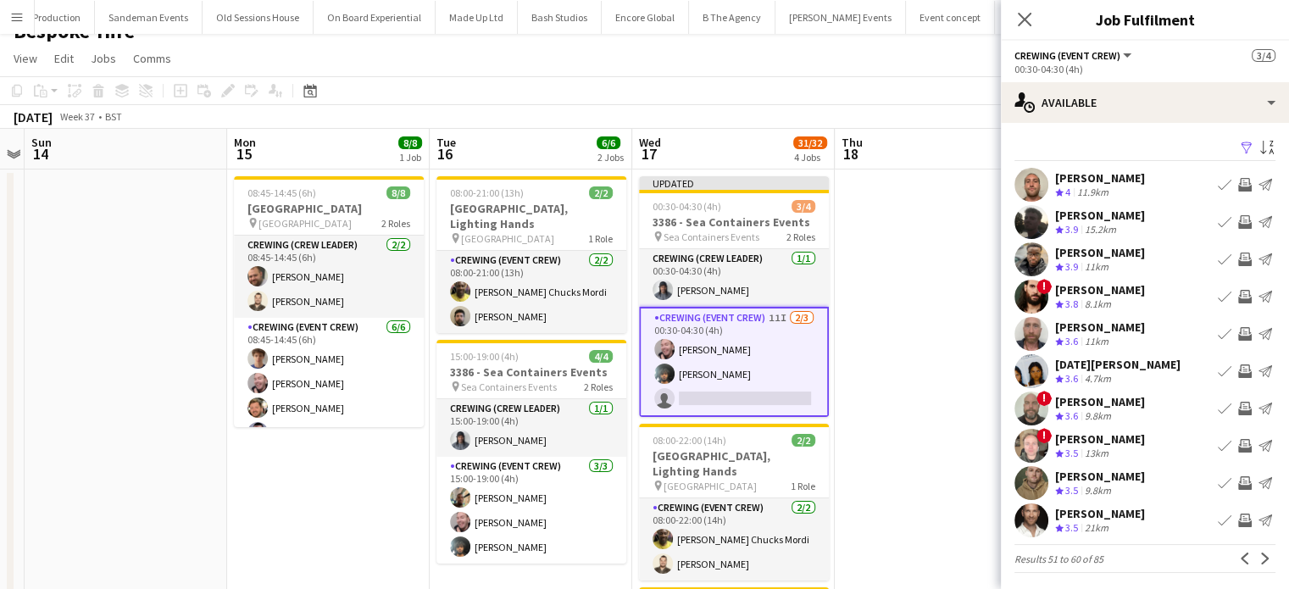
click at [1238, 183] on app-icon "Invite crew" at bounding box center [1245, 185] width 14 height 14
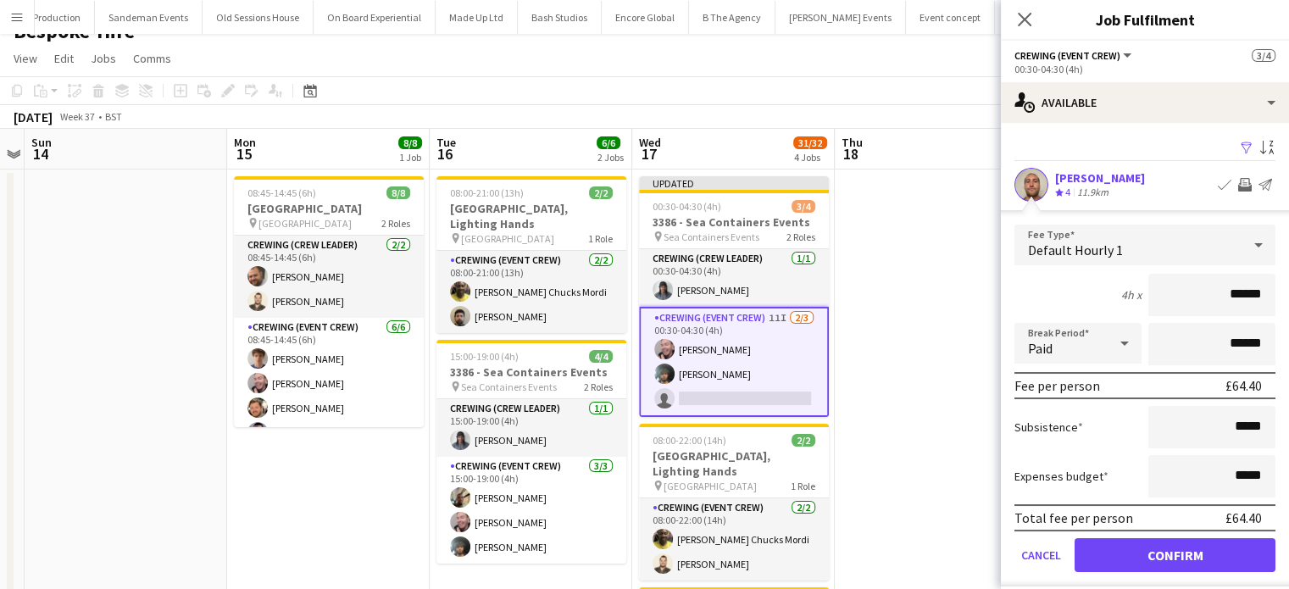
click button "Confirm" at bounding box center [1174, 555] width 201 height 34
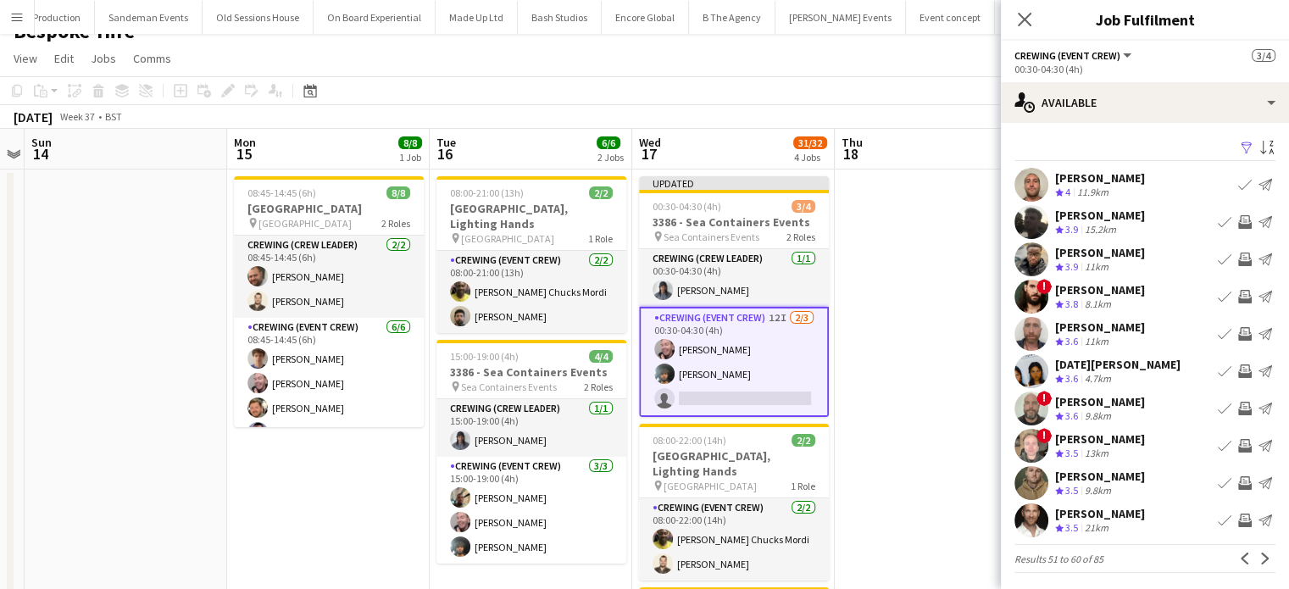
click at [1232, 210] on div "Louie Applin Crew rating 3.9 15.2km Book crew Invite crew Send notification" at bounding box center [1145, 222] width 288 height 34
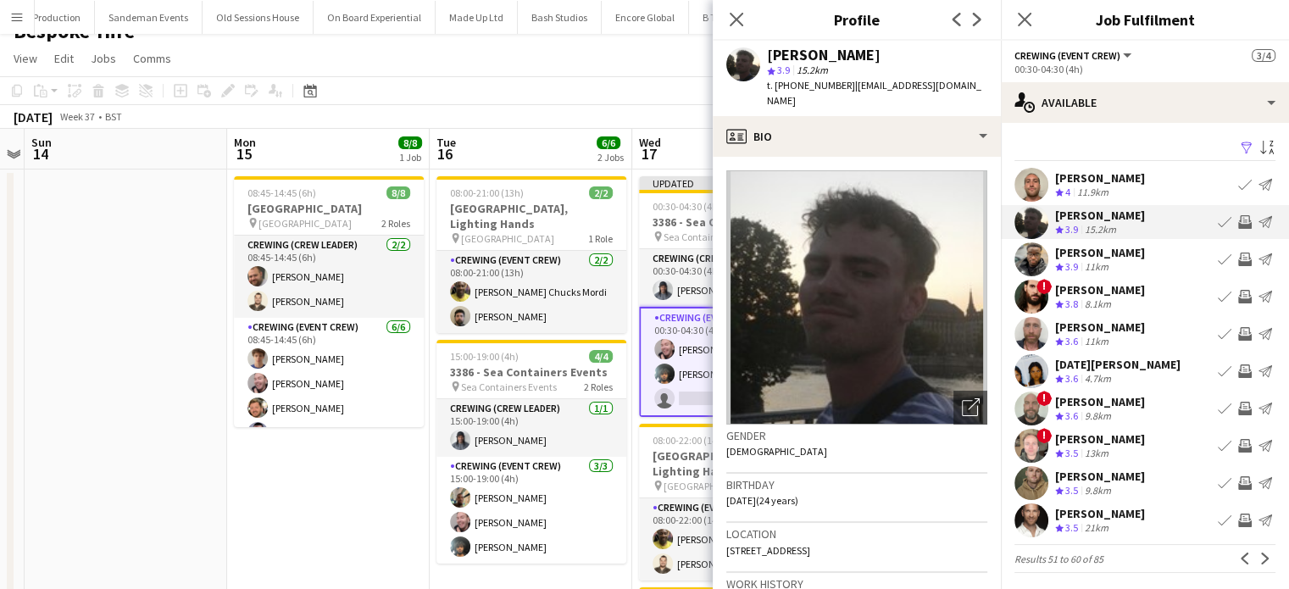
click at [1238, 219] on app-icon "Invite crew" at bounding box center [1245, 222] width 14 height 14
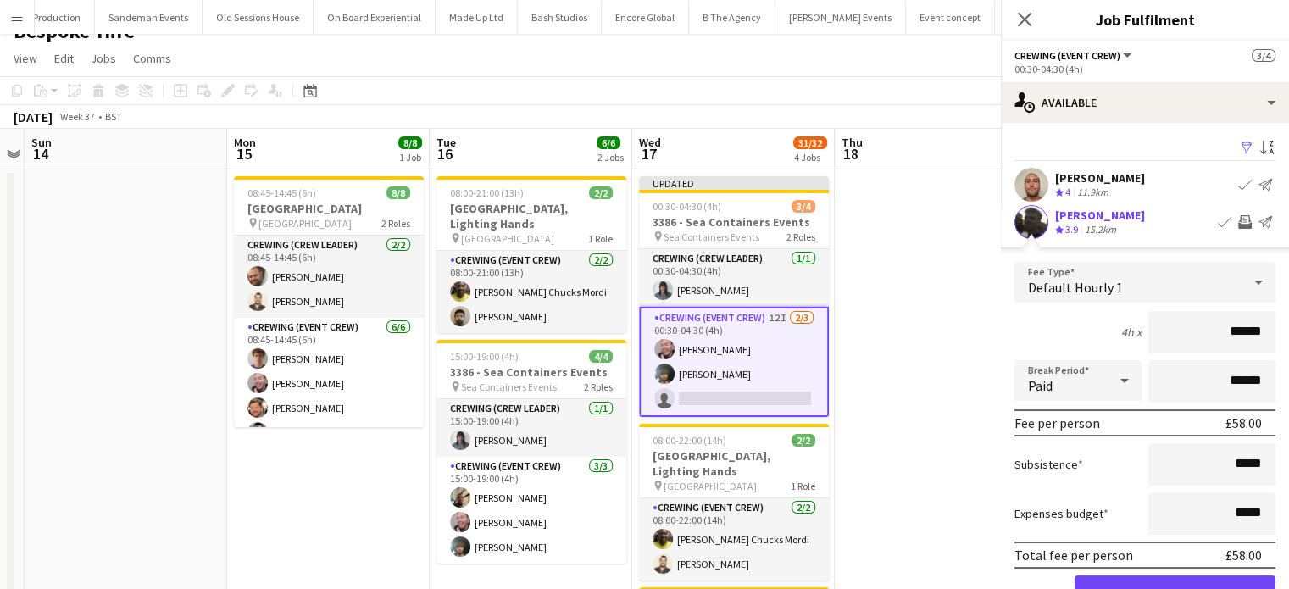
click button "Confirm" at bounding box center [1174, 592] width 201 height 34
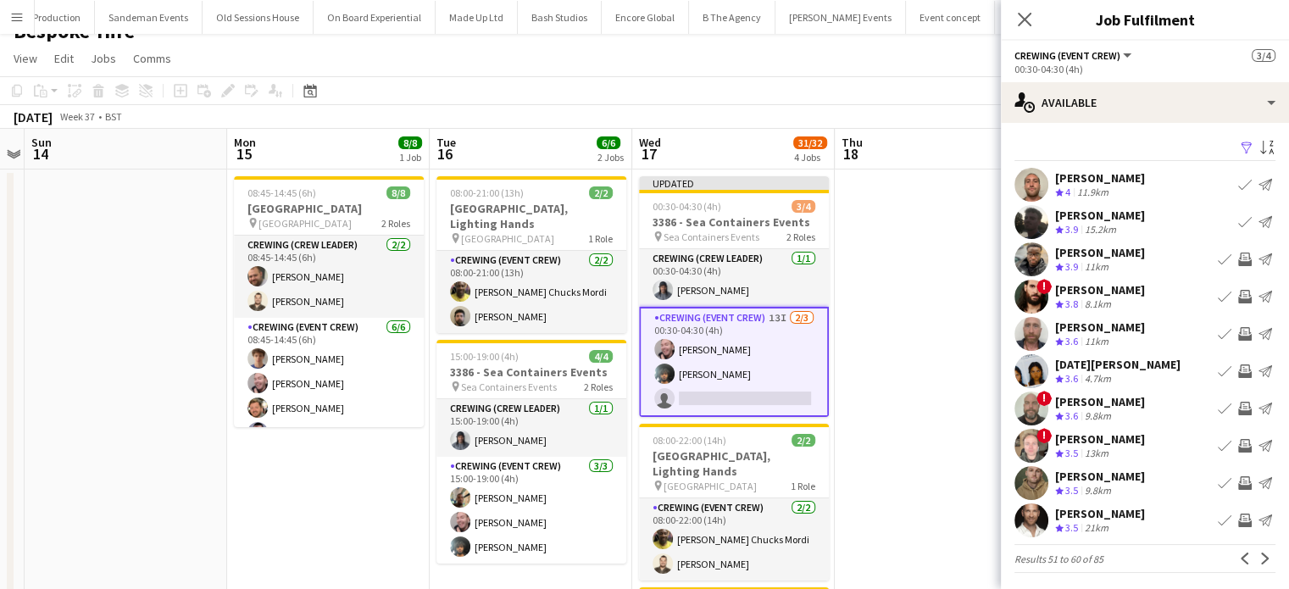
click at [1175, 193] on div "Stephen Lyle Crew rating 4 11.9km Book crew Send notification" at bounding box center [1145, 185] width 288 height 34
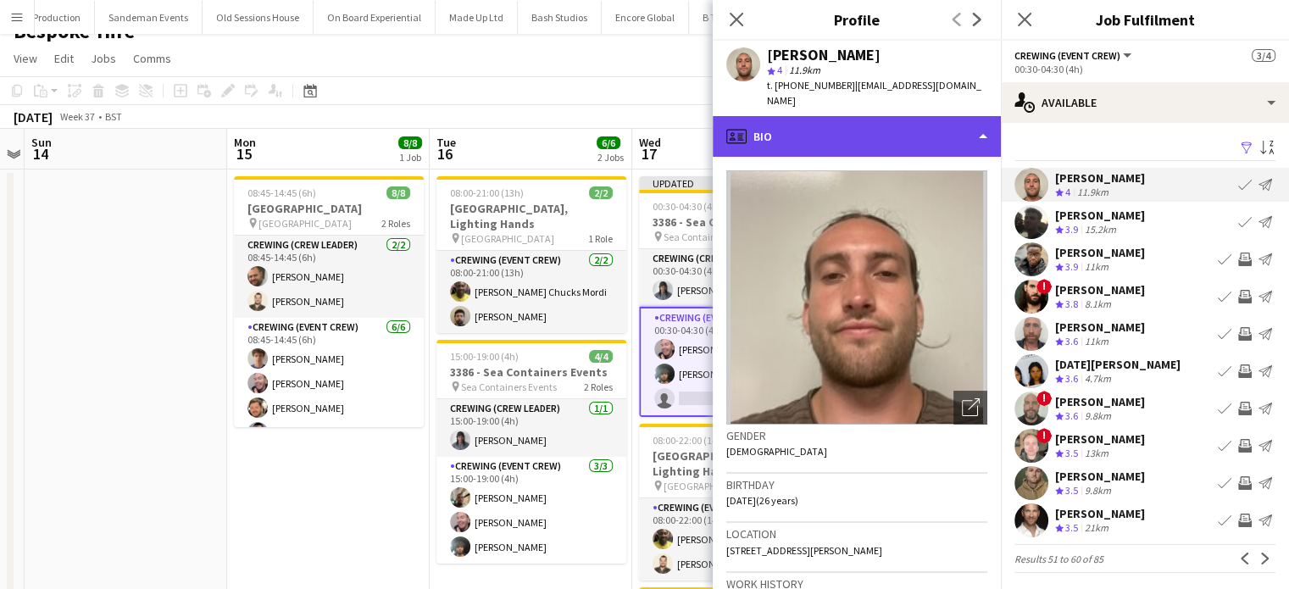
click at [755, 116] on div "profile Bio" at bounding box center [857, 136] width 288 height 41
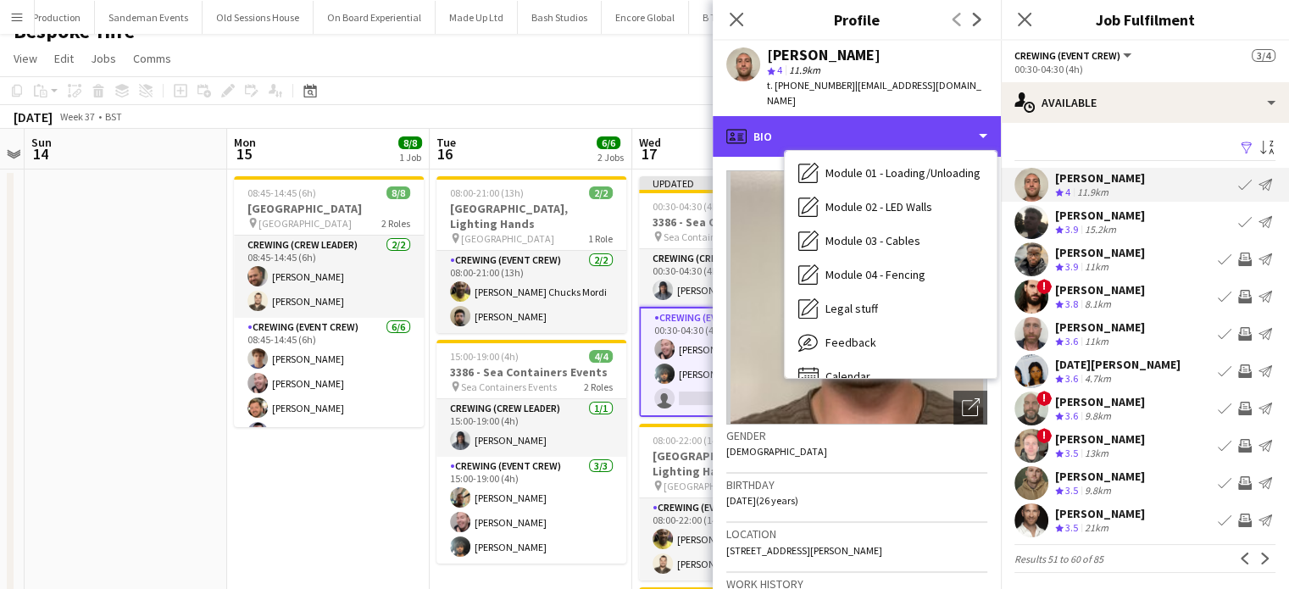
scroll to position [363, 0]
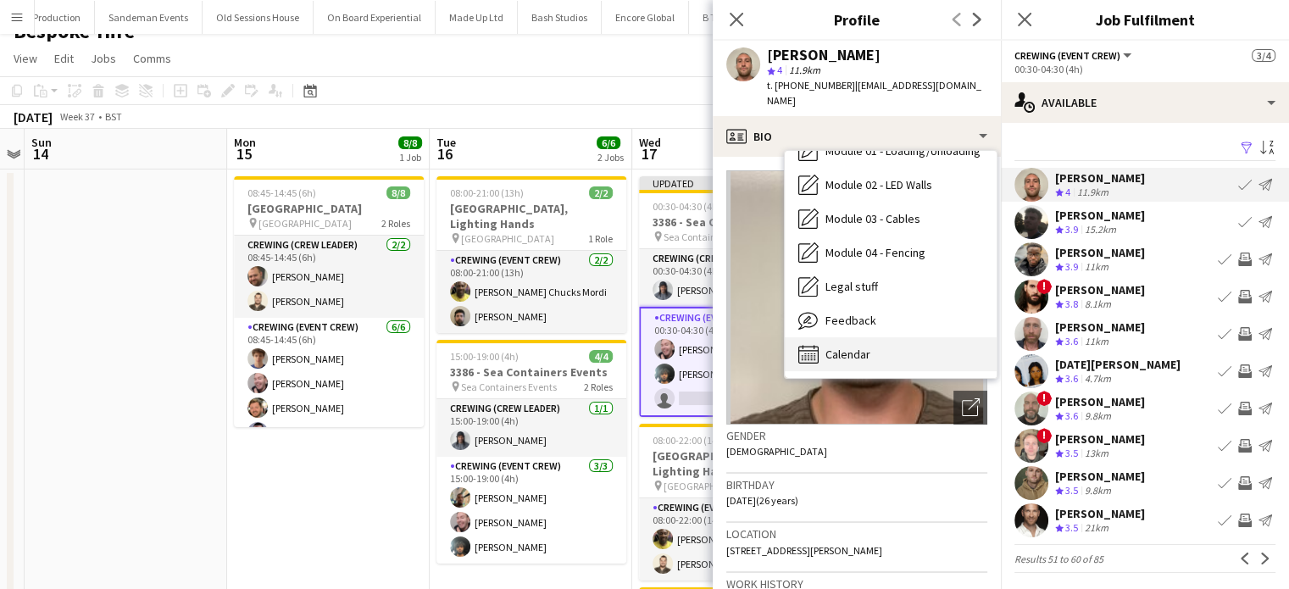
click at [888, 337] on div "Calendar Calendar" at bounding box center [891, 354] width 212 height 34
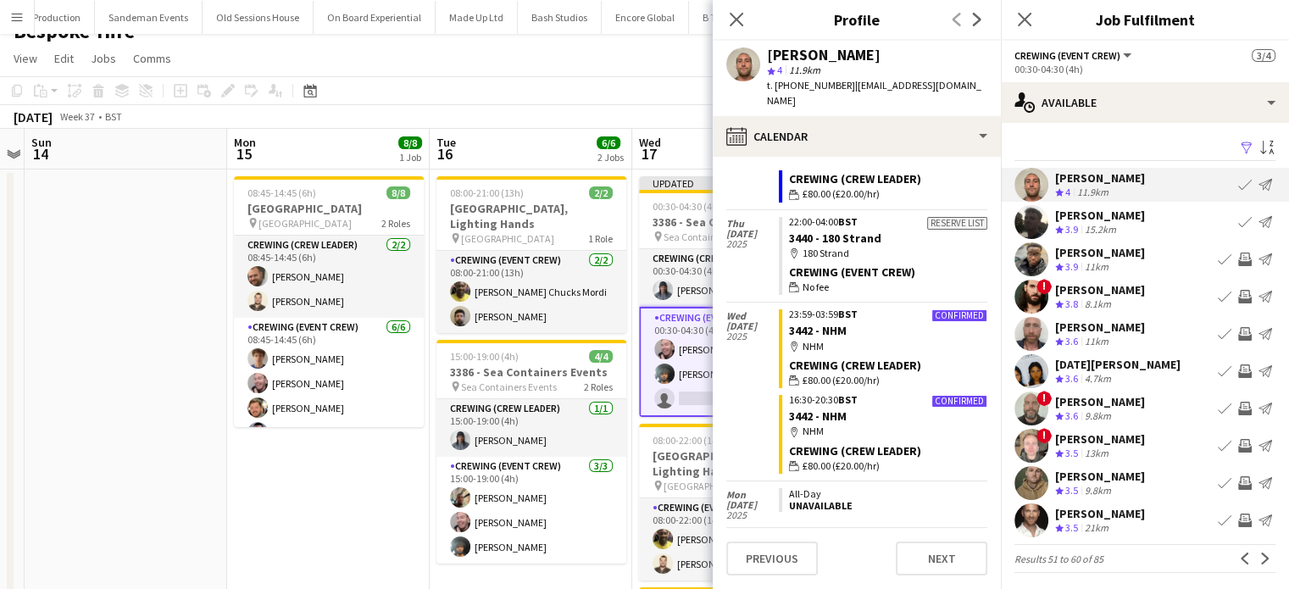
scroll to position [1417, 0]
click at [1230, 269] on div "Book crew Invite crew Send notification" at bounding box center [1244, 259] width 61 height 20
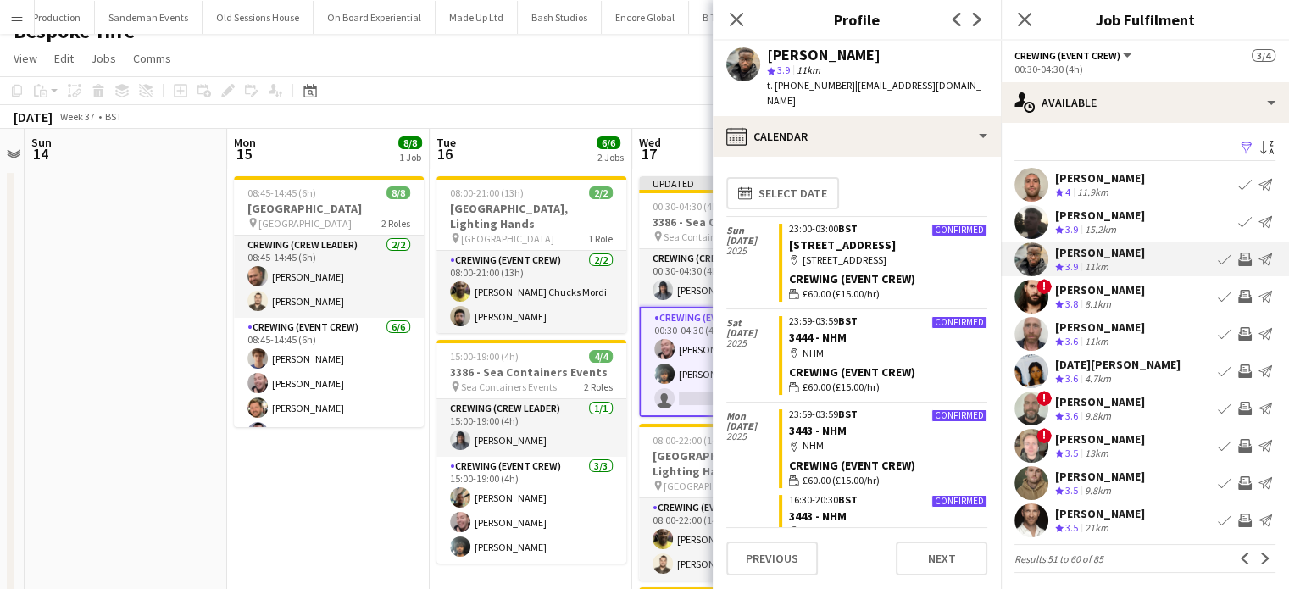
click at [1238, 265] on app-icon "Invite crew" at bounding box center [1245, 259] width 14 height 14
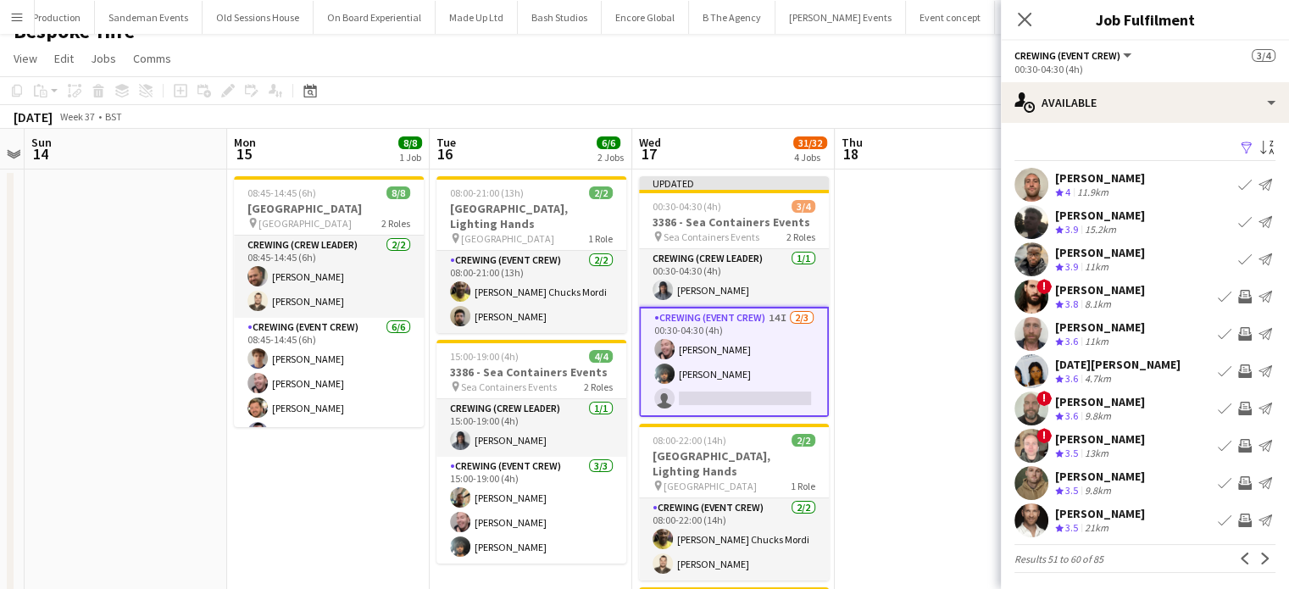
click at [1238, 331] on app-icon "Invite crew" at bounding box center [1245, 334] width 14 height 14
click at [1238, 366] on app-icon "Invite crew" at bounding box center [1245, 371] width 14 height 14
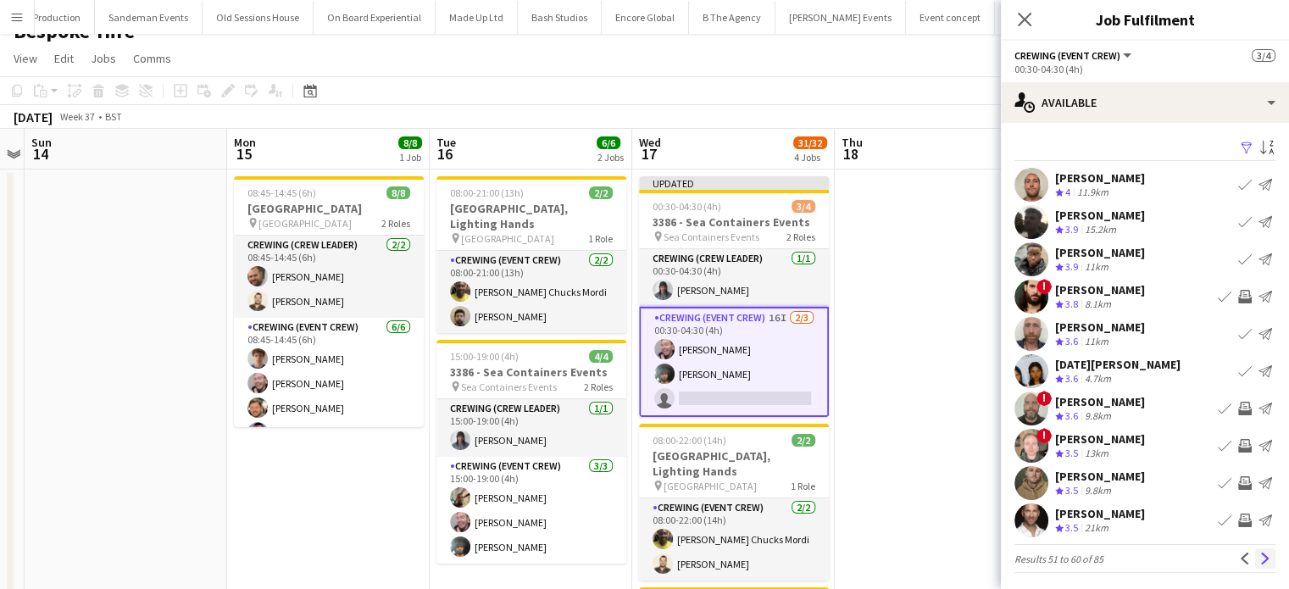
click at [1259, 554] on app-icon "Next" at bounding box center [1265, 558] width 12 height 12
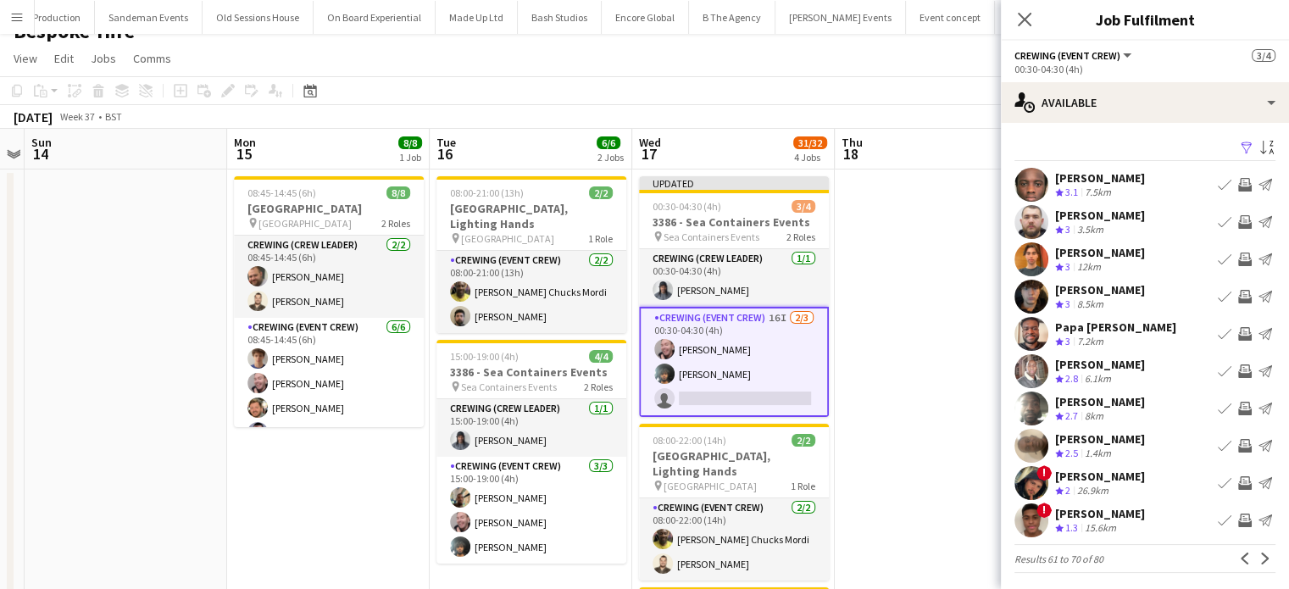
click at [1238, 340] on app-icon "Invite crew" at bounding box center [1245, 334] width 14 height 14
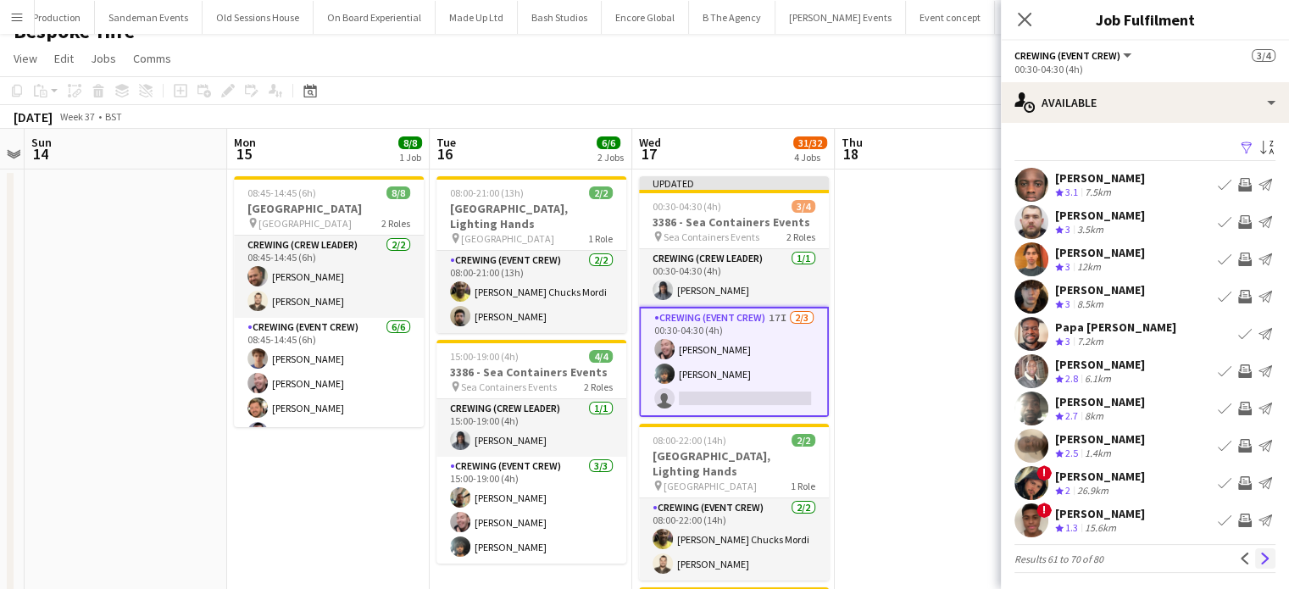
click at [1259, 555] on app-icon "Next" at bounding box center [1265, 558] width 12 height 12
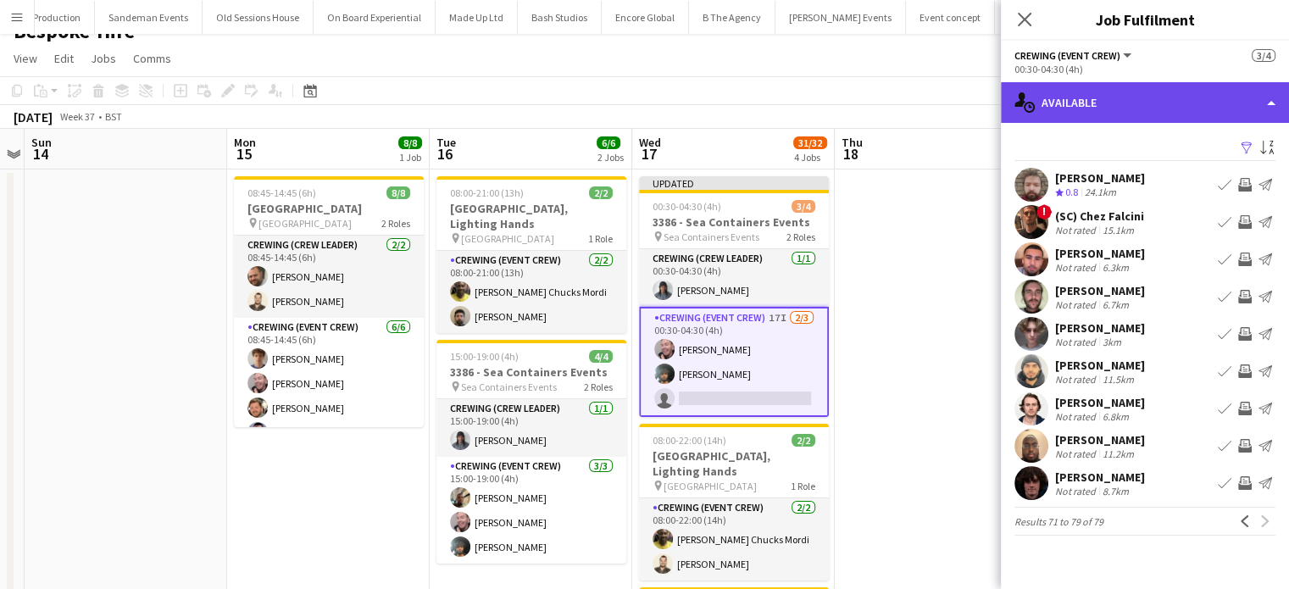
click at [1165, 109] on div "single-neutral-actions-upload Available" at bounding box center [1145, 102] width 288 height 41
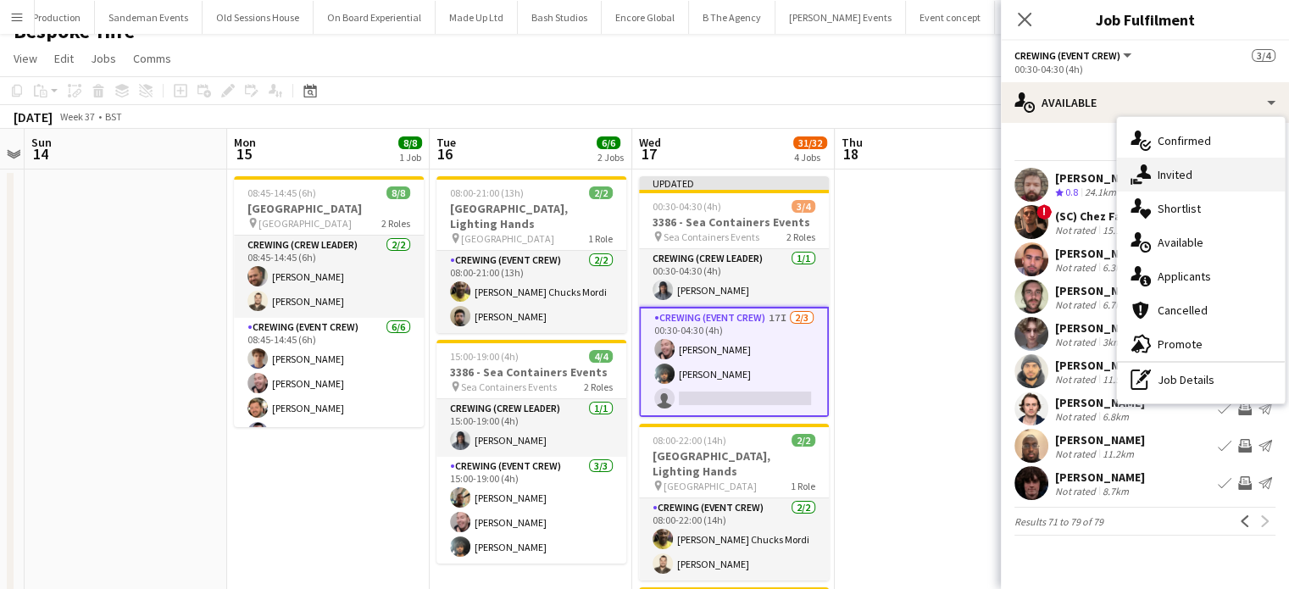
click at [1190, 173] on span "Invited" at bounding box center [1174, 174] width 35 height 15
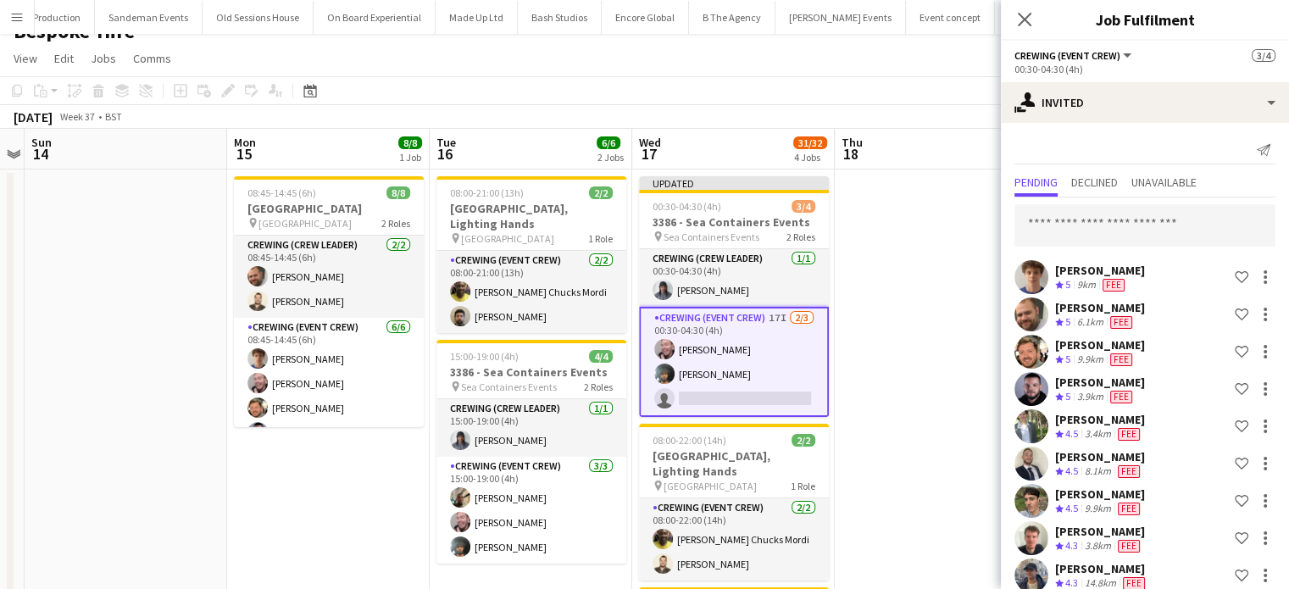
scroll to position [318, 0]
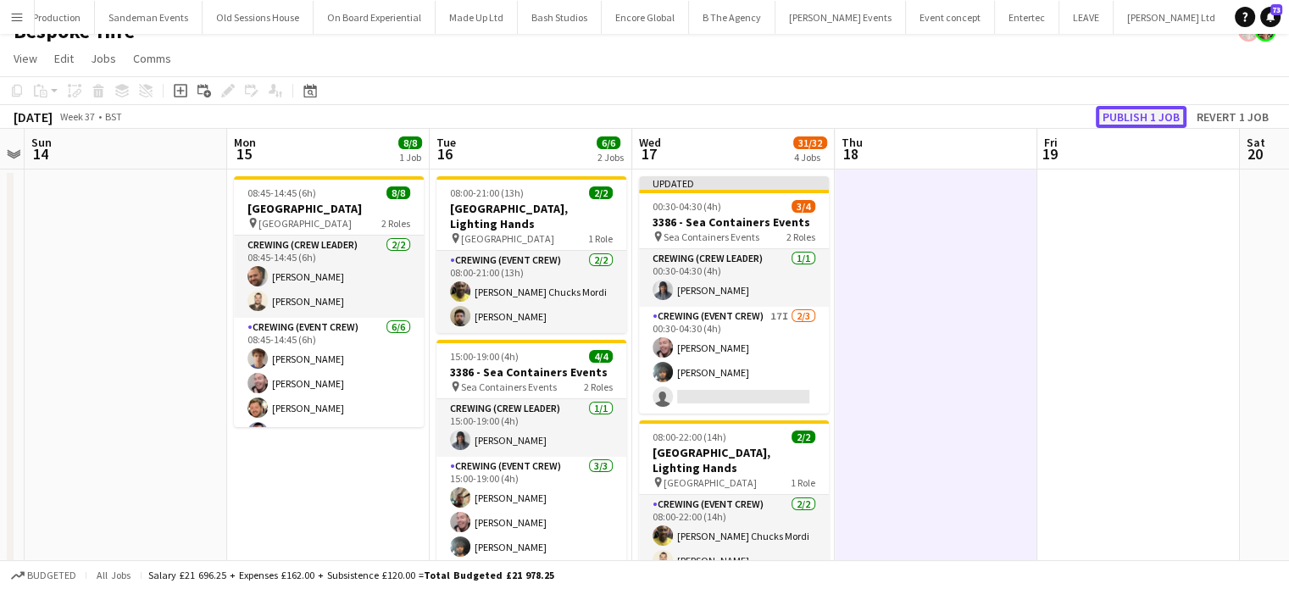
click at [1127, 125] on button "Publish 1 job" at bounding box center [1140, 117] width 91 height 22
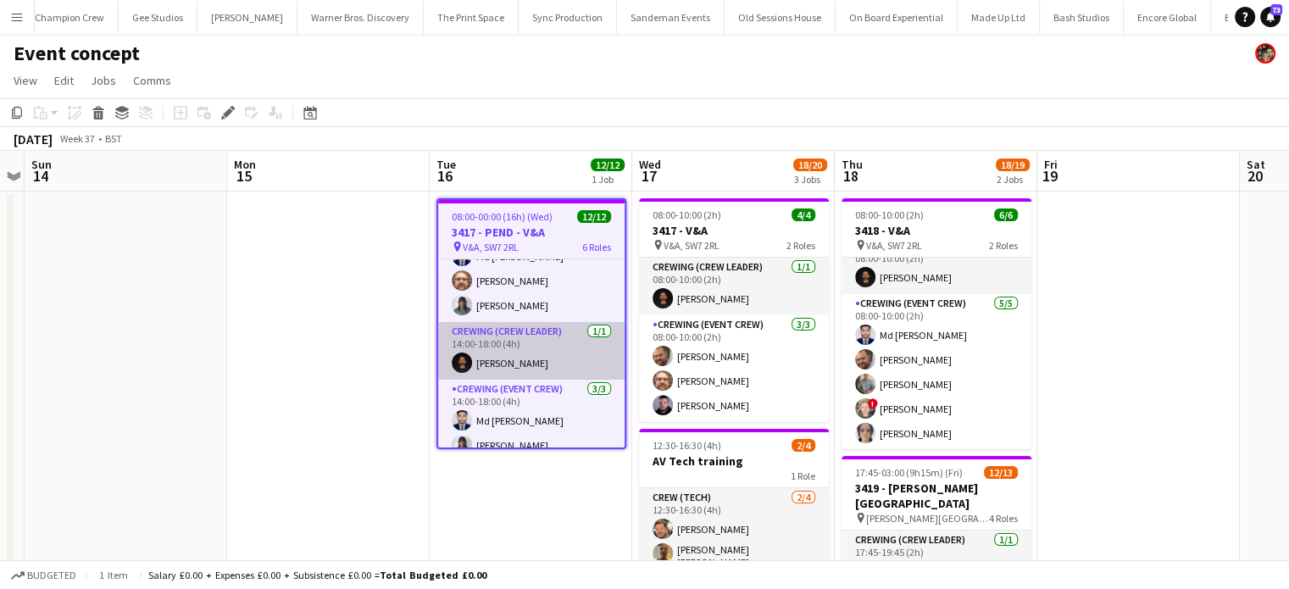
scroll to position [193, 0]
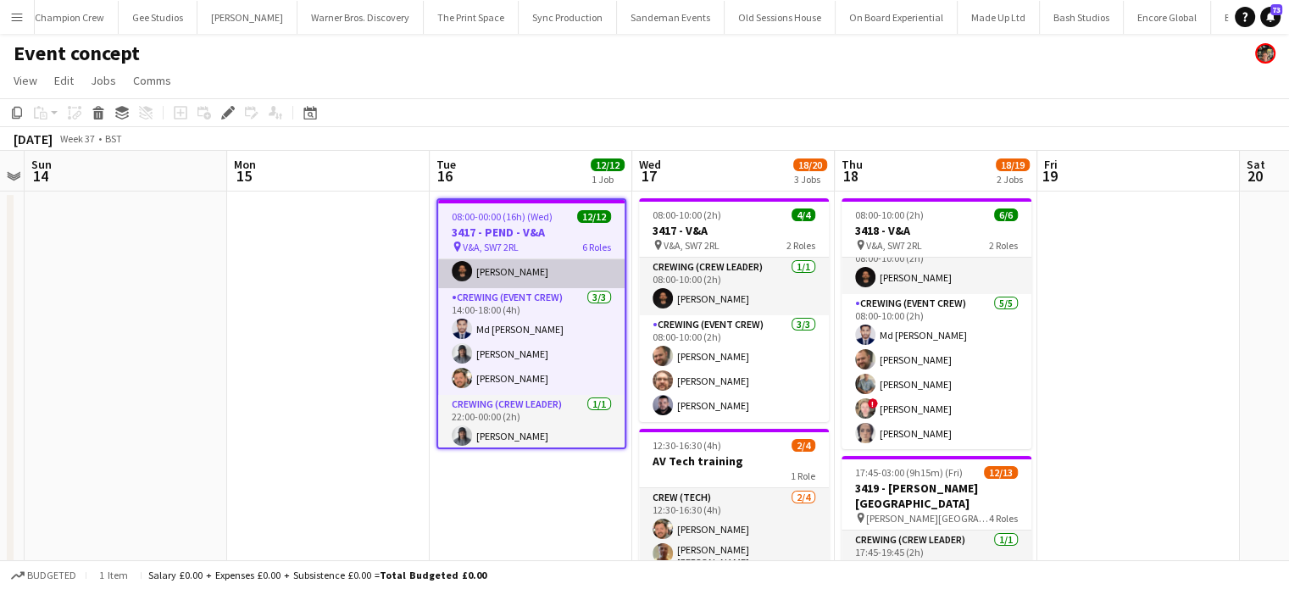
click at [537, 358] on app-card-role "Crewing (Event Crew) 3/3 14:00-18:00 (4h) Md Mosabbit Hridoy Kaine Caldeira Ada…" at bounding box center [531, 341] width 186 height 107
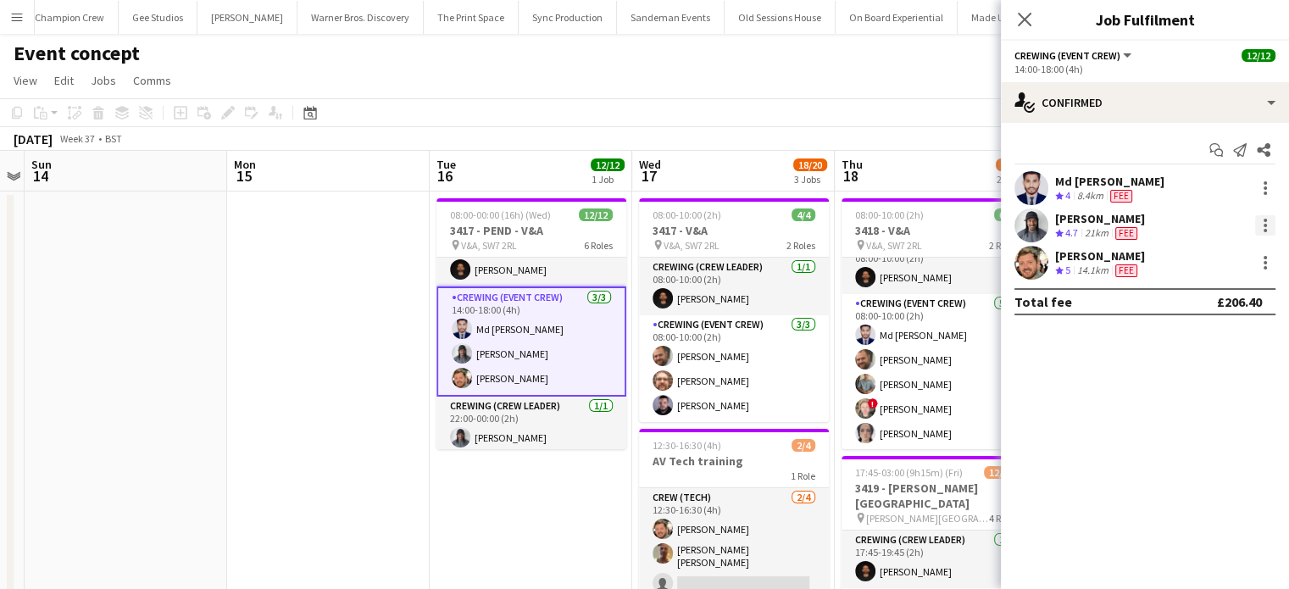
click at [1261, 231] on div at bounding box center [1265, 225] width 20 height 20
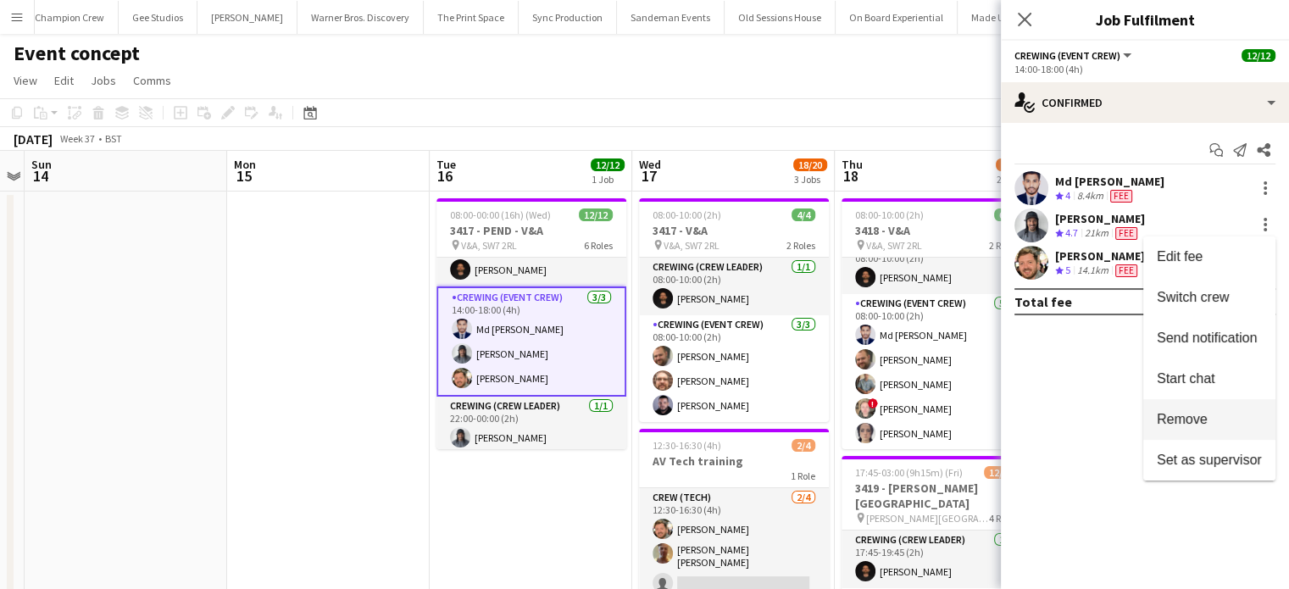
click at [1187, 417] on span "Remove" at bounding box center [1181, 419] width 51 height 14
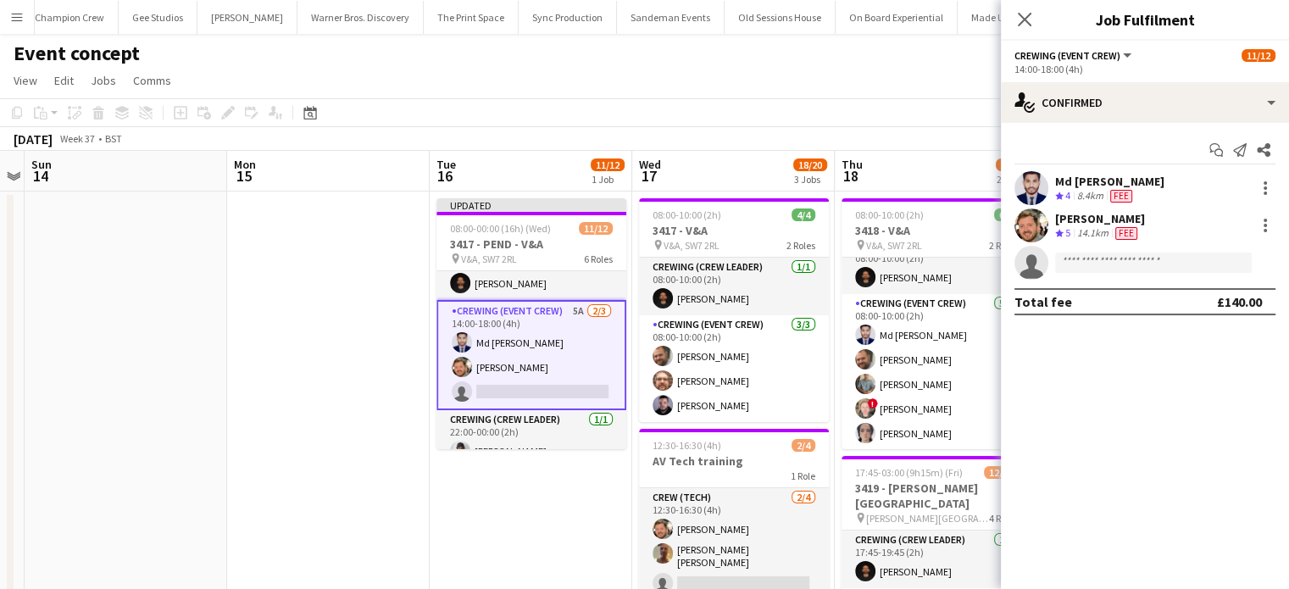
click at [557, 511] on app-date-cell "Updated 08:00-00:00 (16h) (Wed) 11/12 3417 - PEND - V&A pin V&A, SW7 2RL 6 Role…" at bounding box center [531, 552] width 202 height 722
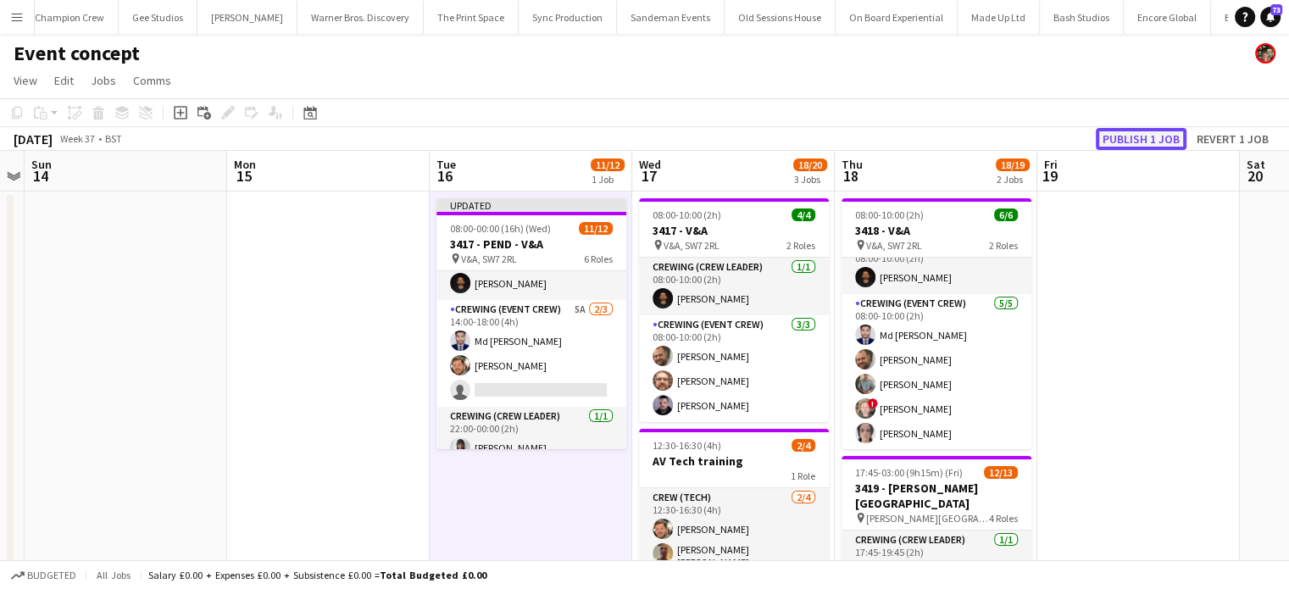
click at [1126, 138] on button "Publish 1 job" at bounding box center [1140, 139] width 91 height 22
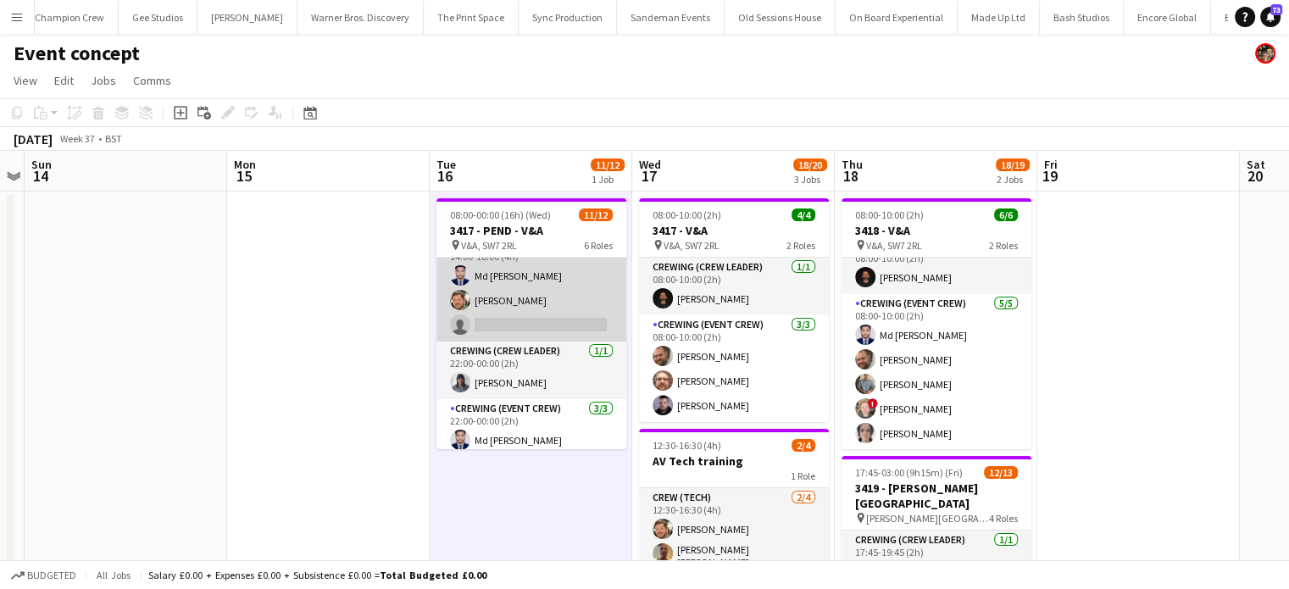
click at [498, 317] on app-card-role "Crewing (Event Crew) 5A 2/3 14:00-18:00 (4h) Md Mosabbit Hridoy Adam McCarter s…" at bounding box center [531, 288] width 190 height 107
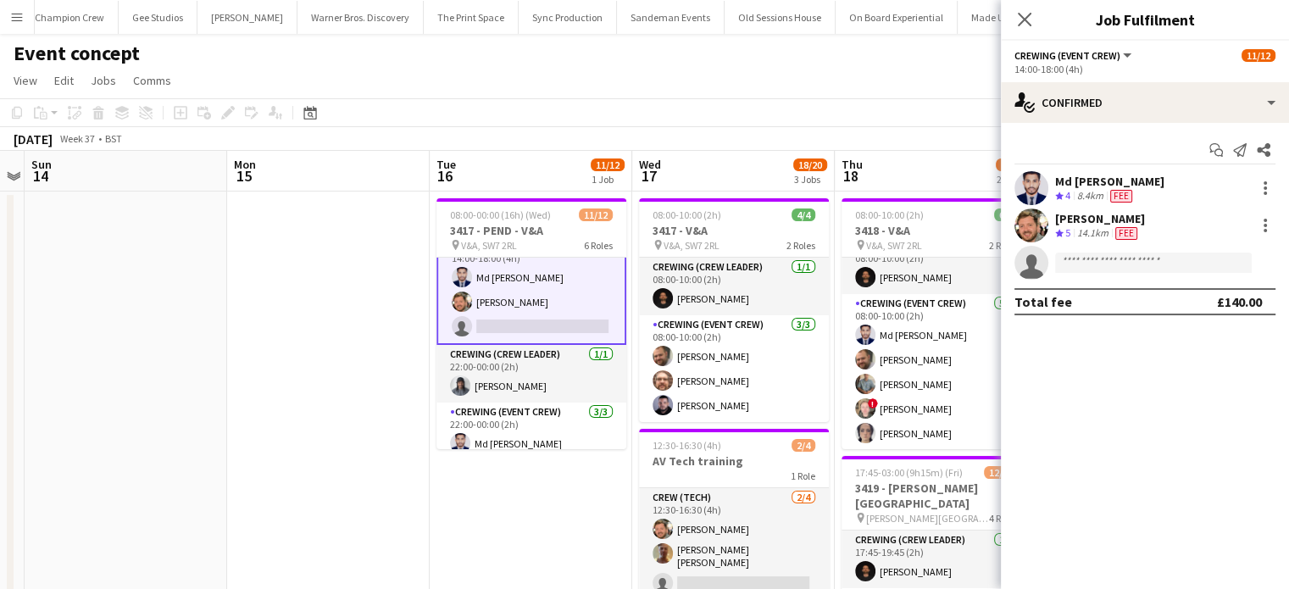
scroll to position [247, 0]
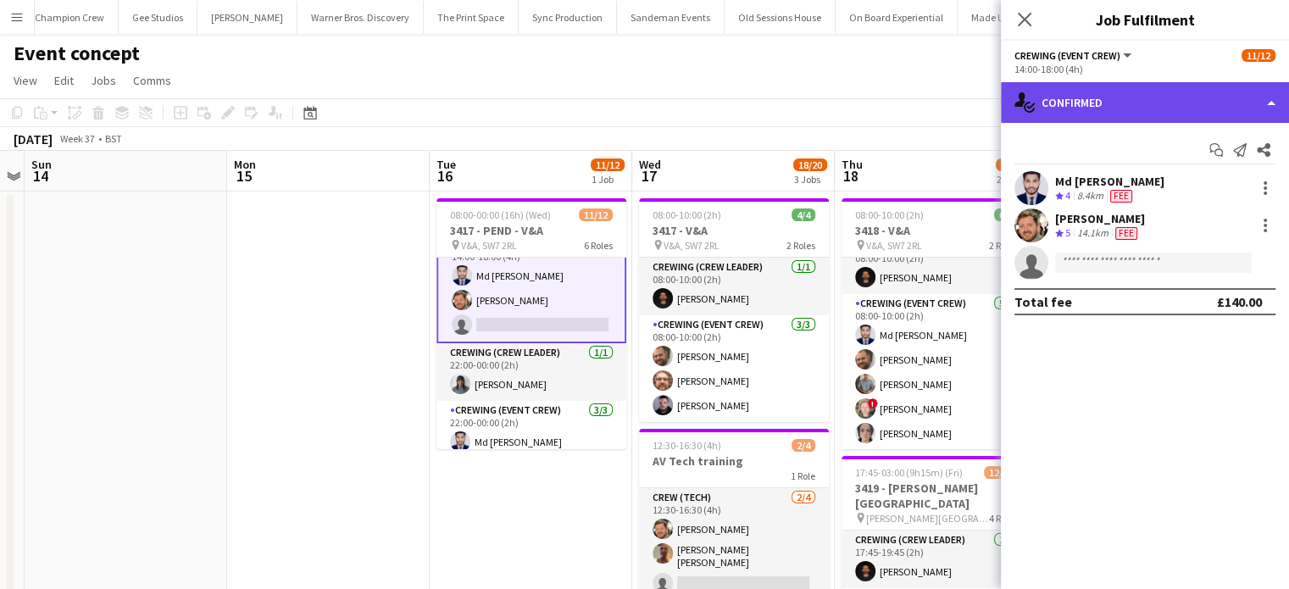
click at [1190, 97] on div "single-neutral-actions-check-2 Confirmed" at bounding box center [1145, 102] width 288 height 41
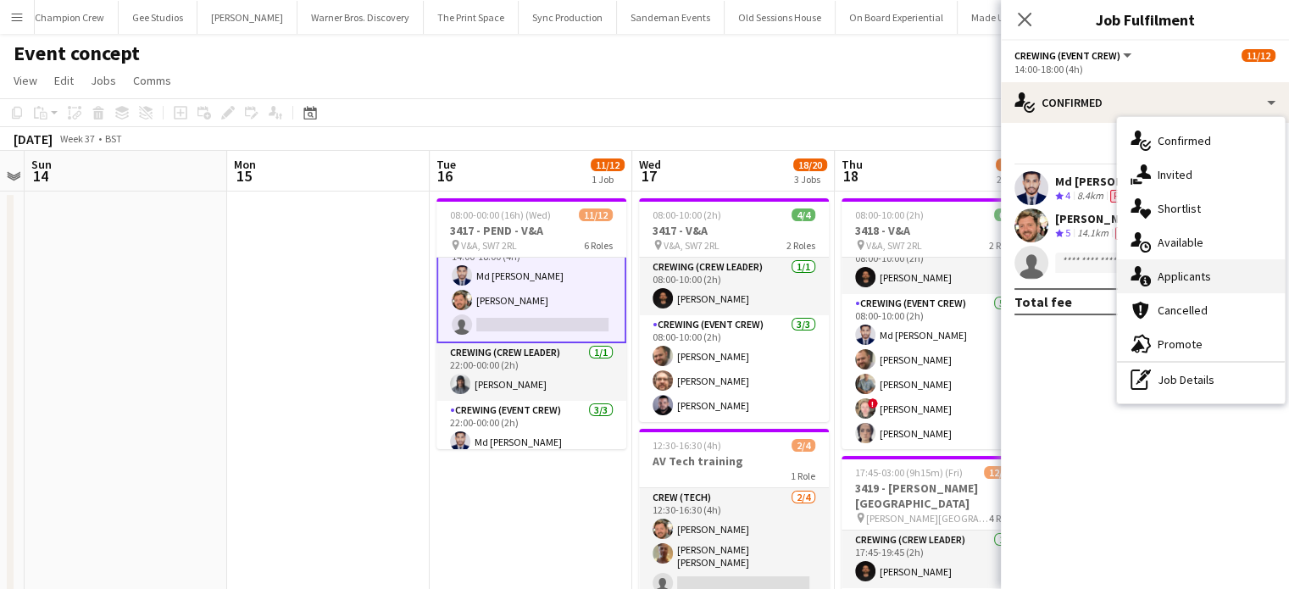
click at [1159, 275] on span "Applicants" at bounding box center [1183, 276] width 53 height 15
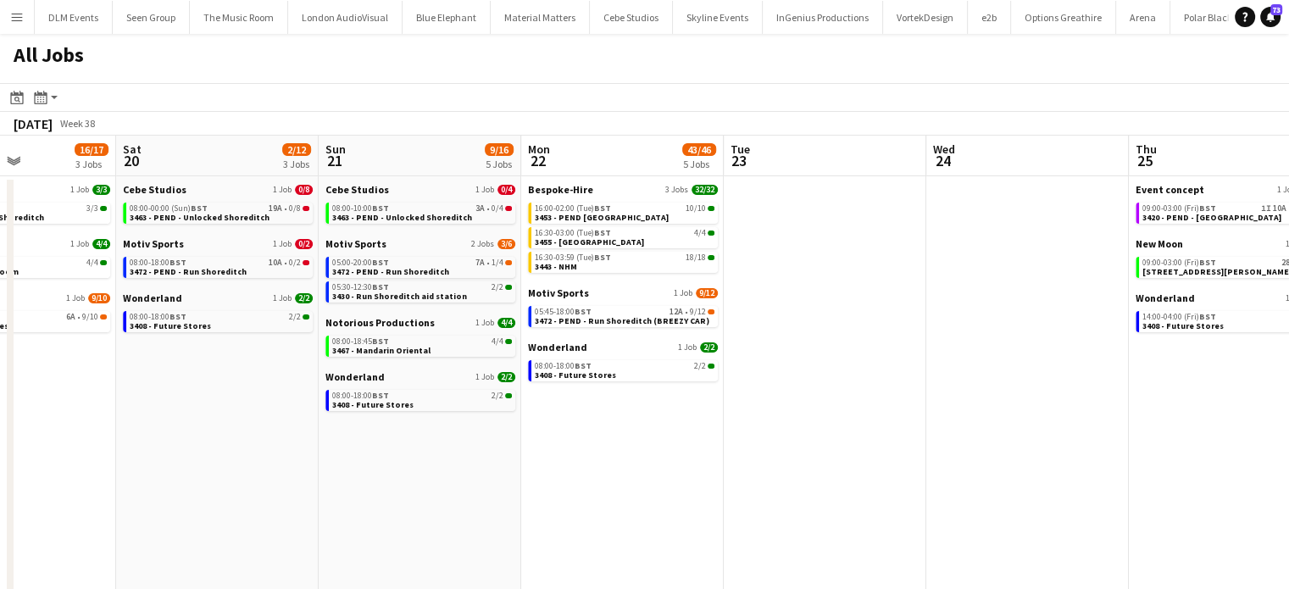
scroll to position [0, 695]
